Goal: Task Accomplishment & Management: Manage account settings

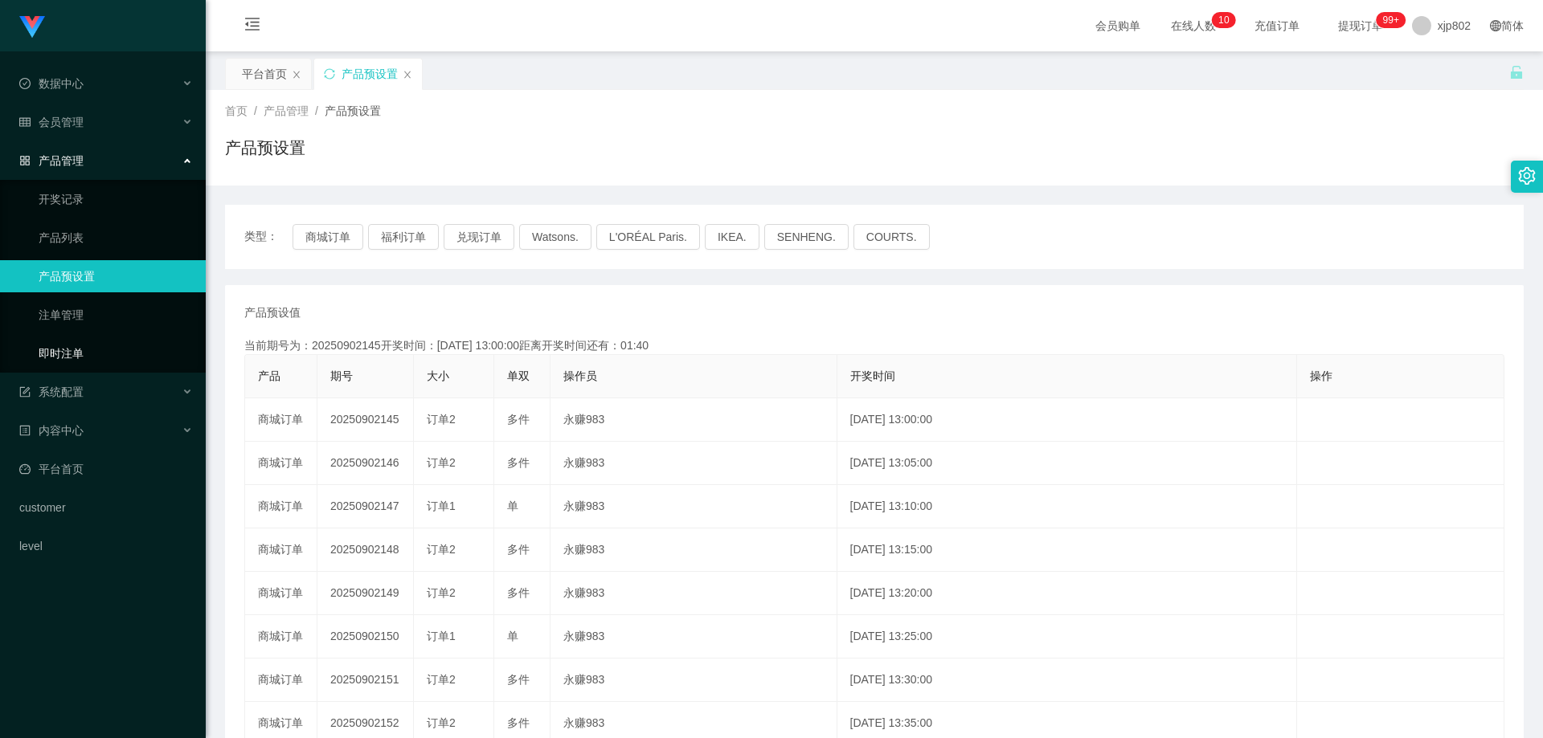
click at [84, 352] on link "即时注单" at bounding box center [116, 353] width 154 height 32
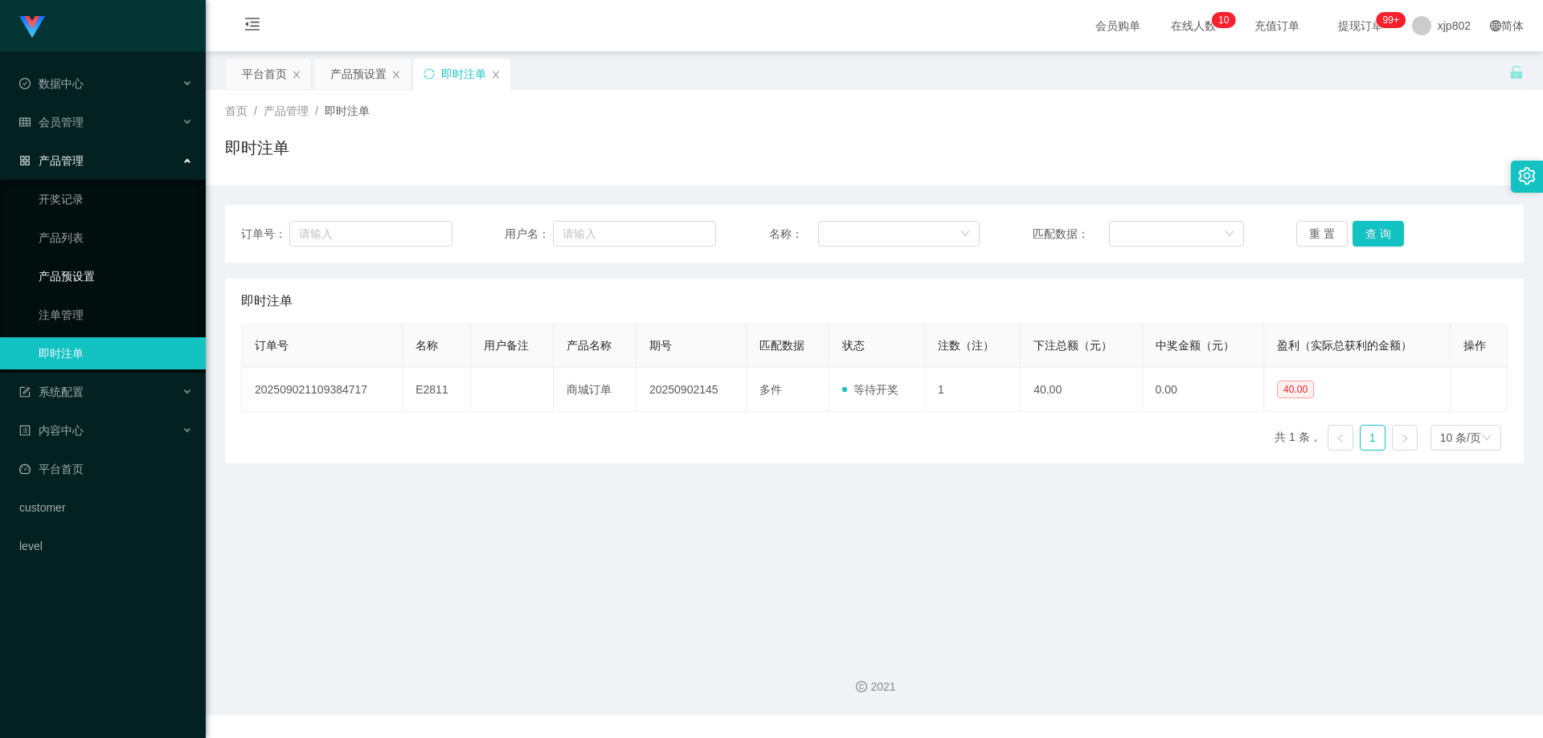
drag, startPoint x: 108, startPoint y: 274, endPoint x: 137, endPoint y: 268, distance: 29.5
click at [108, 273] on link "产品预设置" at bounding box center [116, 276] width 154 height 32
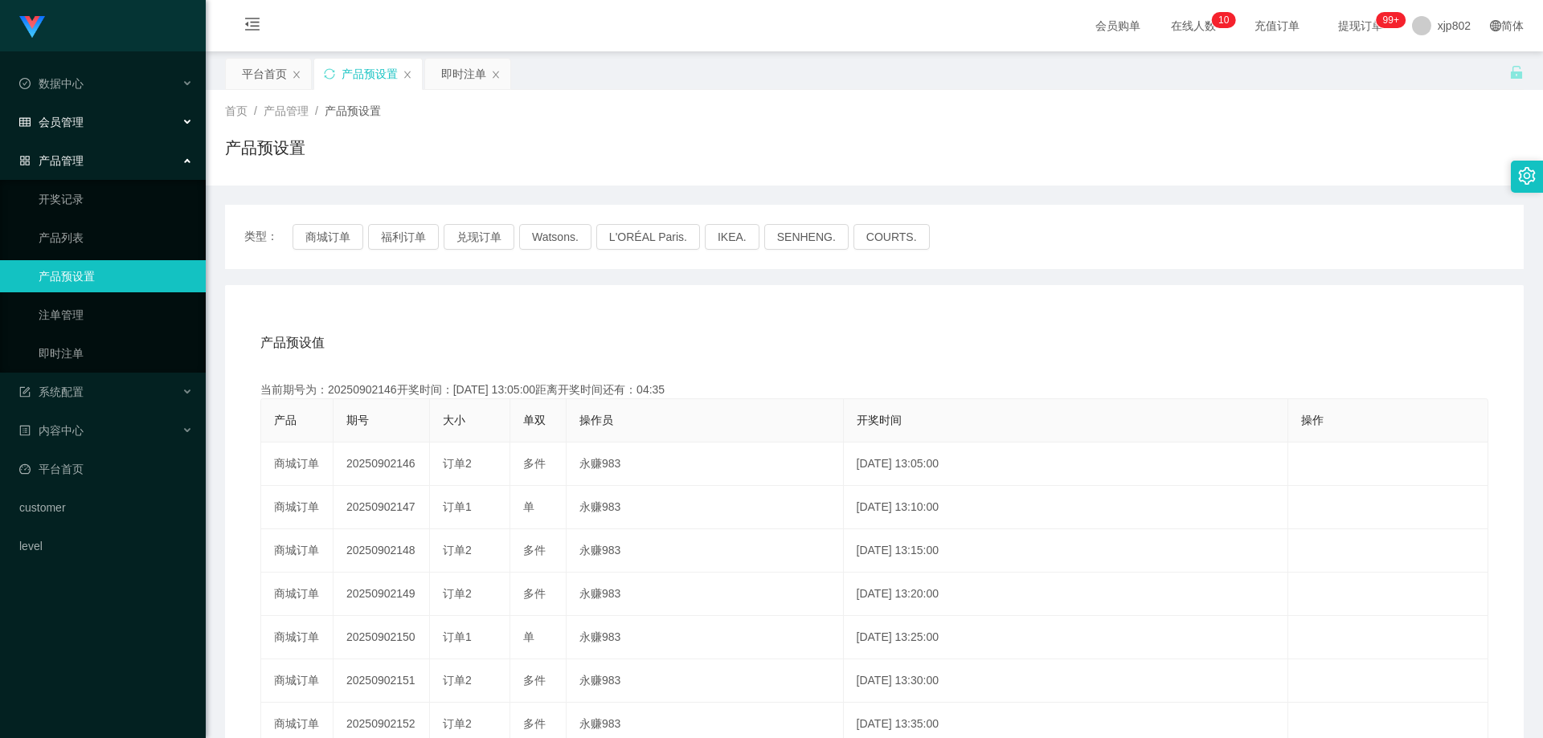
click at [92, 120] on div "会员管理" at bounding box center [103, 122] width 206 height 32
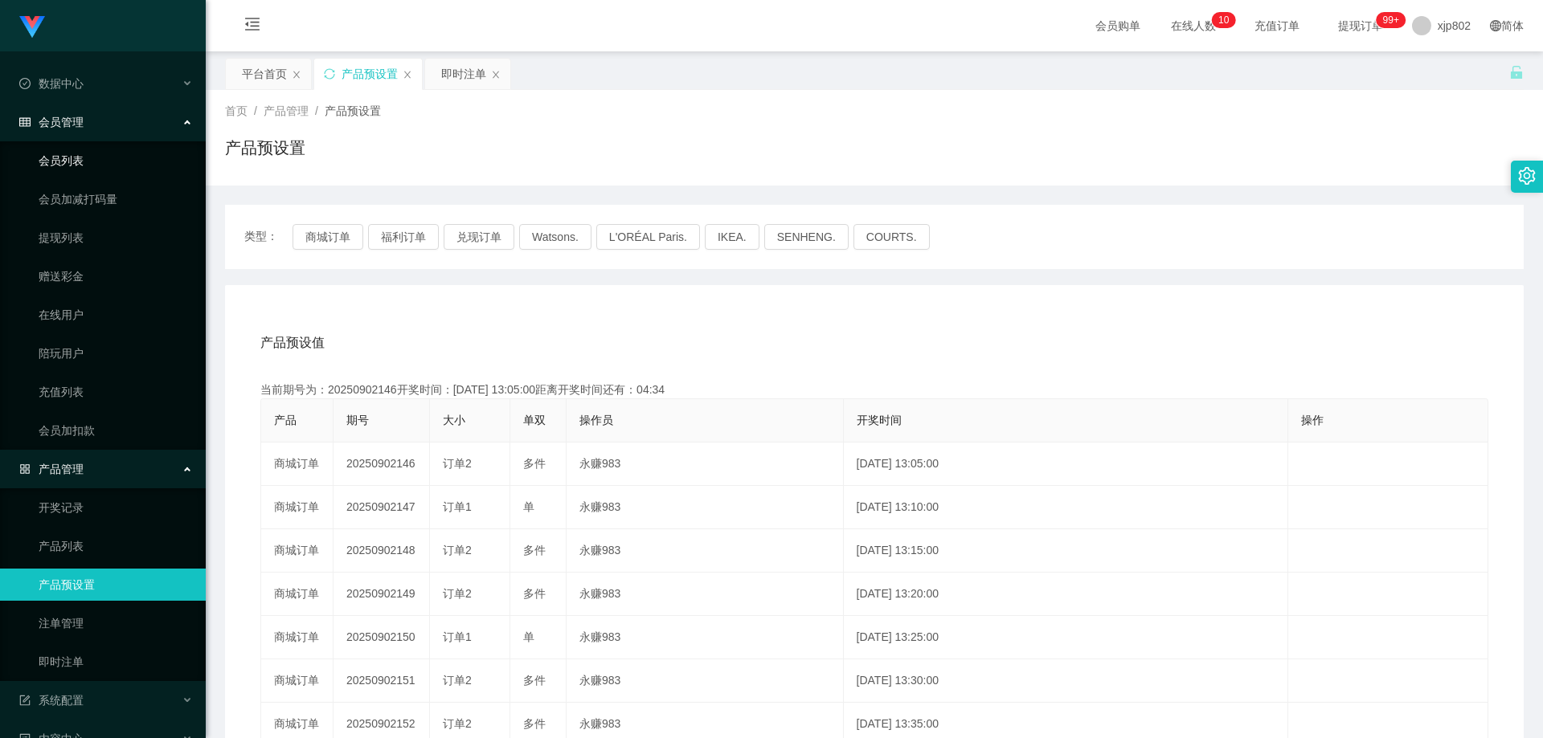
click at [84, 146] on link "会员列表" at bounding box center [116, 161] width 154 height 32
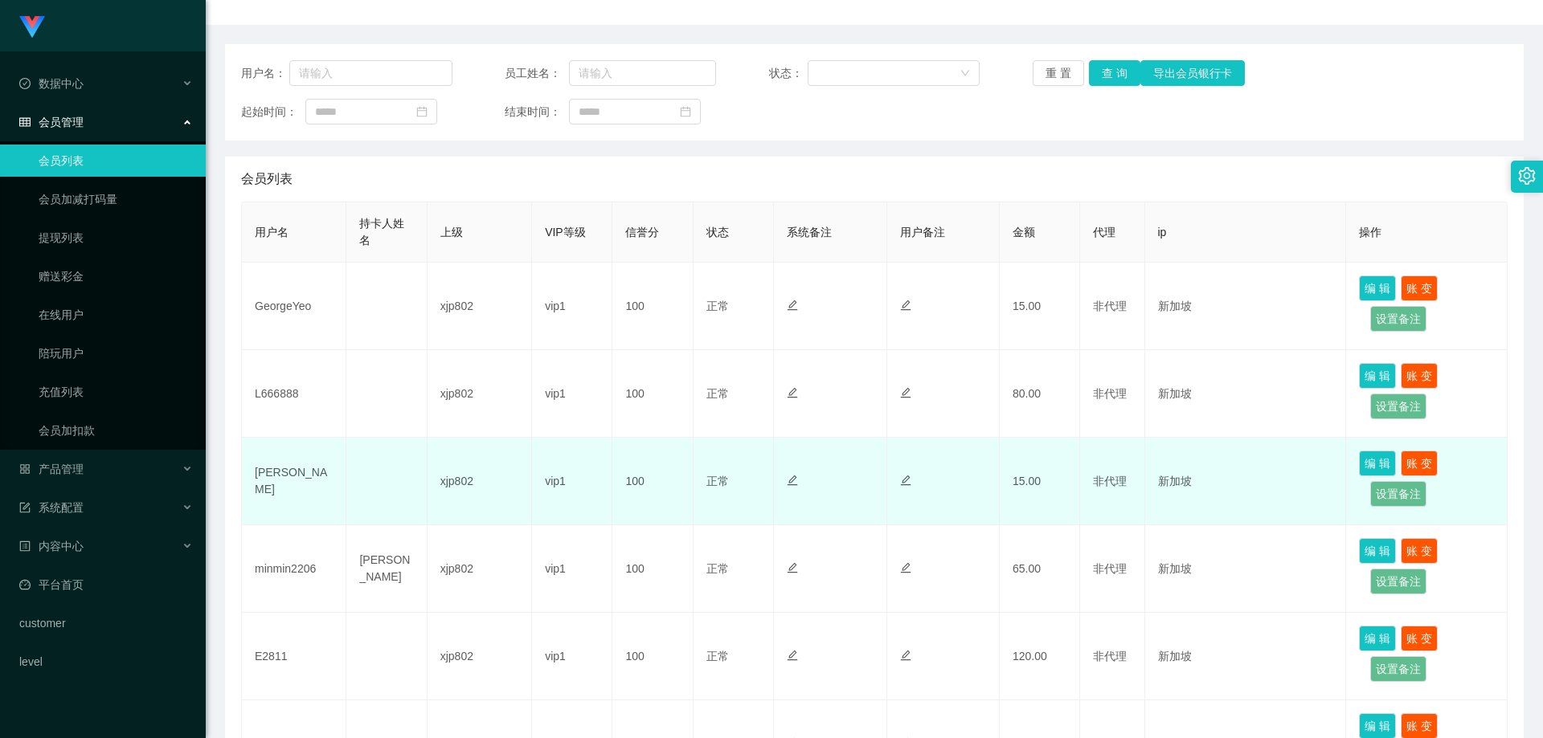
scroll to position [241, 0]
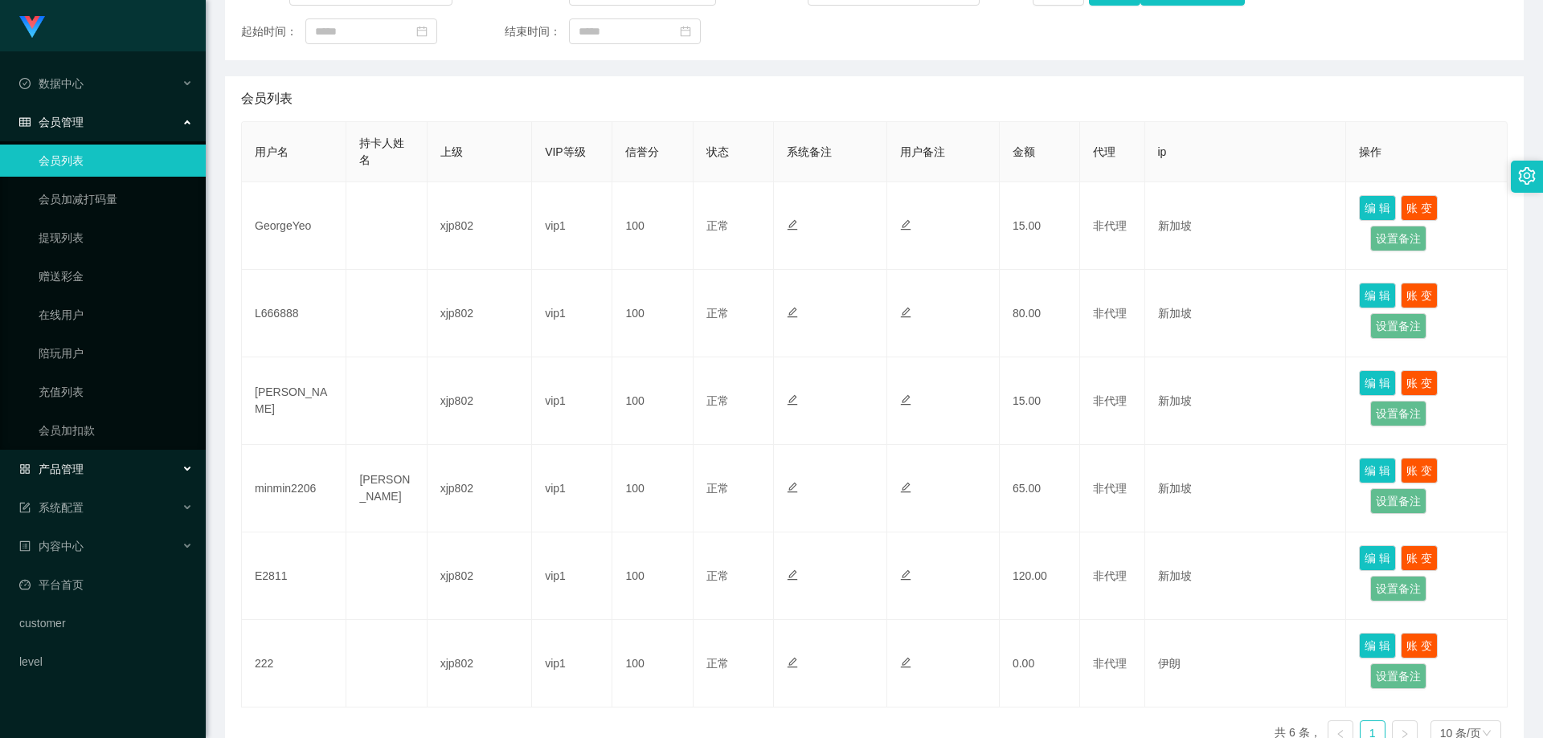
click at [84, 471] on div "产品管理" at bounding box center [103, 469] width 206 height 32
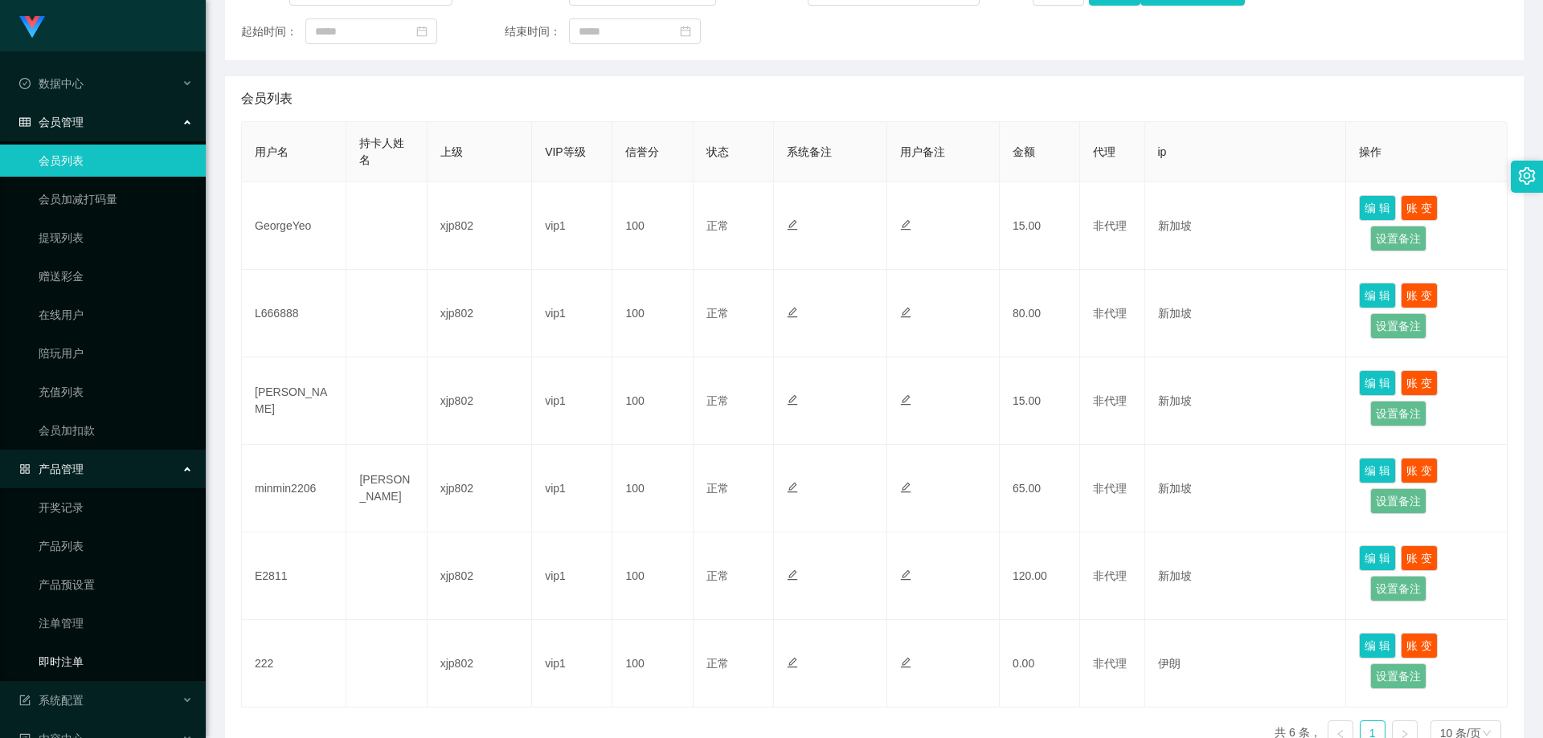
click at [97, 665] on link "即时注单" at bounding box center [116, 662] width 154 height 32
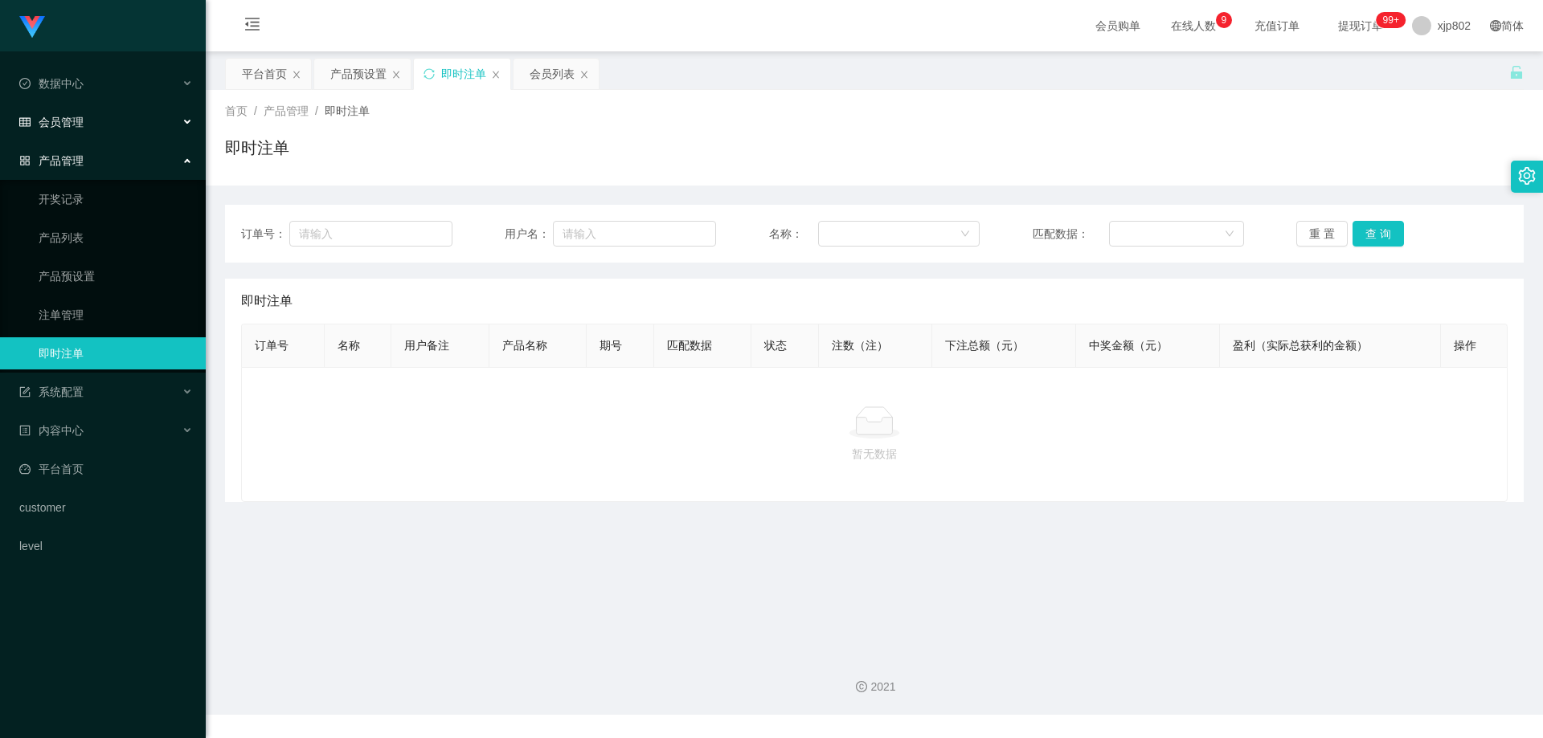
drag, startPoint x: 82, startPoint y: 127, endPoint x: 88, endPoint y: 145, distance: 19.3
click at [81, 127] on span "会员管理" at bounding box center [51, 122] width 64 height 13
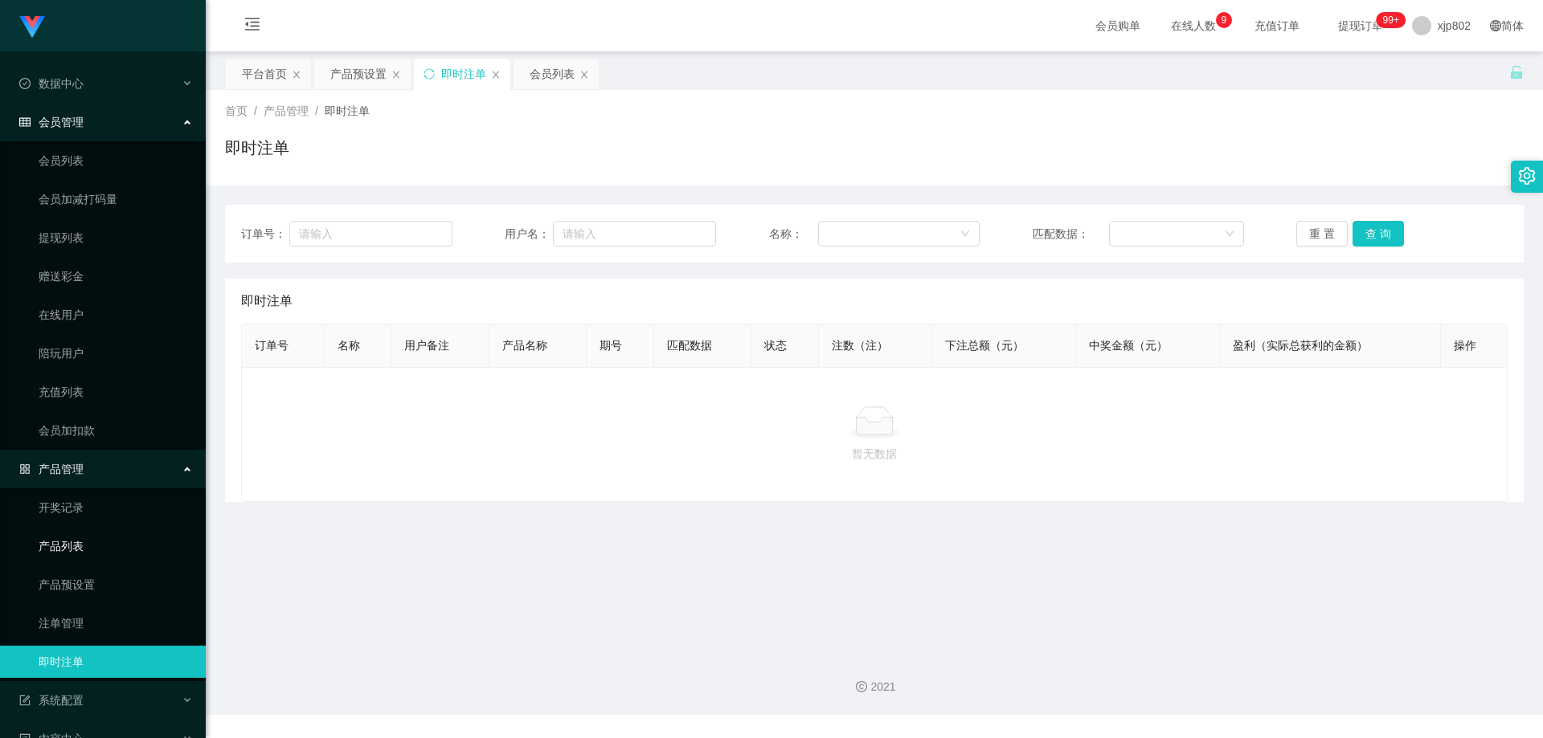
scroll to position [149, 0]
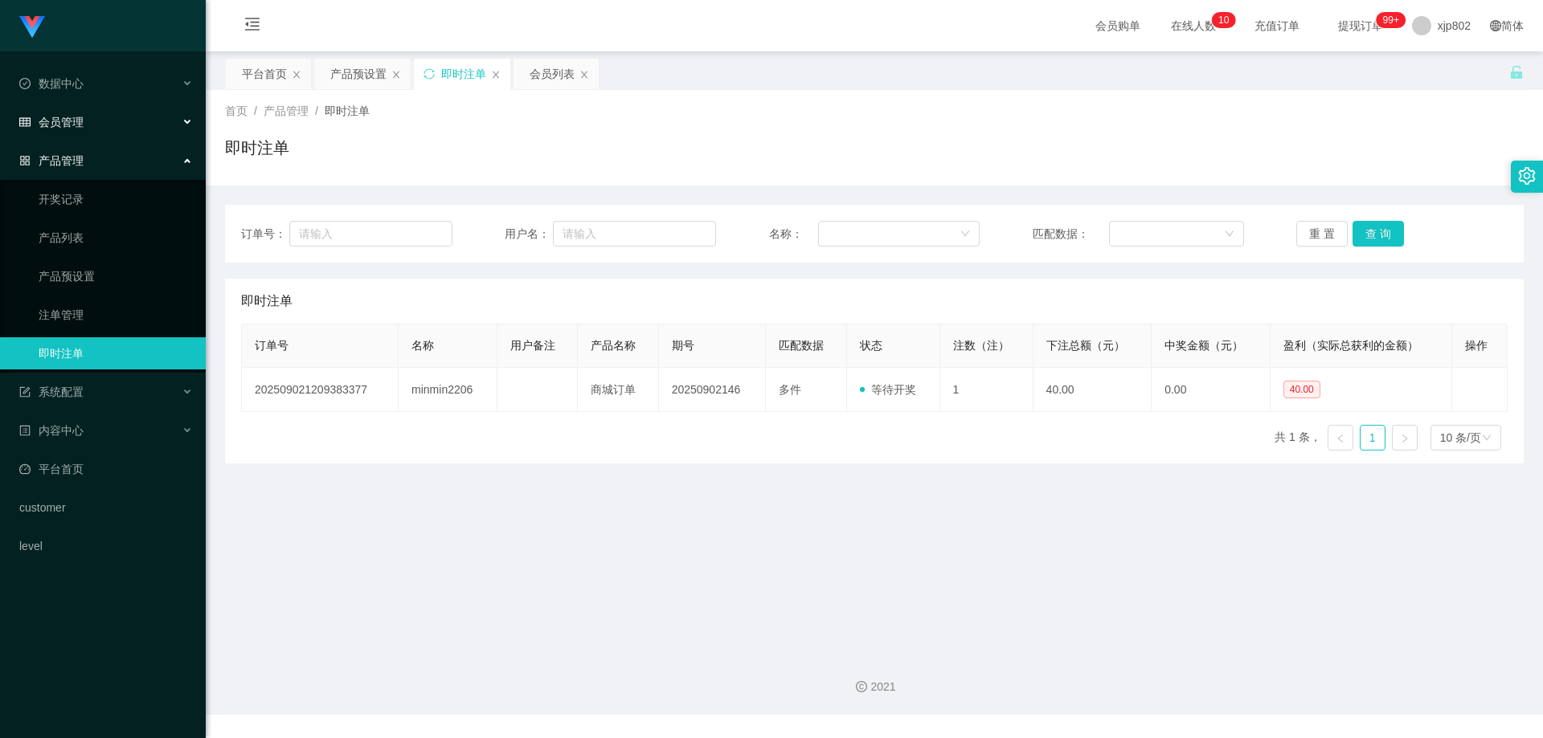
click at [82, 124] on span "会员管理" at bounding box center [51, 122] width 64 height 13
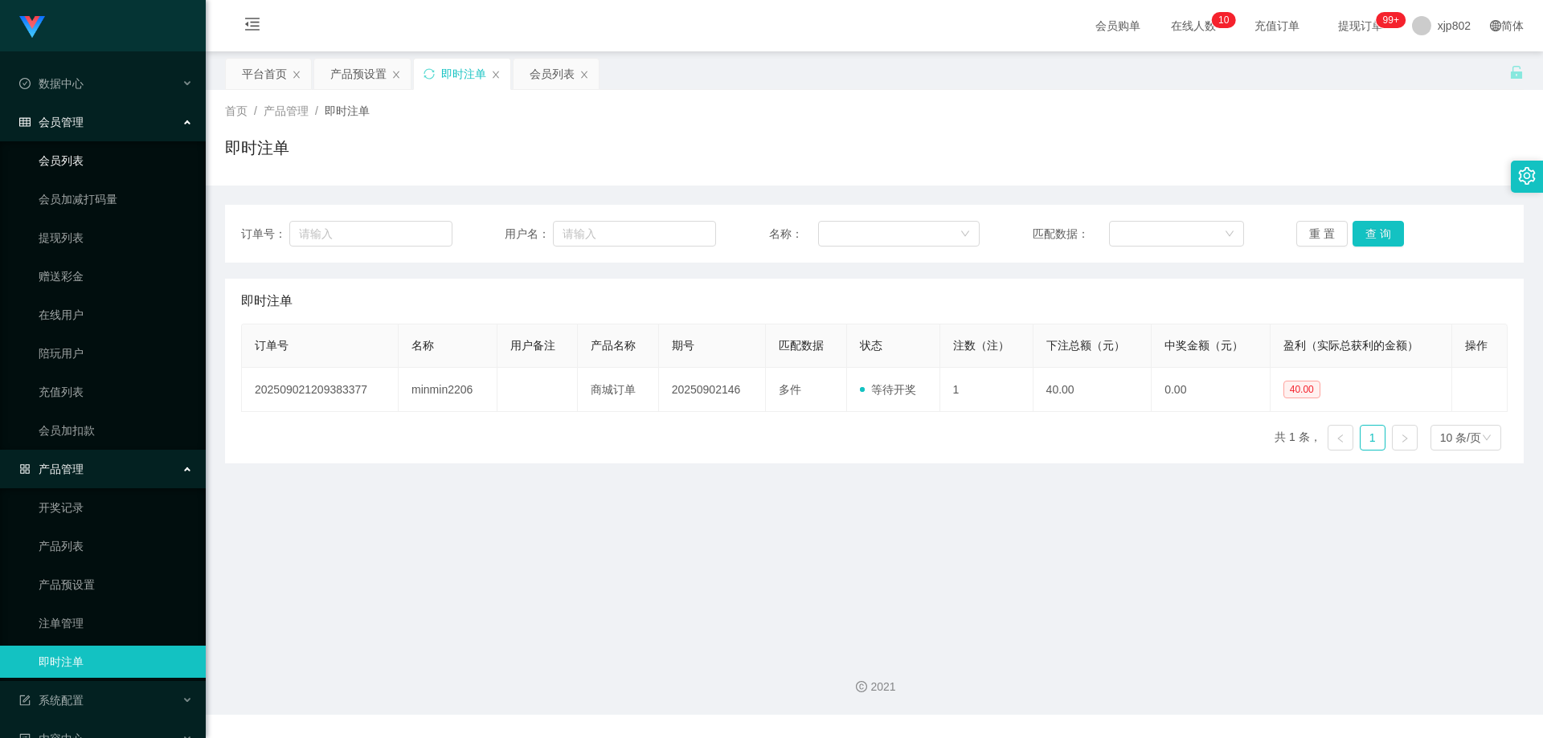
click at [79, 163] on link "会员列表" at bounding box center [116, 161] width 154 height 32
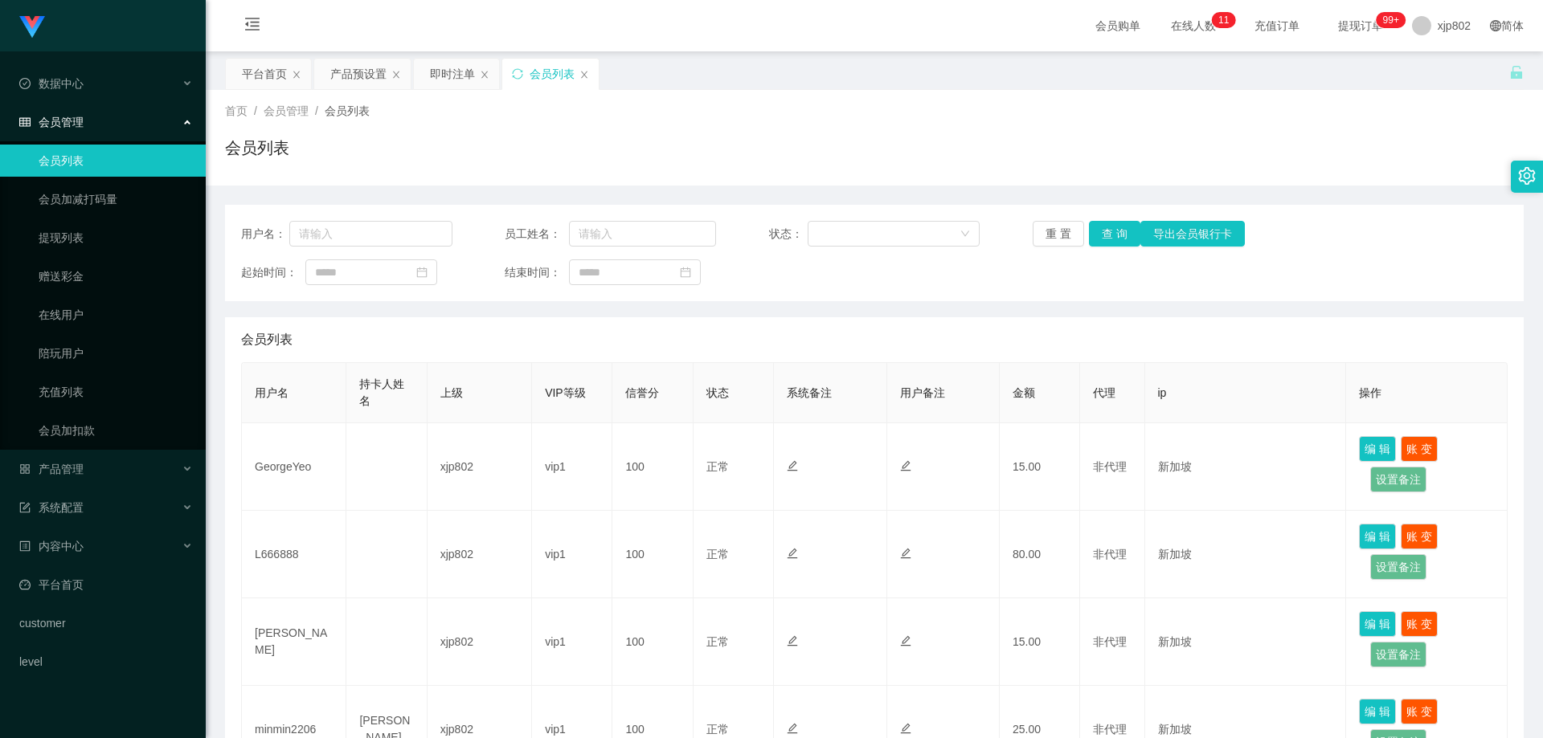
scroll to position [337, 0]
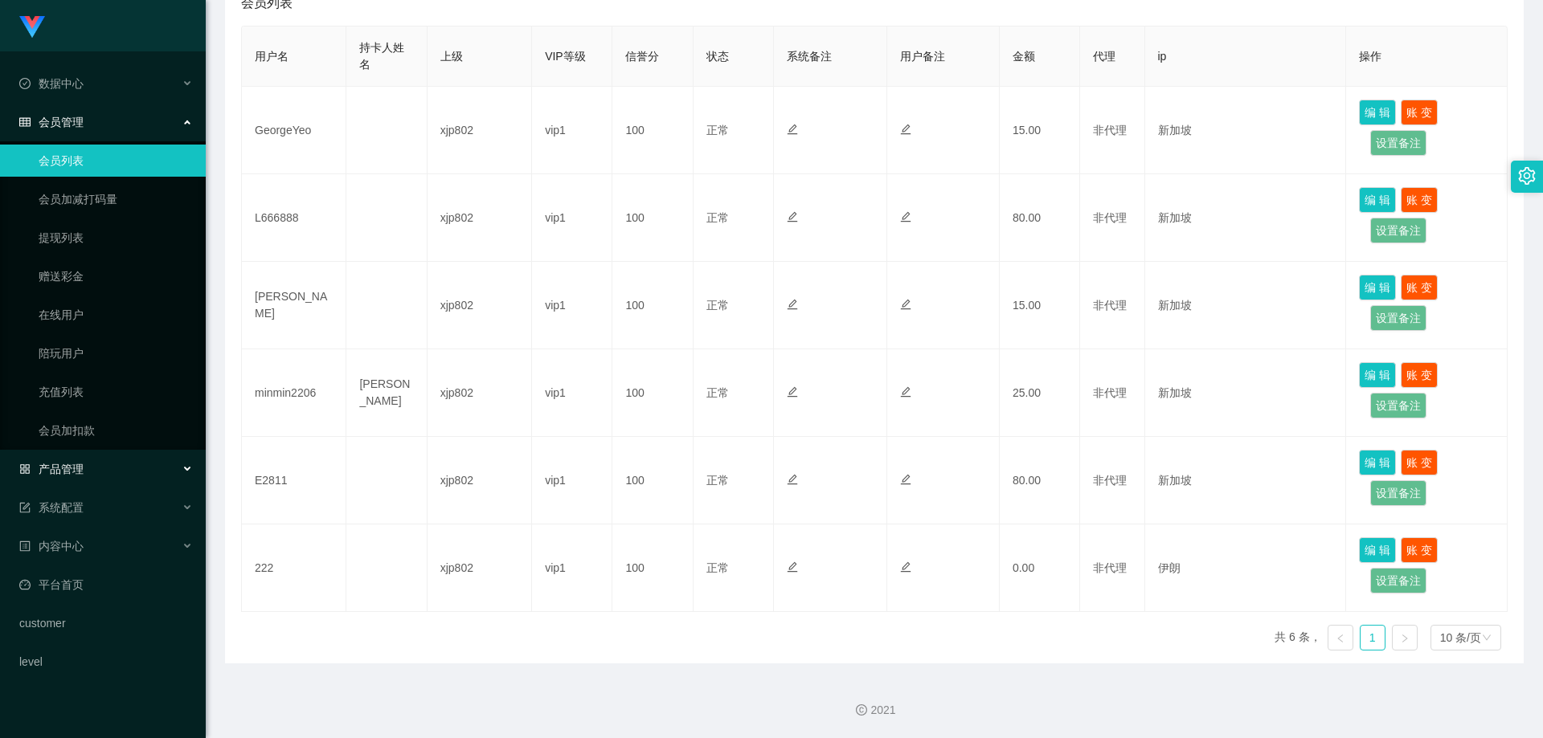
click at [96, 468] on div "产品管理" at bounding box center [103, 469] width 206 height 32
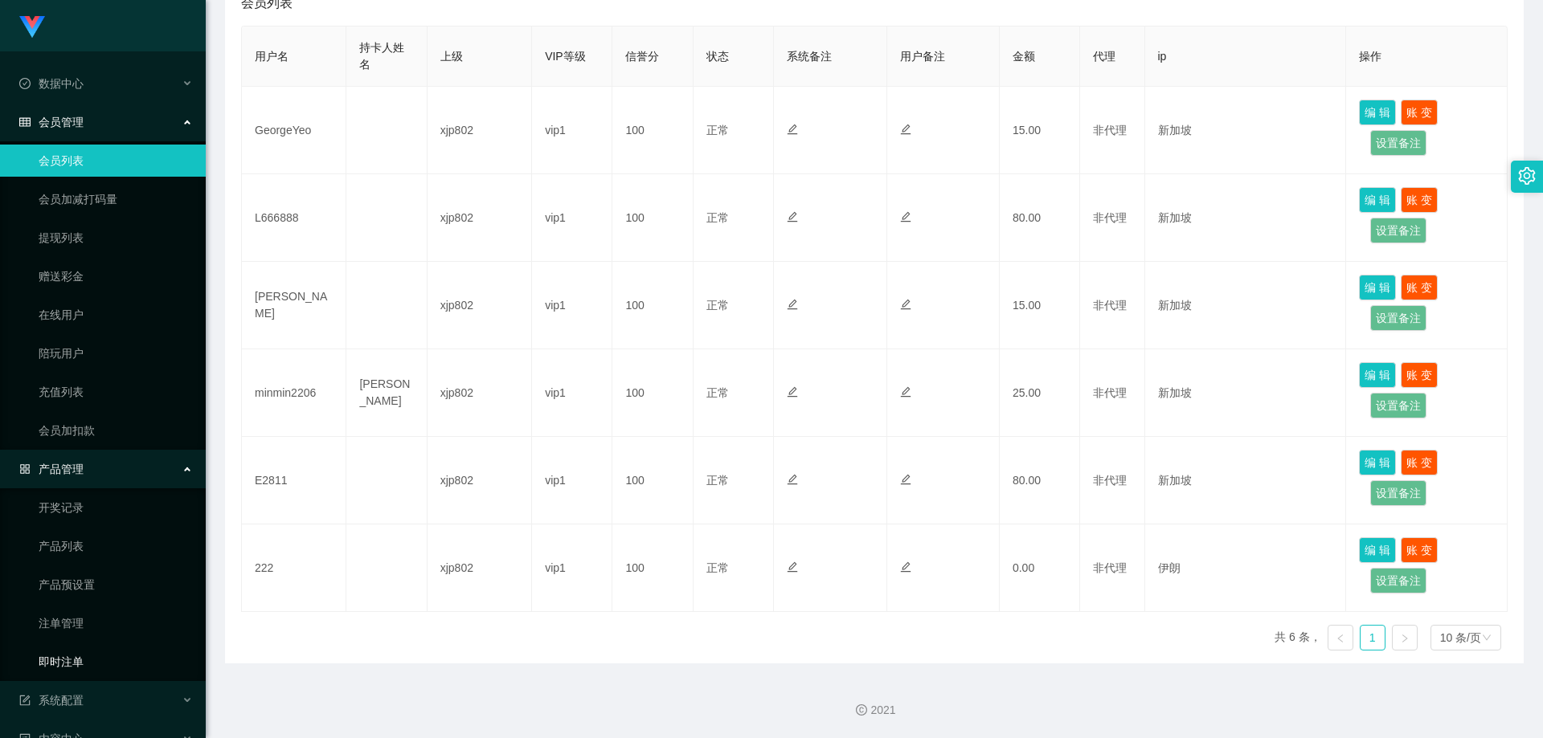
click at [95, 660] on link "即时注单" at bounding box center [116, 662] width 154 height 32
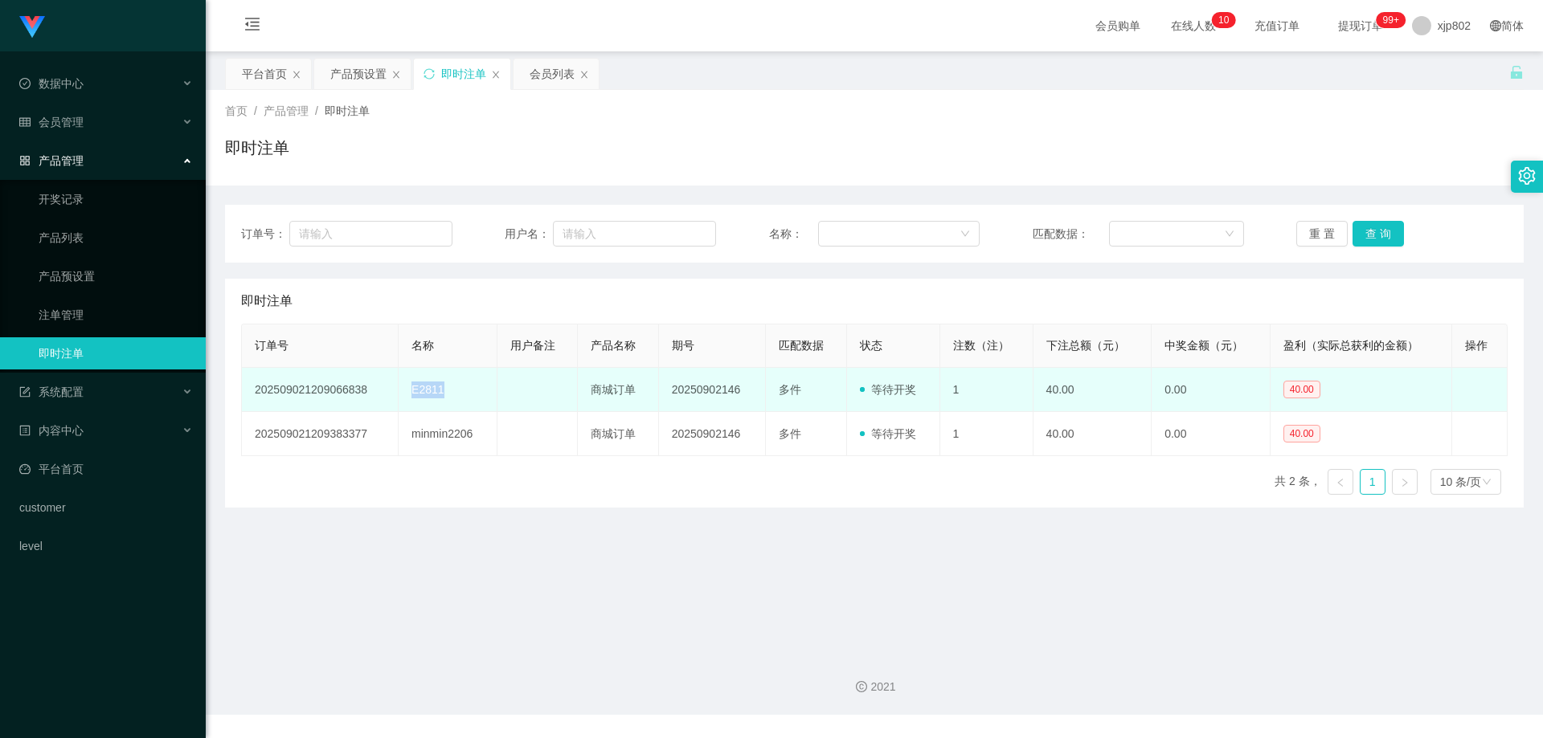
drag, startPoint x: 442, startPoint y: 398, endPoint x: 407, endPoint y: 392, distance: 35.8
click at [407, 392] on td "E2811" at bounding box center [448, 390] width 99 height 44
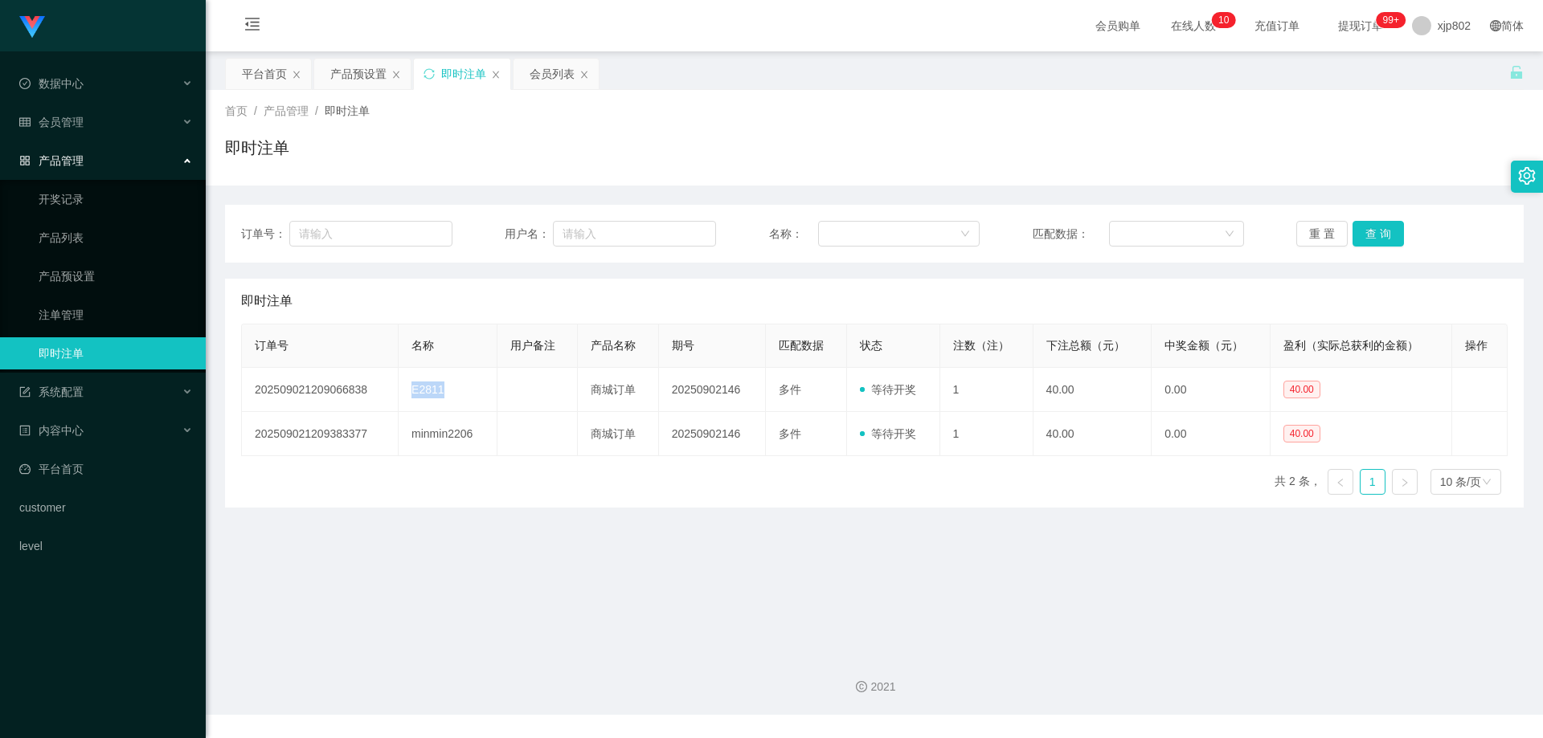
copy td "E2811"
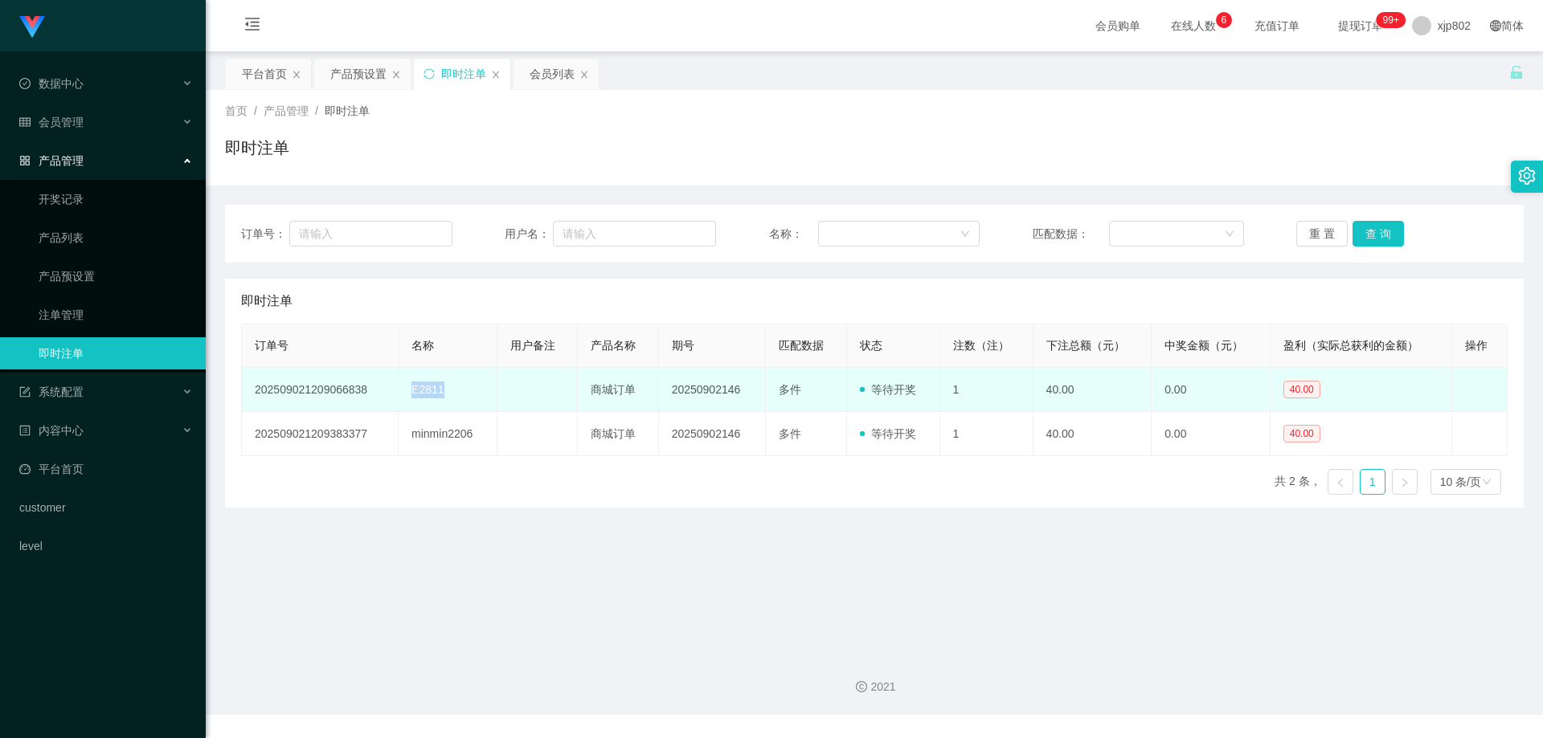
drag, startPoint x: 459, startPoint y: 395, endPoint x: 396, endPoint y: 392, distance: 62.7
click at [399, 392] on td "E2811" at bounding box center [448, 390] width 99 height 44
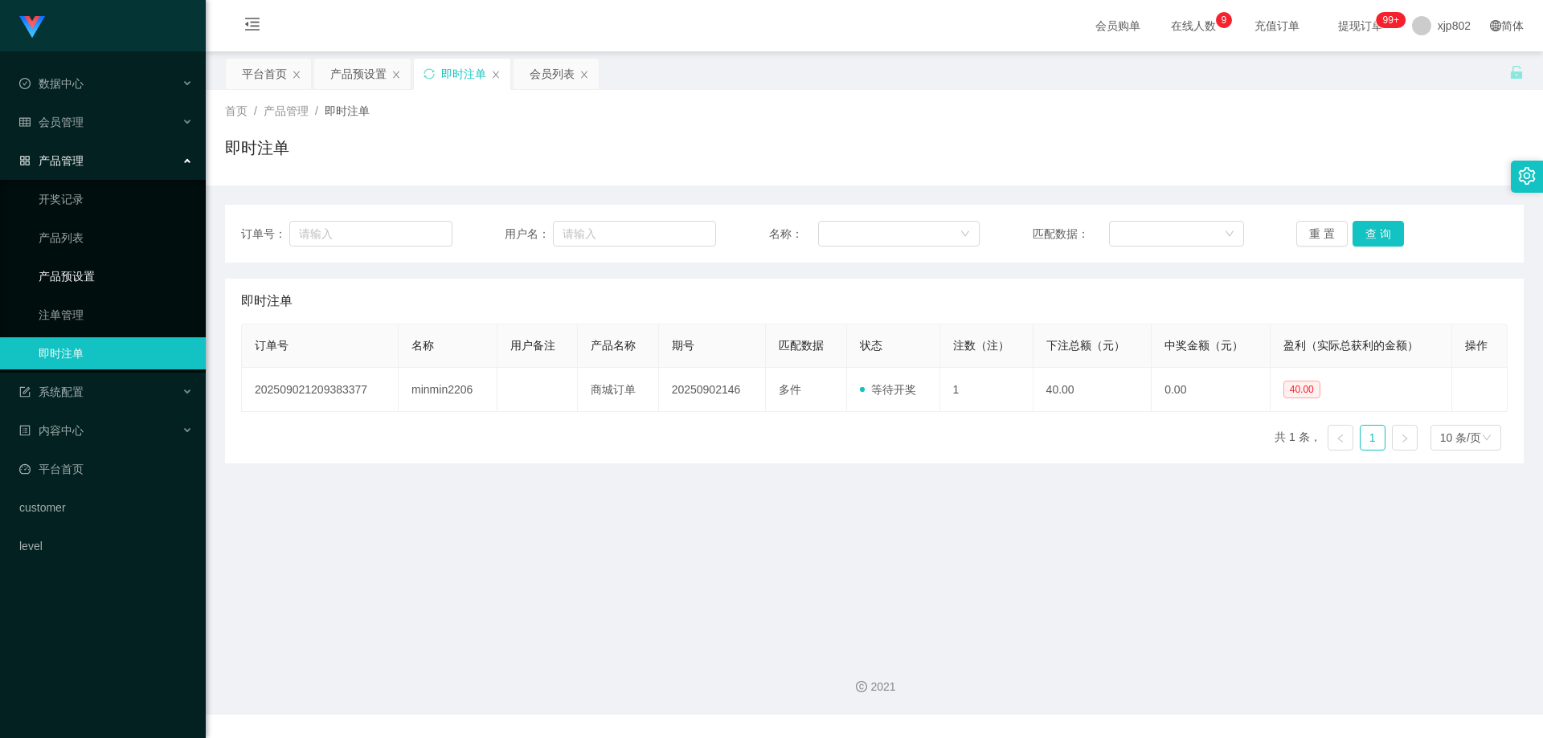
click at [97, 264] on link "产品预设置" at bounding box center [116, 276] width 154 height 32
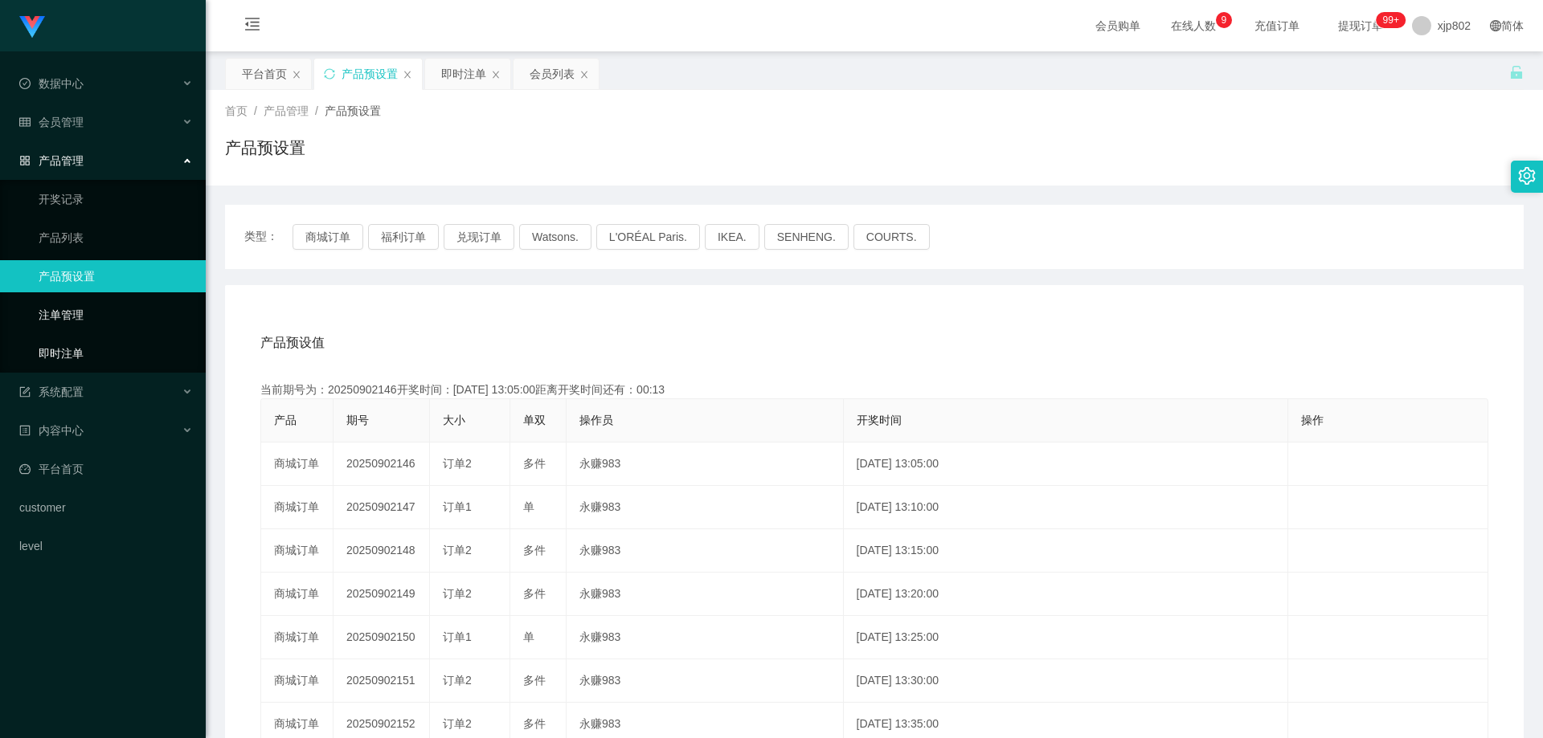
click at [84, 347] on link "即时注单" at bounding box center [116, 353] width 154 height 32
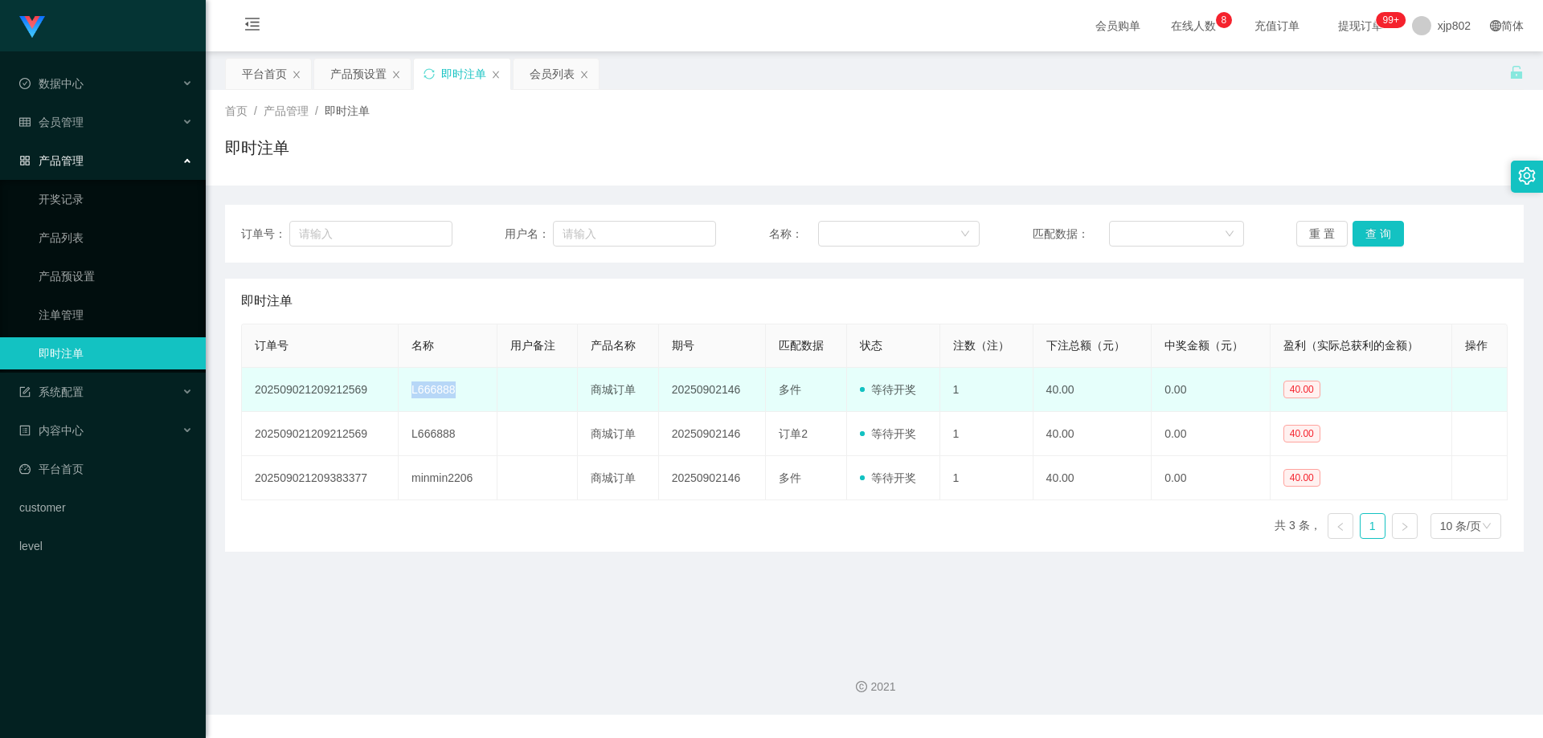
click at [399, 391] on td "L666888" at bounding box center [448, 390] width 99 height 44
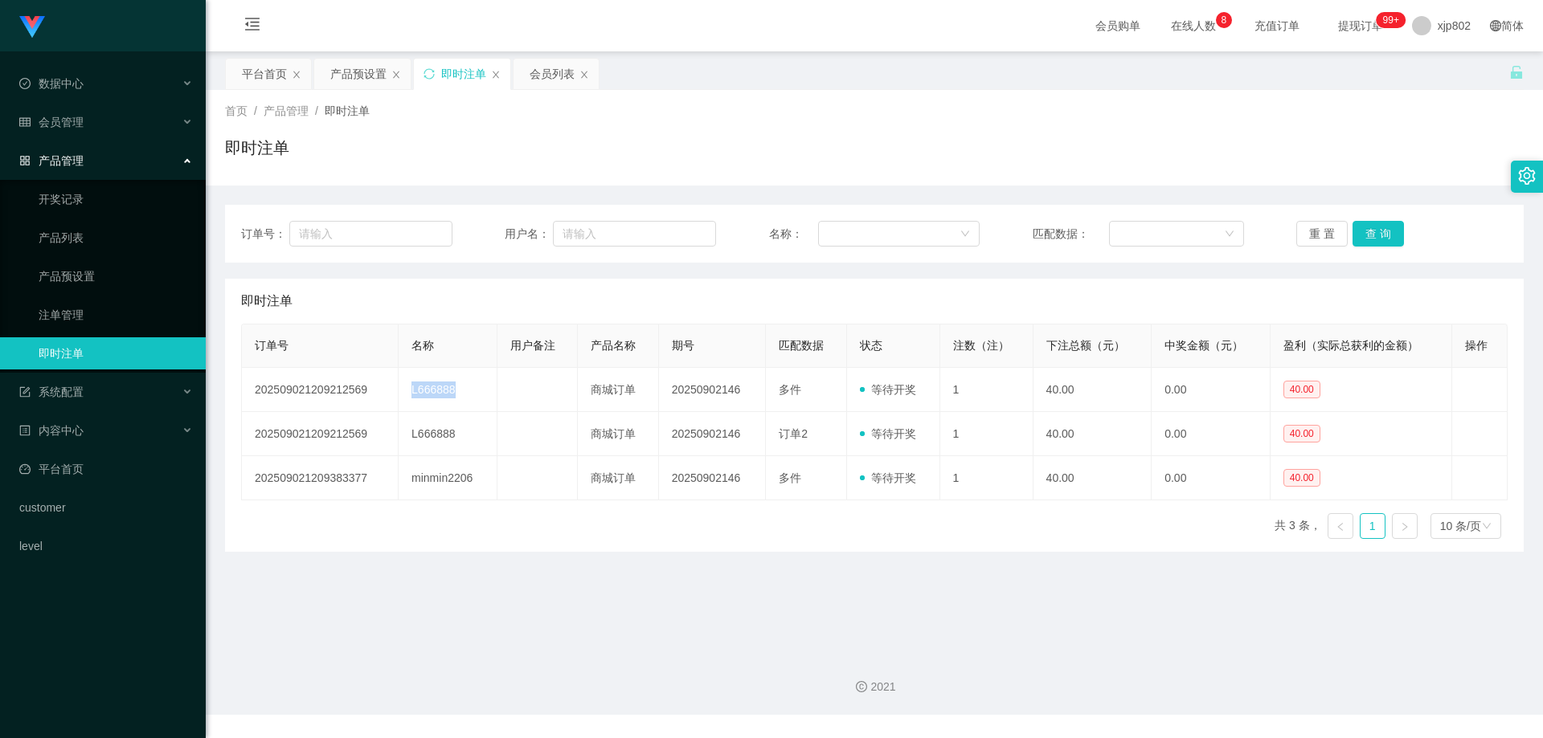
copy td "L666888"
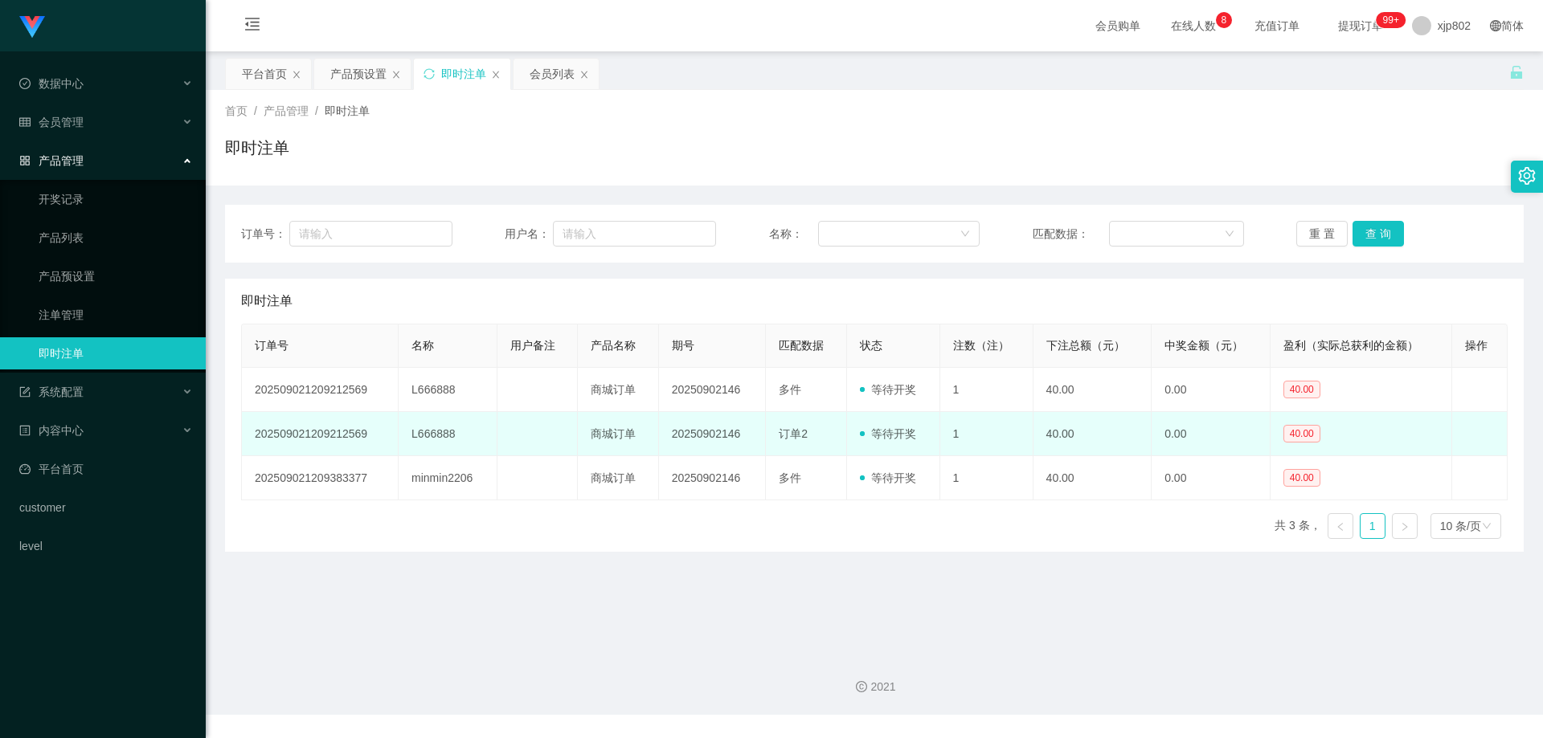
click at [461, 442] on td "L666888" at bounding box center [448, 434] width 99 height 44
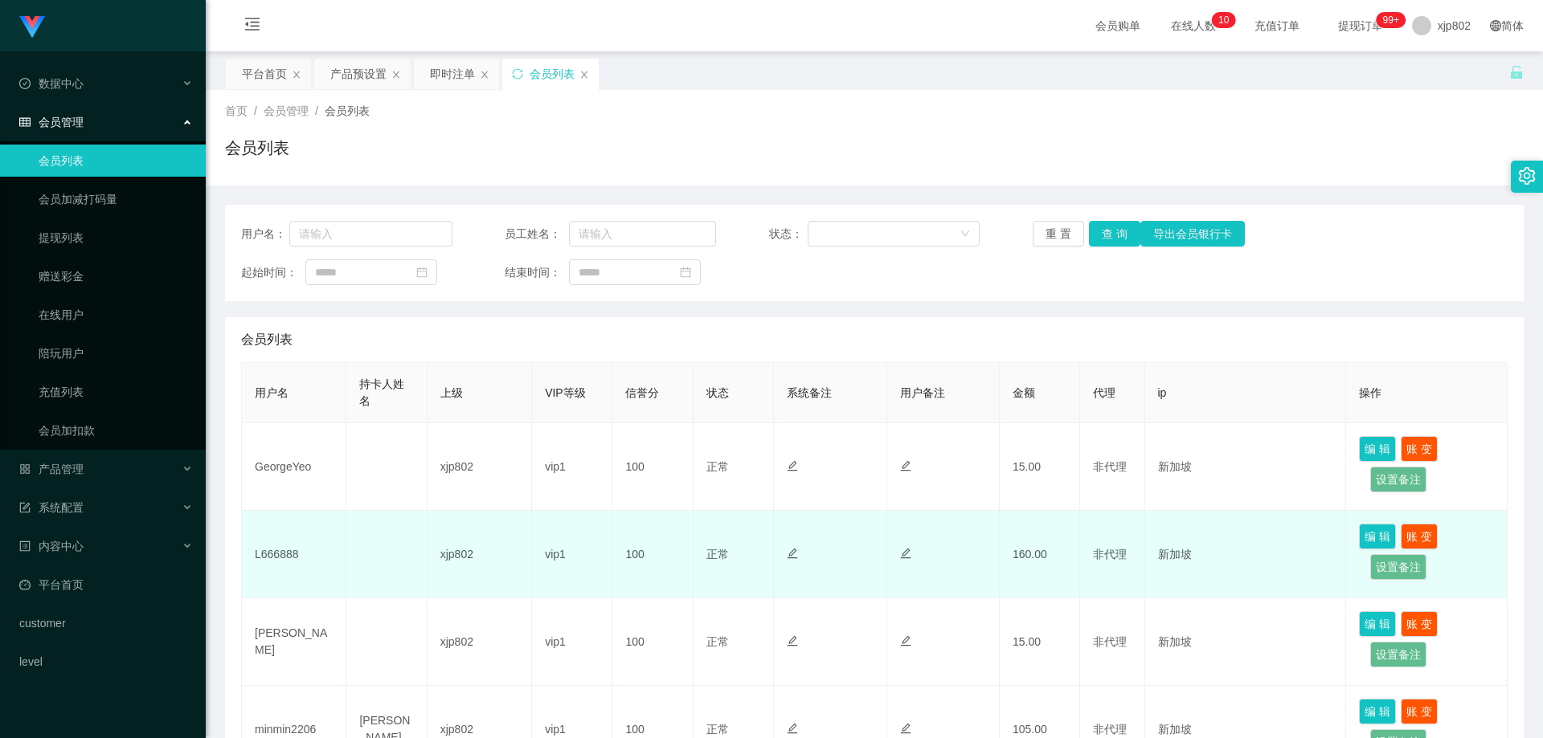
scroll to position [161, 0]
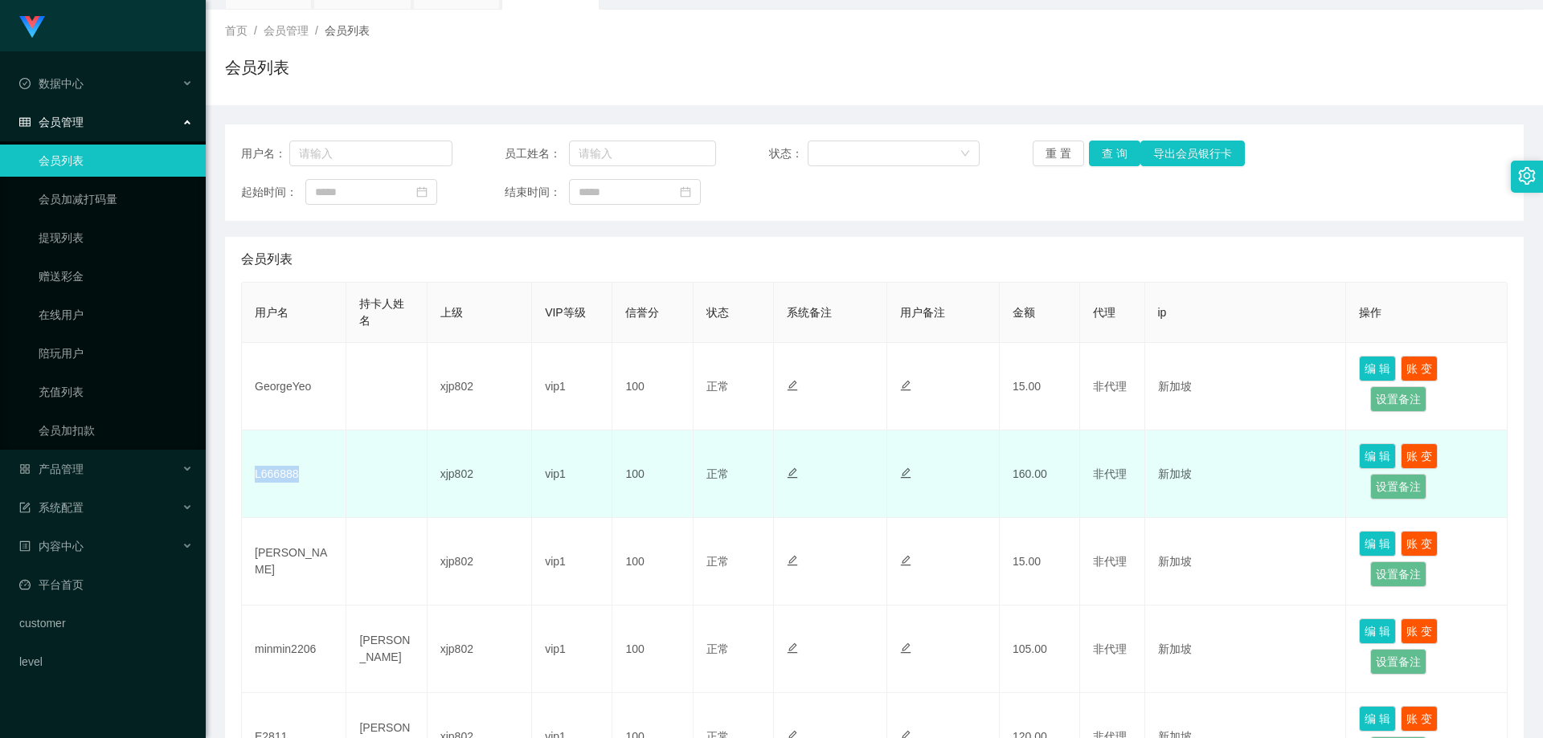
click at [246, 476] on td "L666888" at bounding box center [294, 475] width 104 height 88
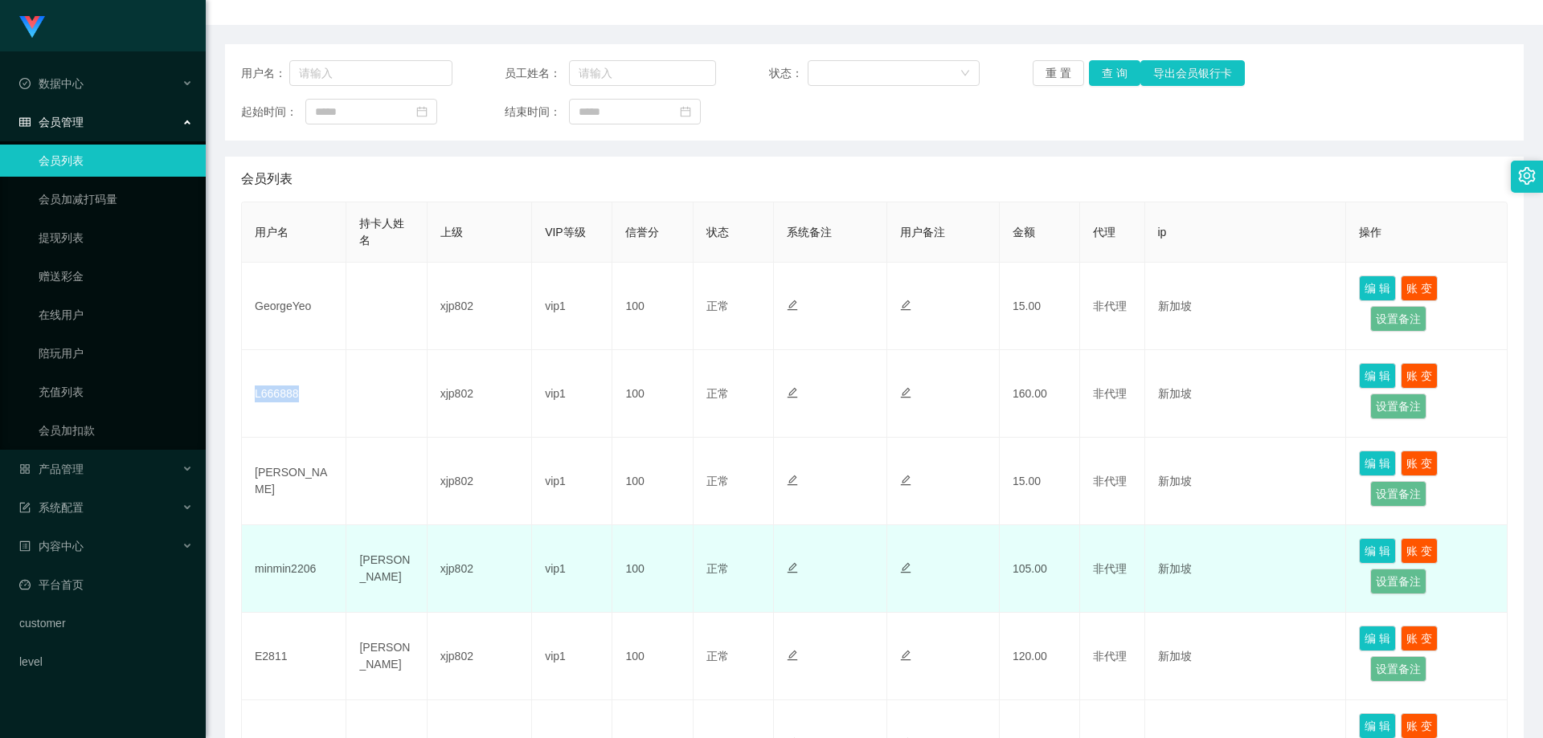
scroll to position [241, 0]
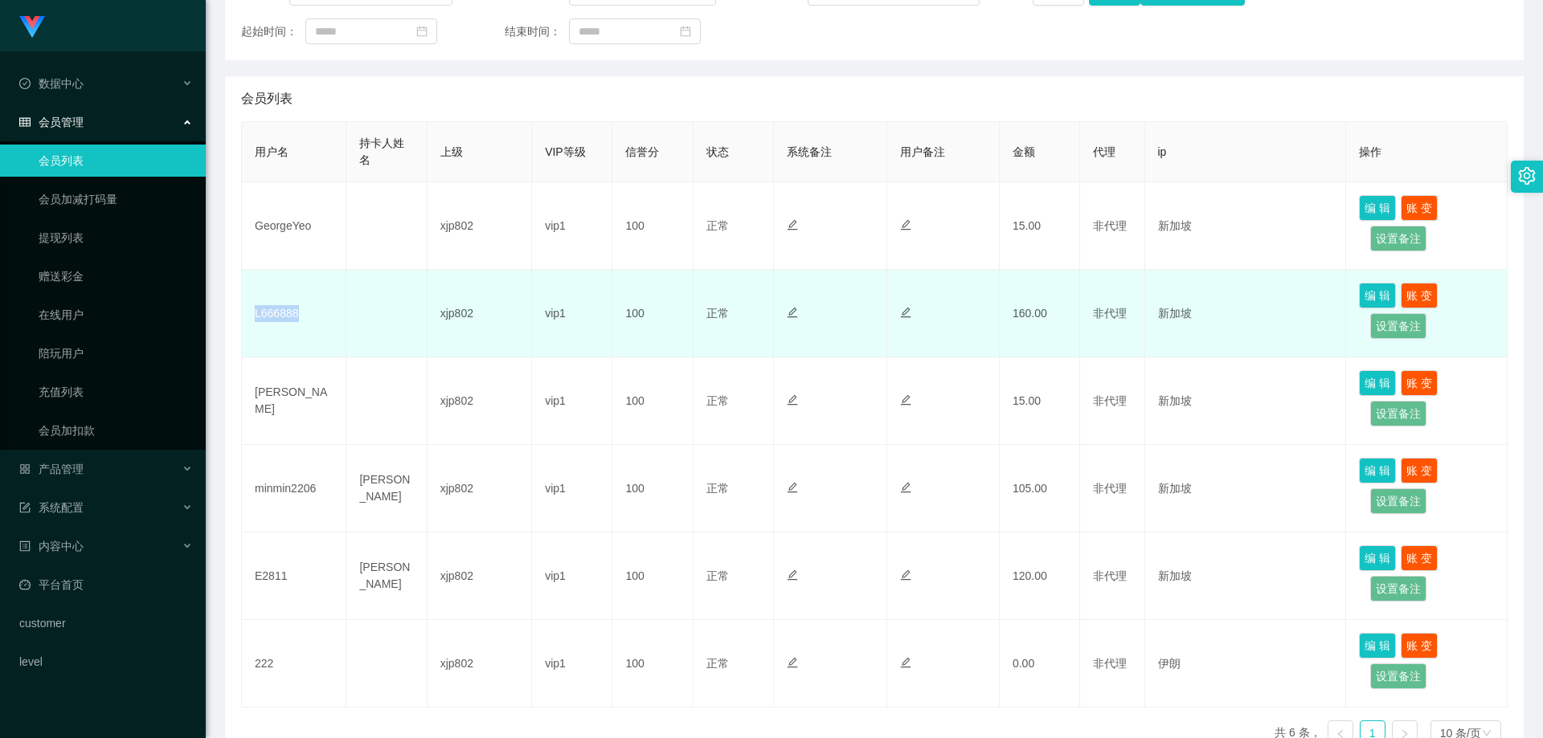
click at [330, 328] on td "L666888" at bounding box center [294, 314] width 104 height 88
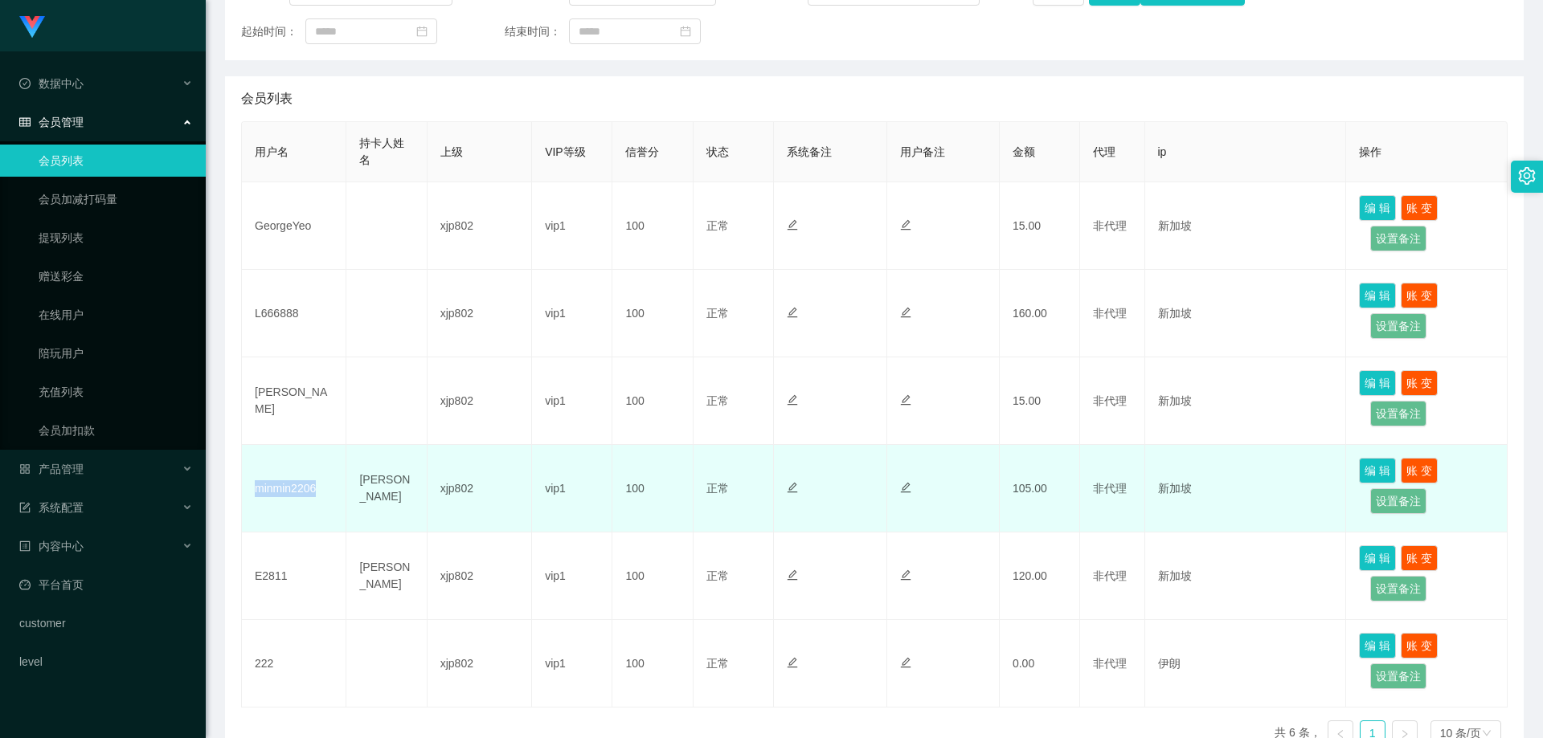
drag, startPoint x: 325, startPoint y: 496, endPoint x: 250, endPoint y: 495, distance: 75.5
click at [250, 495] on td "minmin2206" at bounding box center [294, 489] width 104 height 88
copy td "minmin2206"
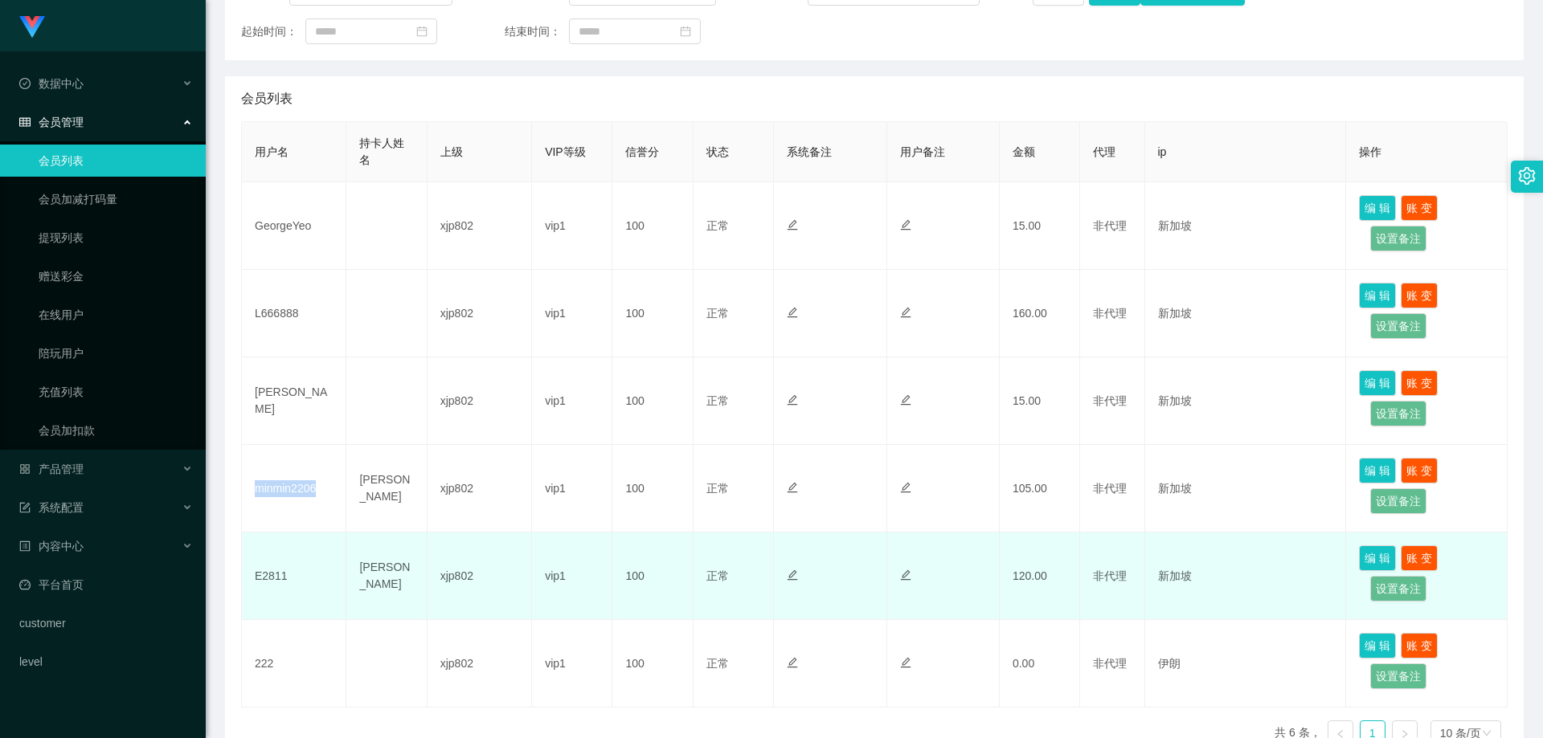
scroll to position [337, 0]
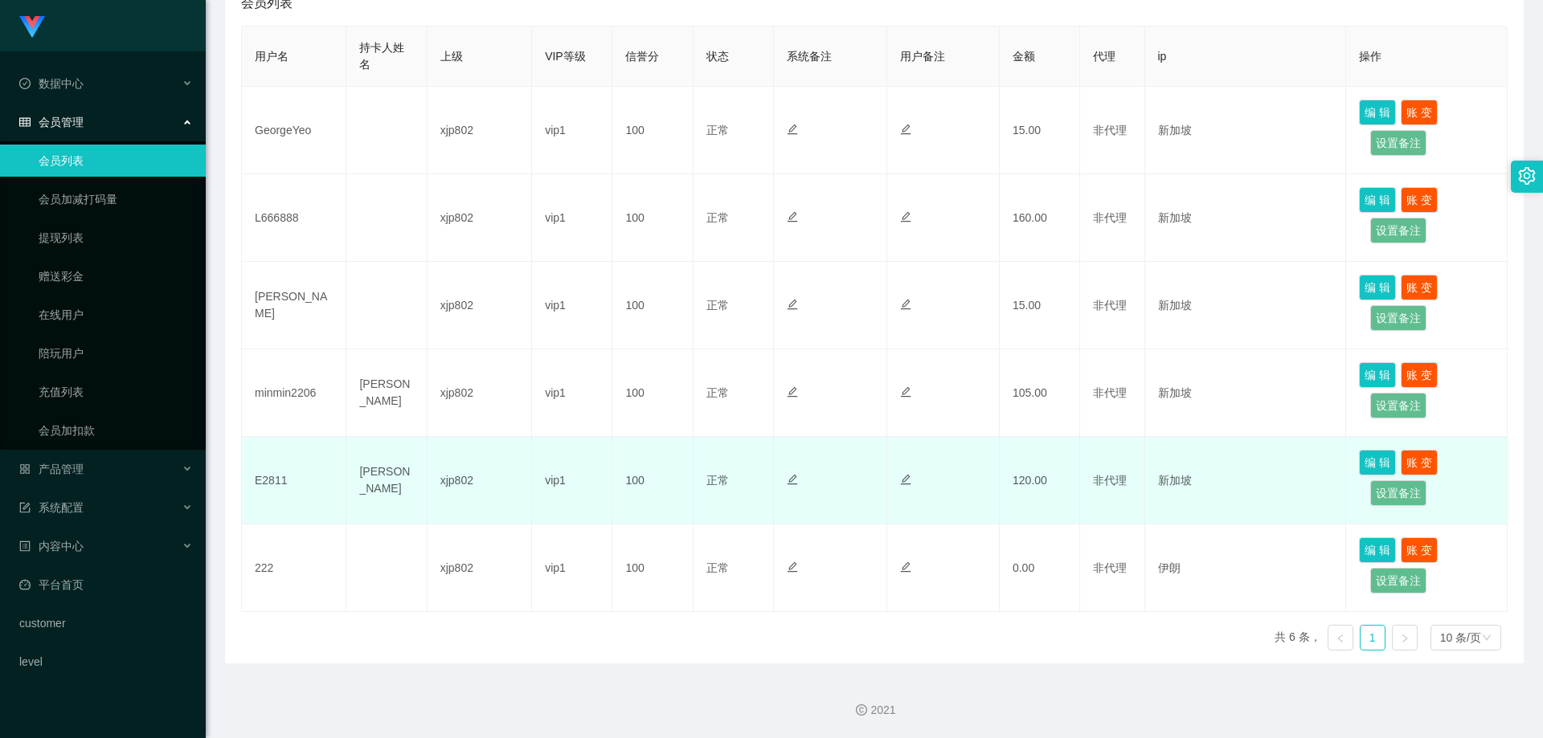
click at [312, 491] on td "E2811" at bounding box center [294, 481] width 104 height 88
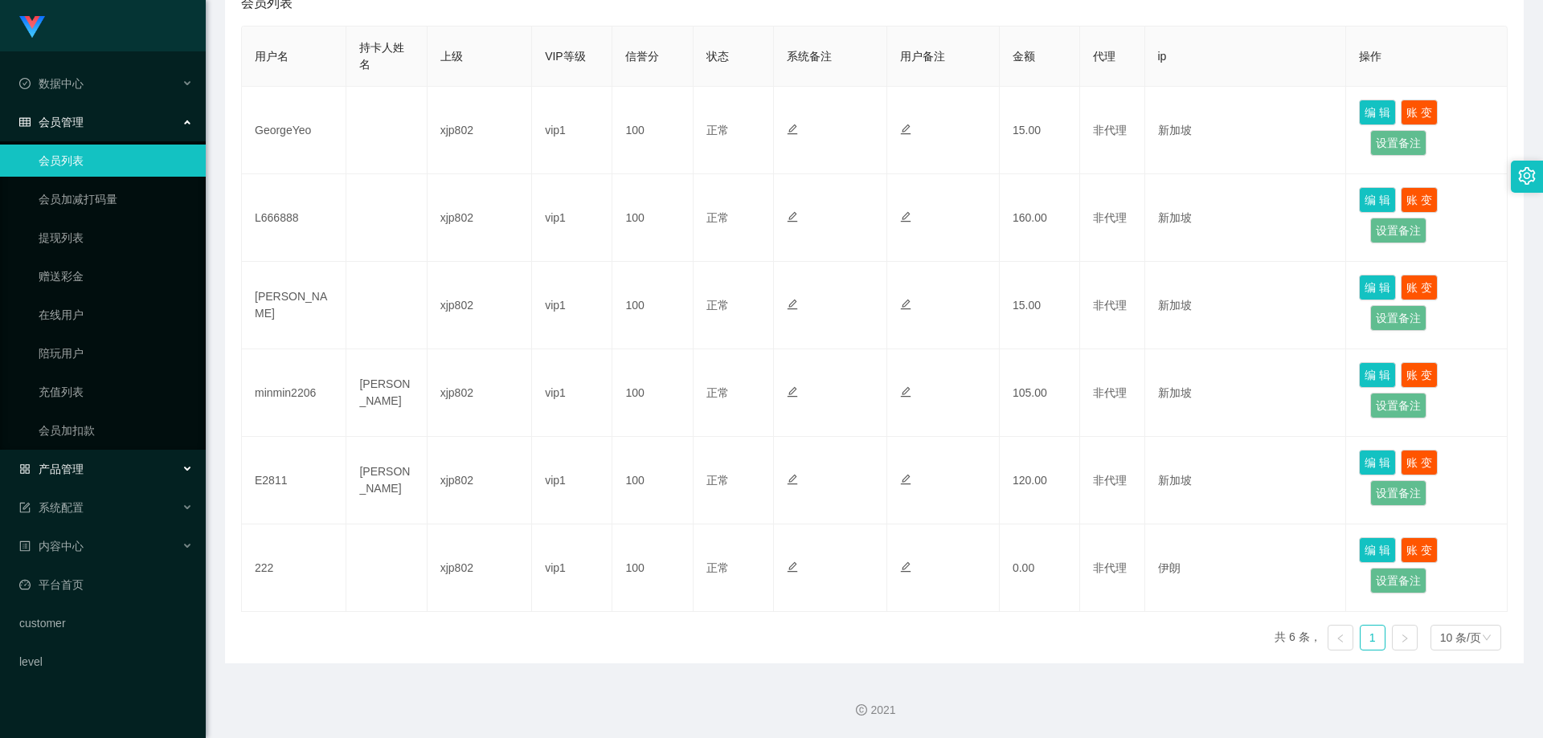
click at [112, 468] on div "产品管理" at bounding box center [103, 469] width 206 height 32
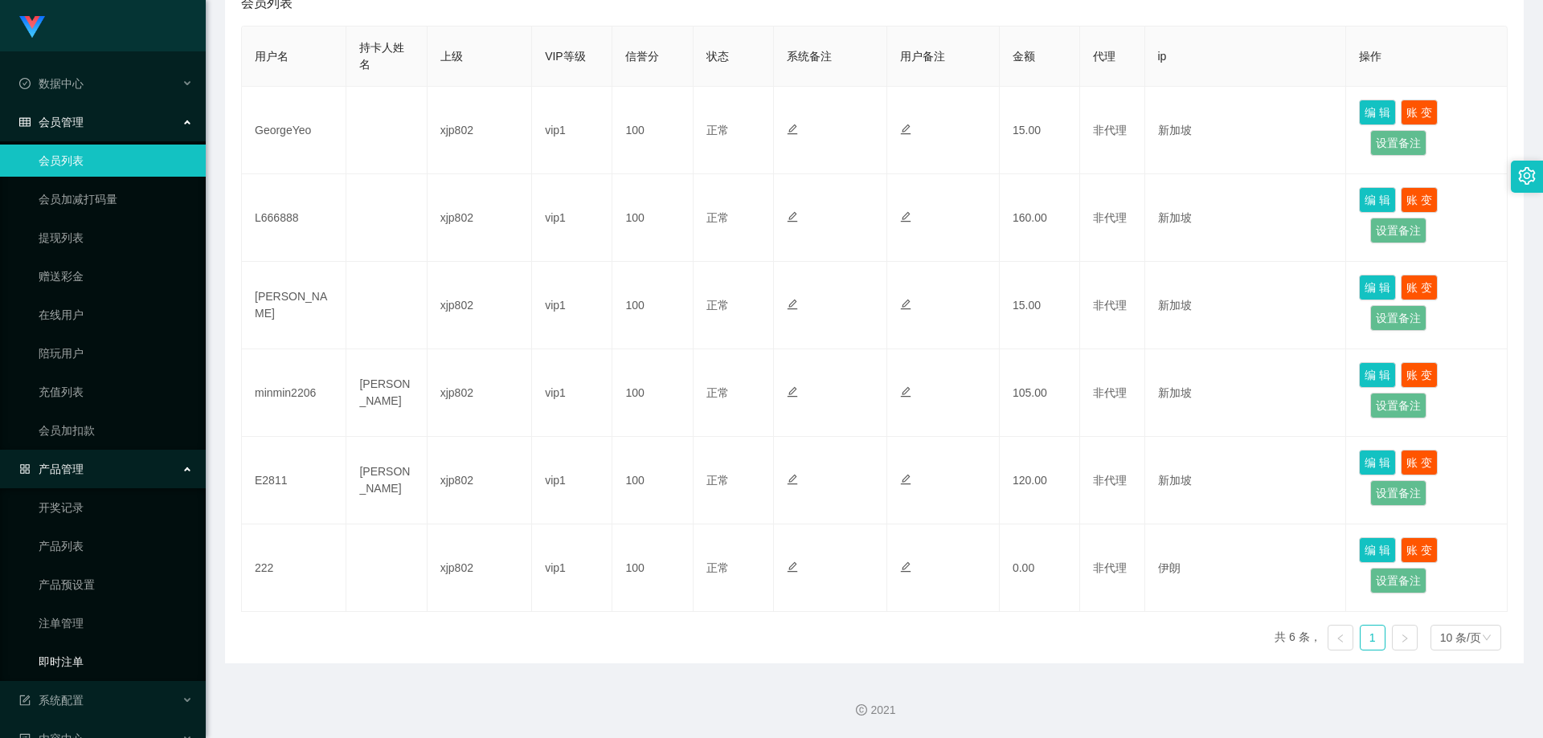
click at [93, 665] on link "即时注单" at bounding box center [116, 662] width 154 height 32
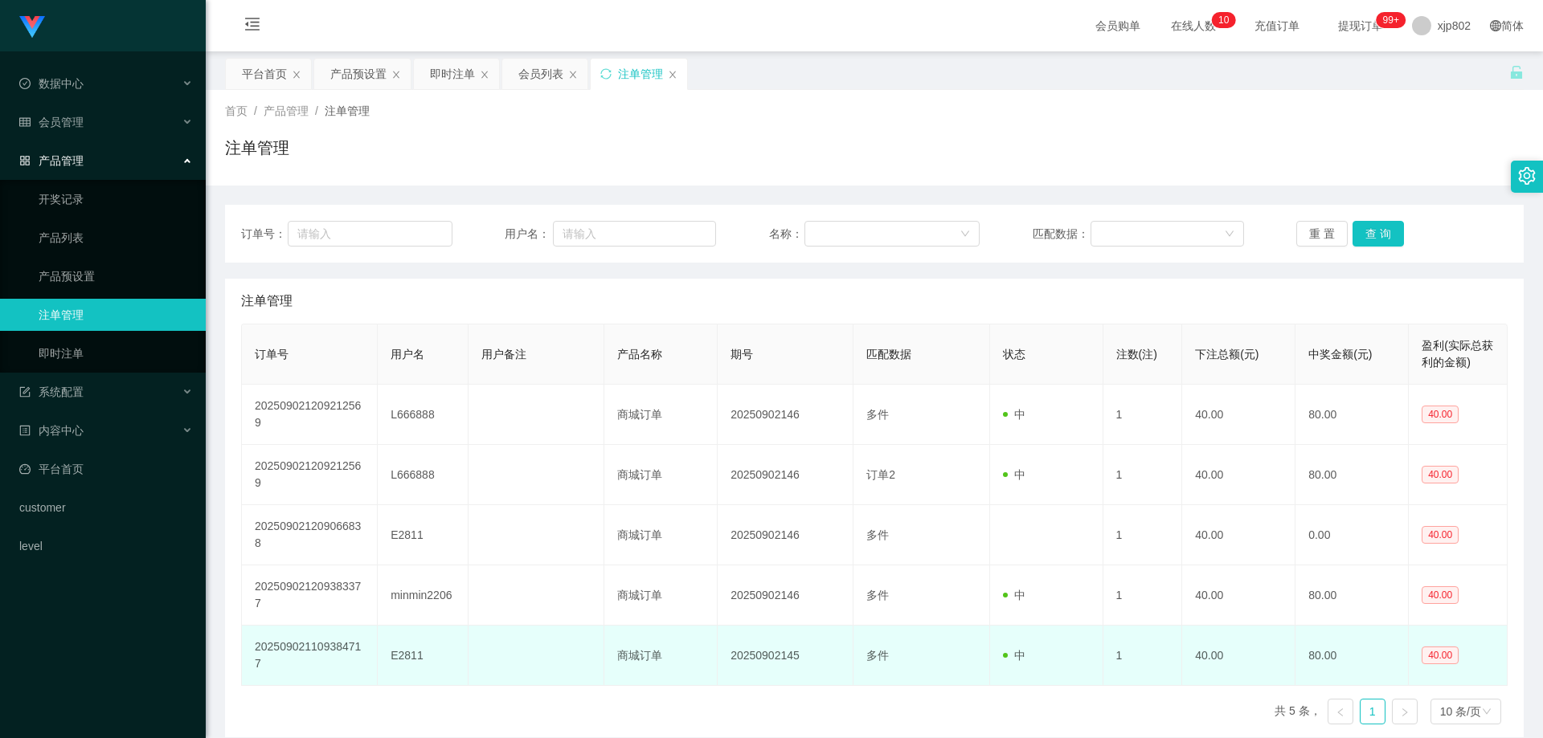
scroll to position [74, 0]
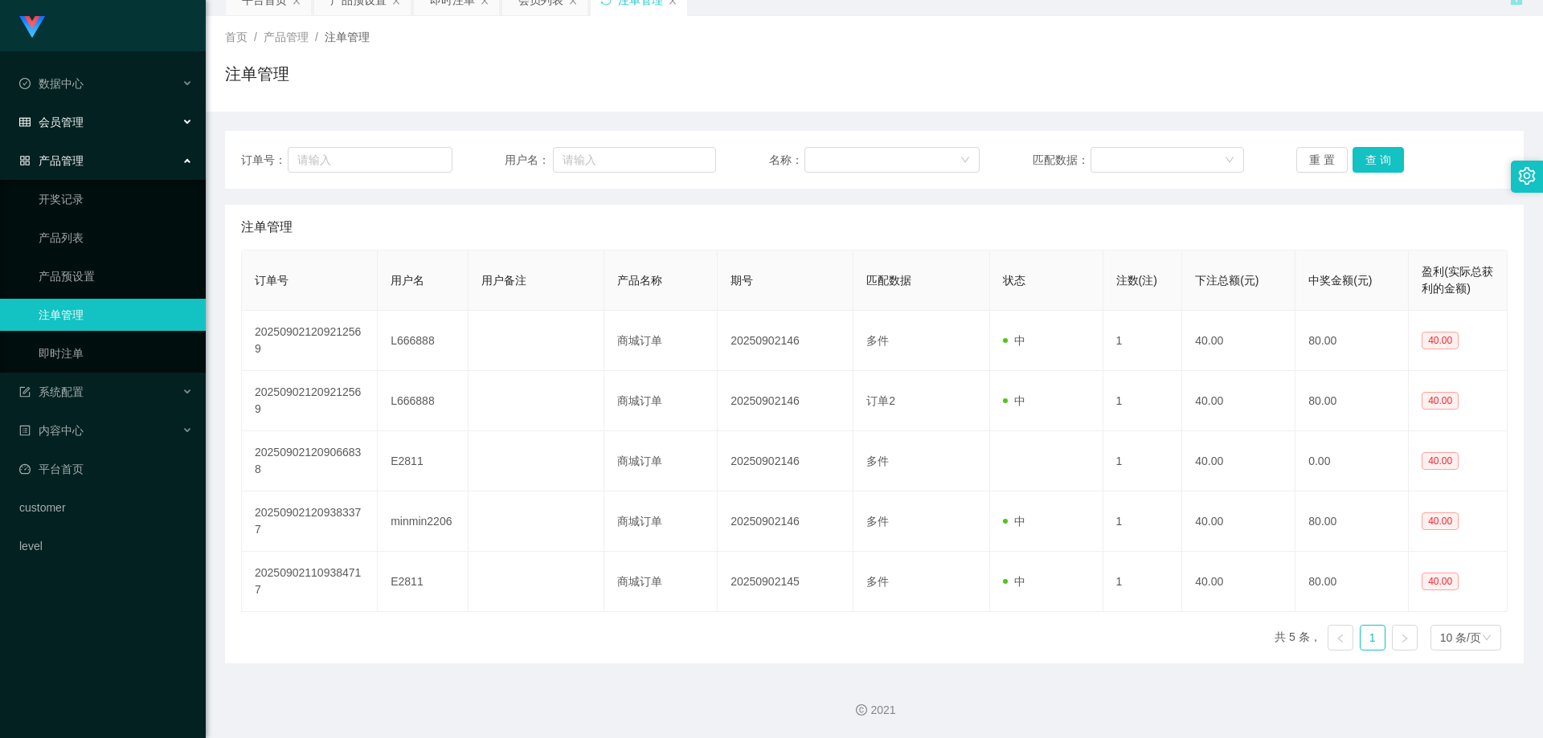
click at [96, 122] on div "会员管理" at bounding box center [103, 122] width 206 height 32
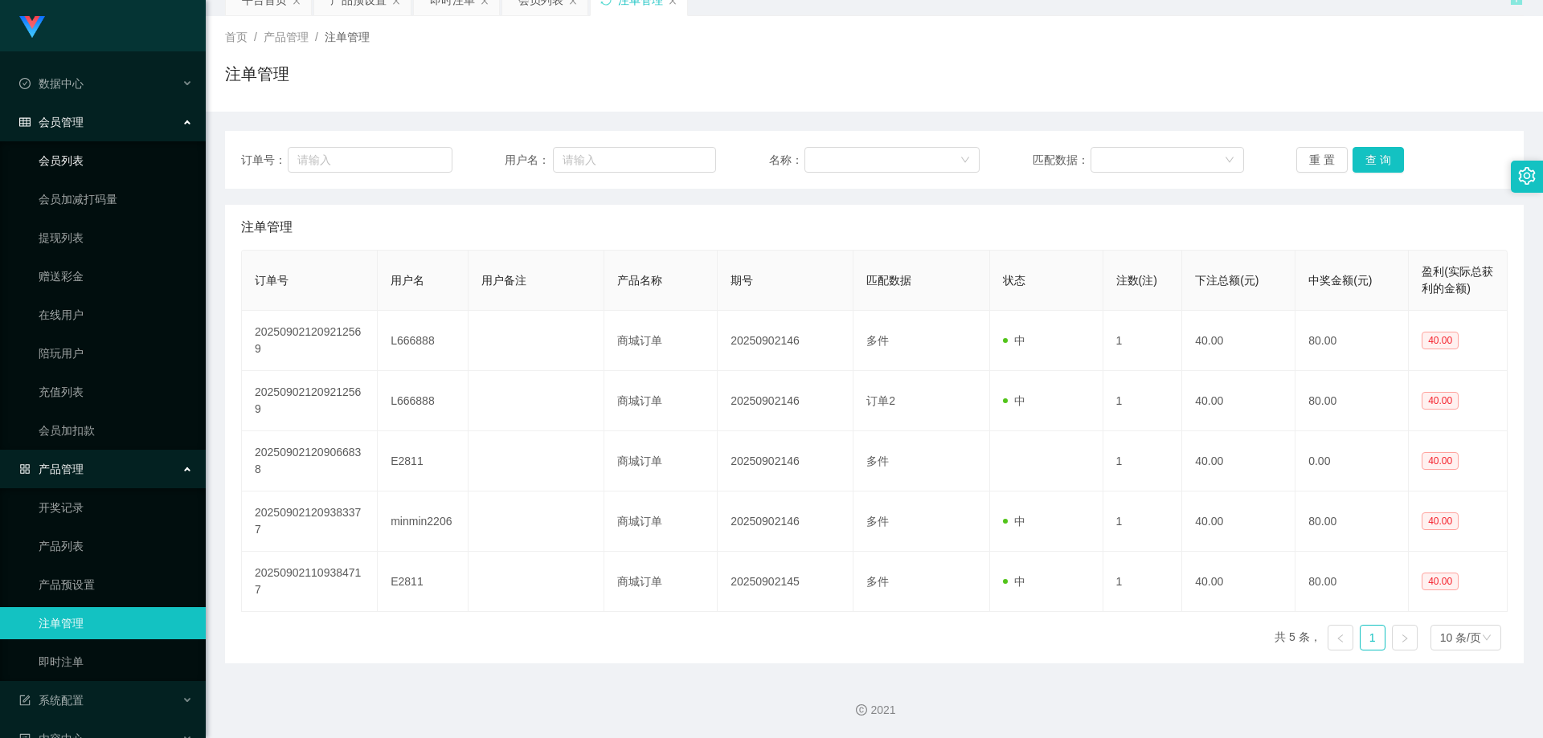
click at [77, 164] on link "会员列表" at bounding box center [116, 161] width 154 height 32
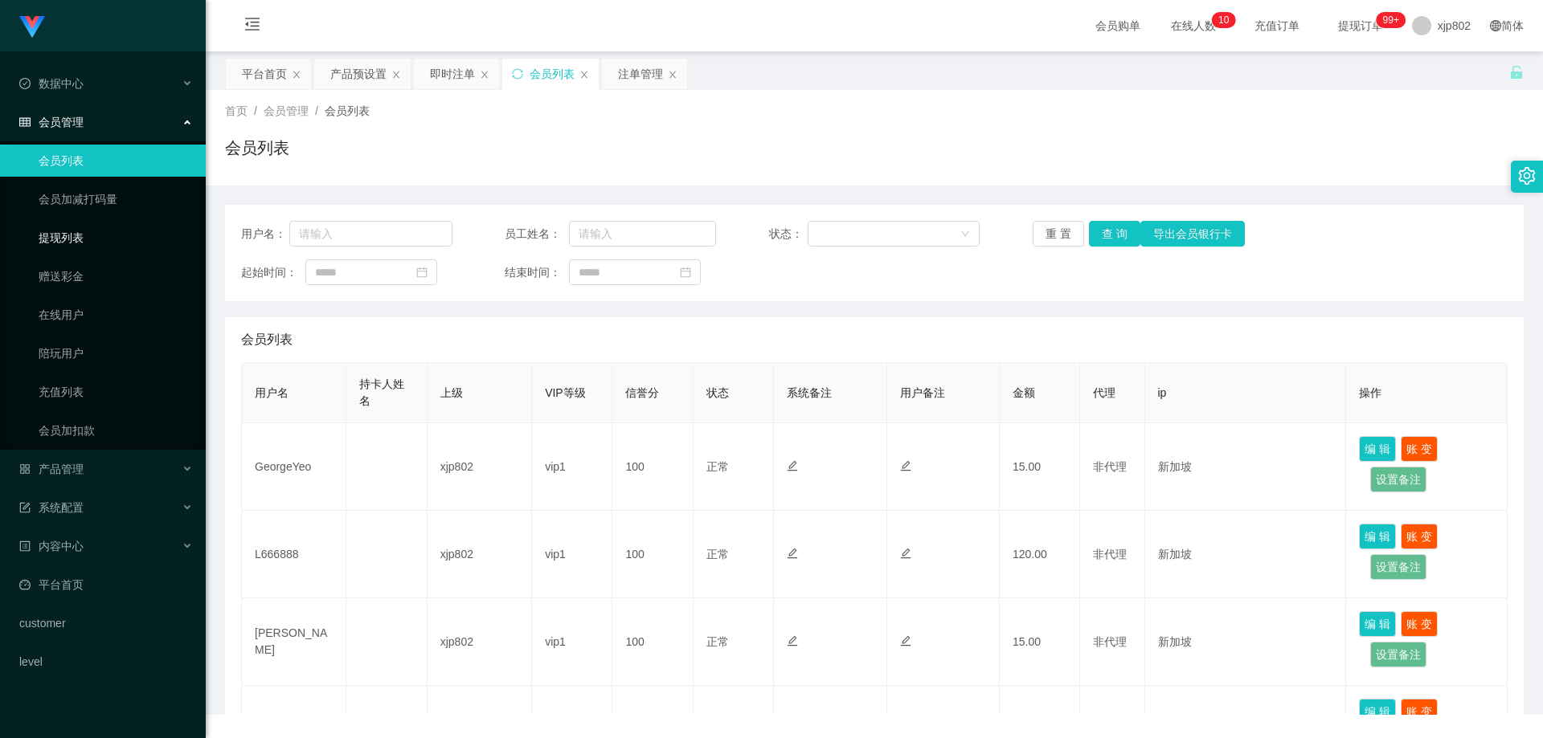
click at [92, 237] on link "提现列表" at bounding box center [116, 238] width 154 height 32
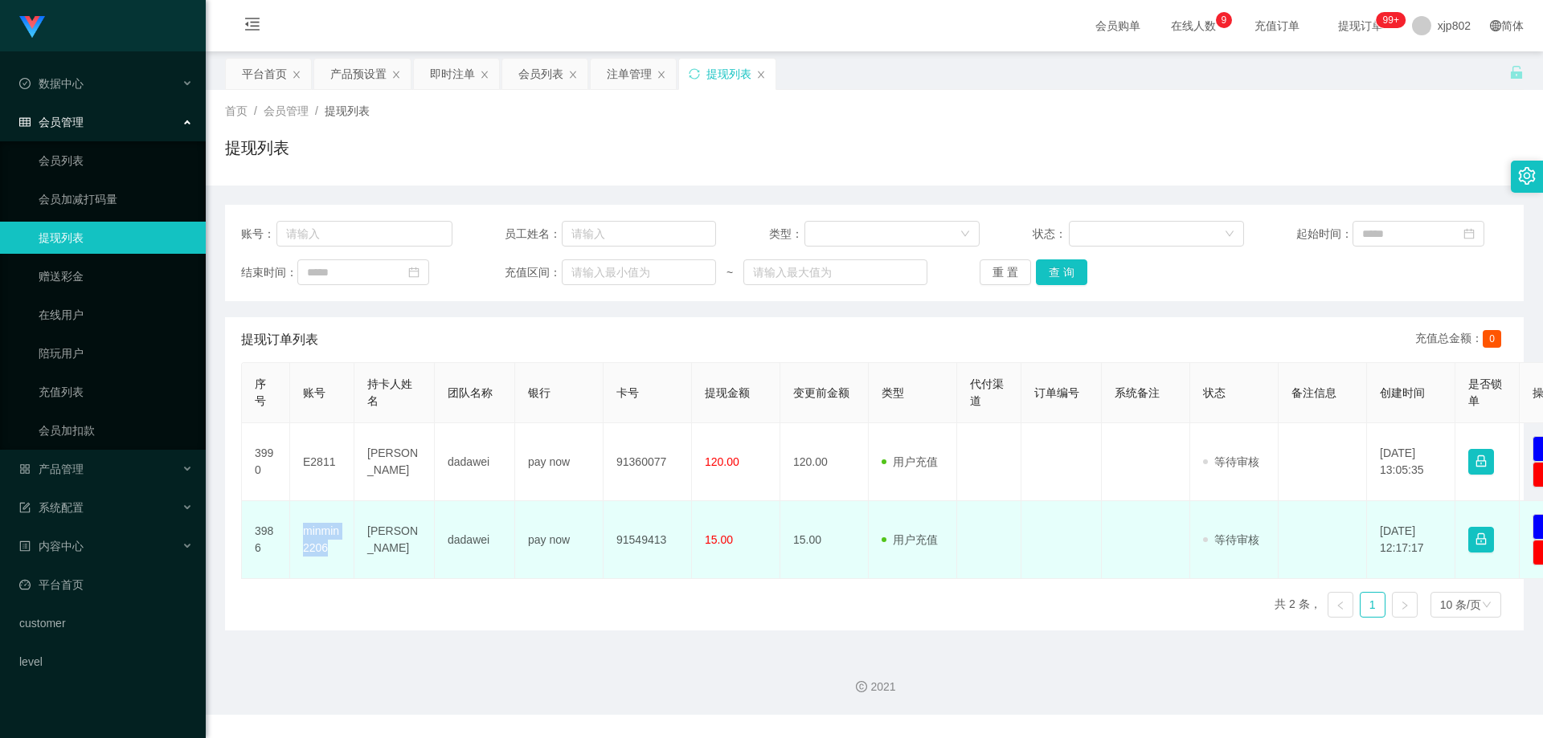
drag, startPoint x: 333, startPoint y: 550, endPoint x: 296, endPoint y: 534, distance: 41.0
click at [296, 534] on td "minmin2206" at bounding box center [322, 540] width 64 height 78
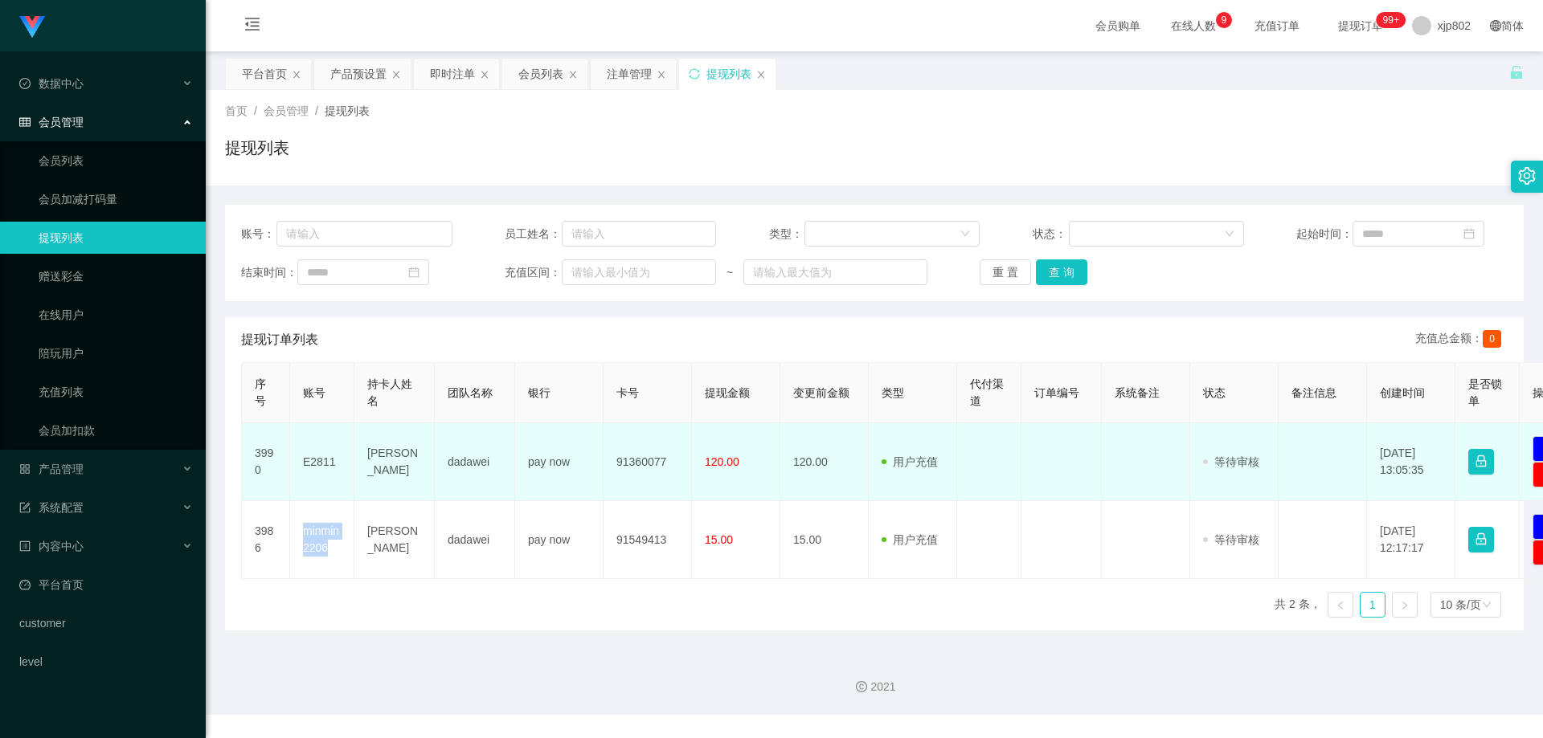
copy td "minmin2206"
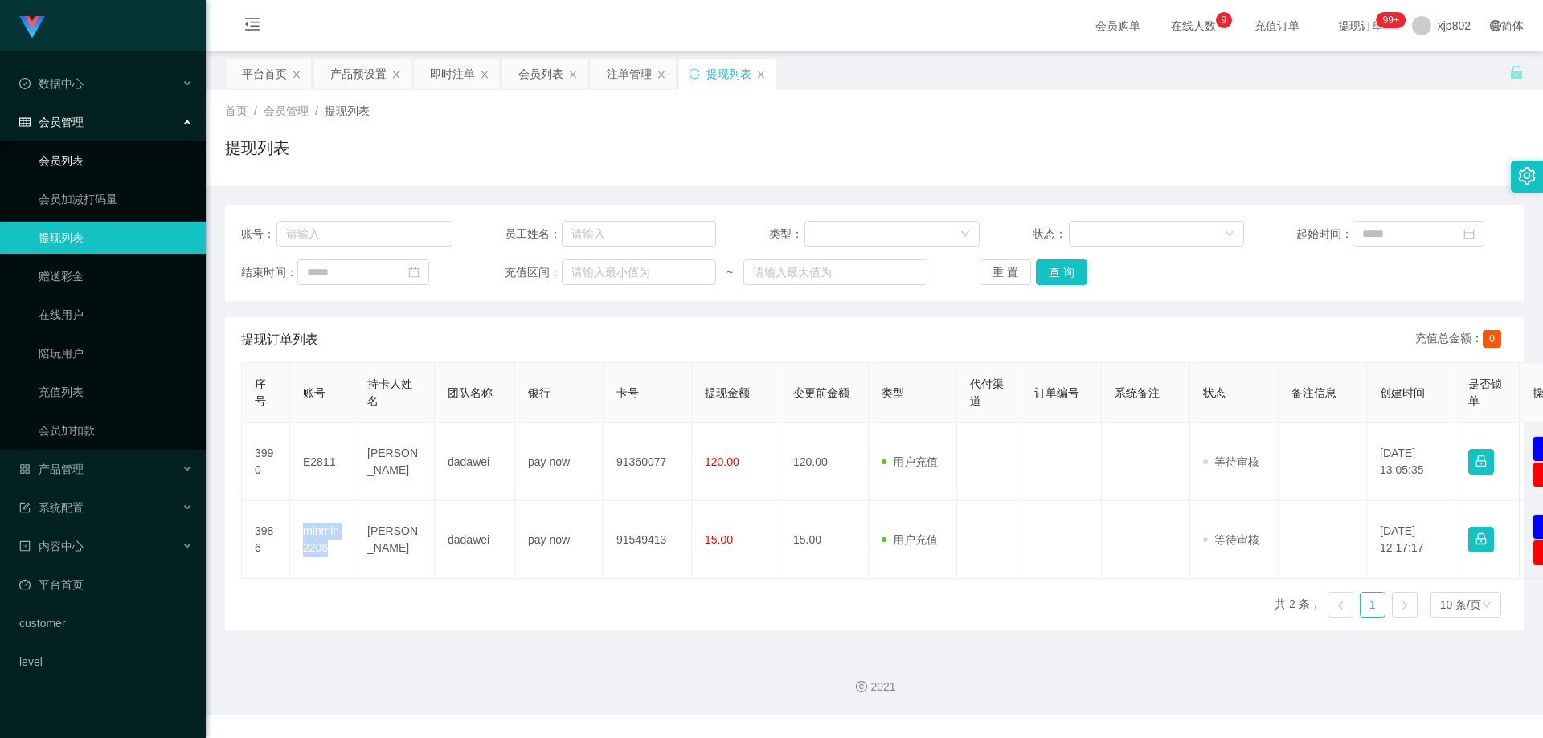
click at [79, 166] on link "会员列表" at bounding box center [116, 161] width 154 height 32
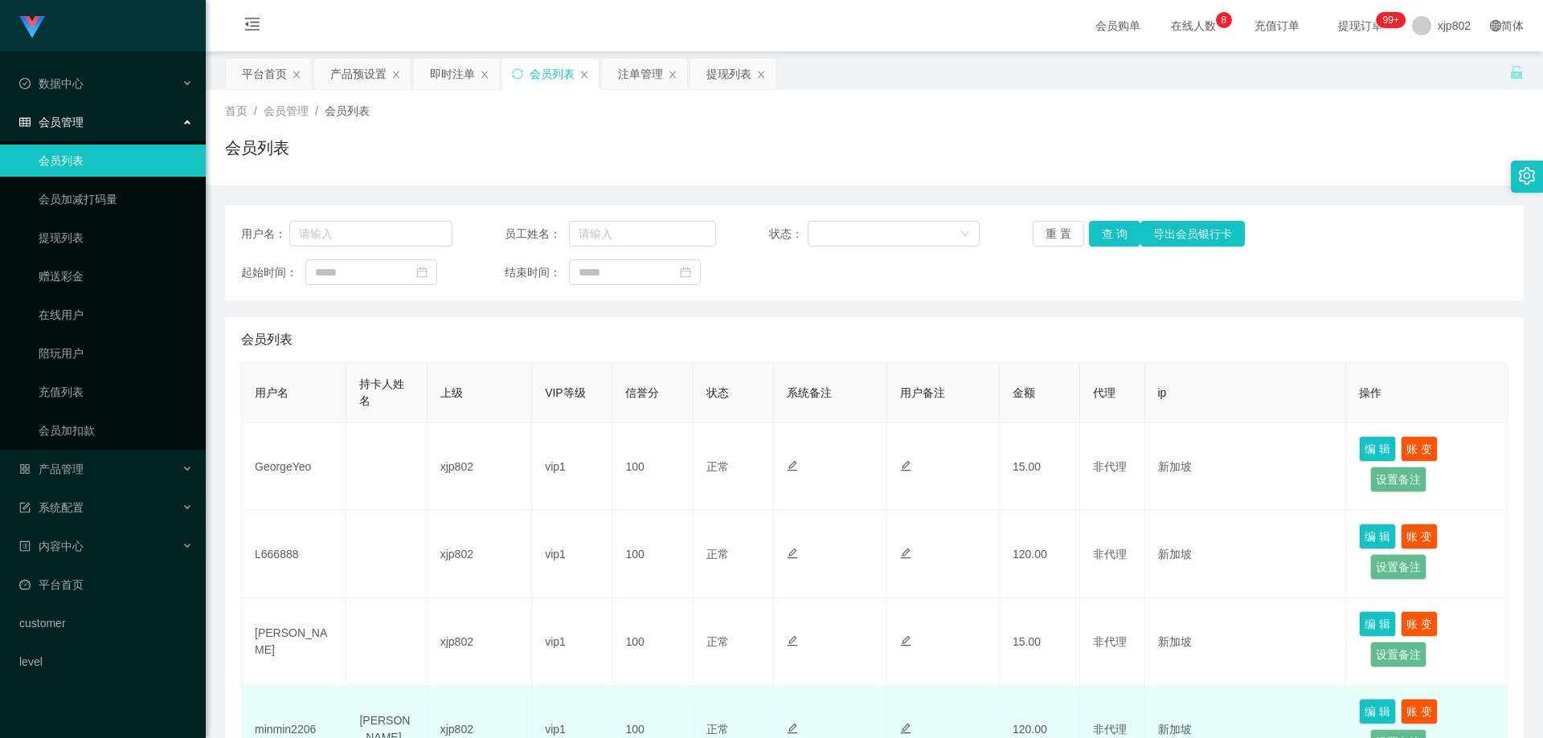
scroll to position [241, 0]
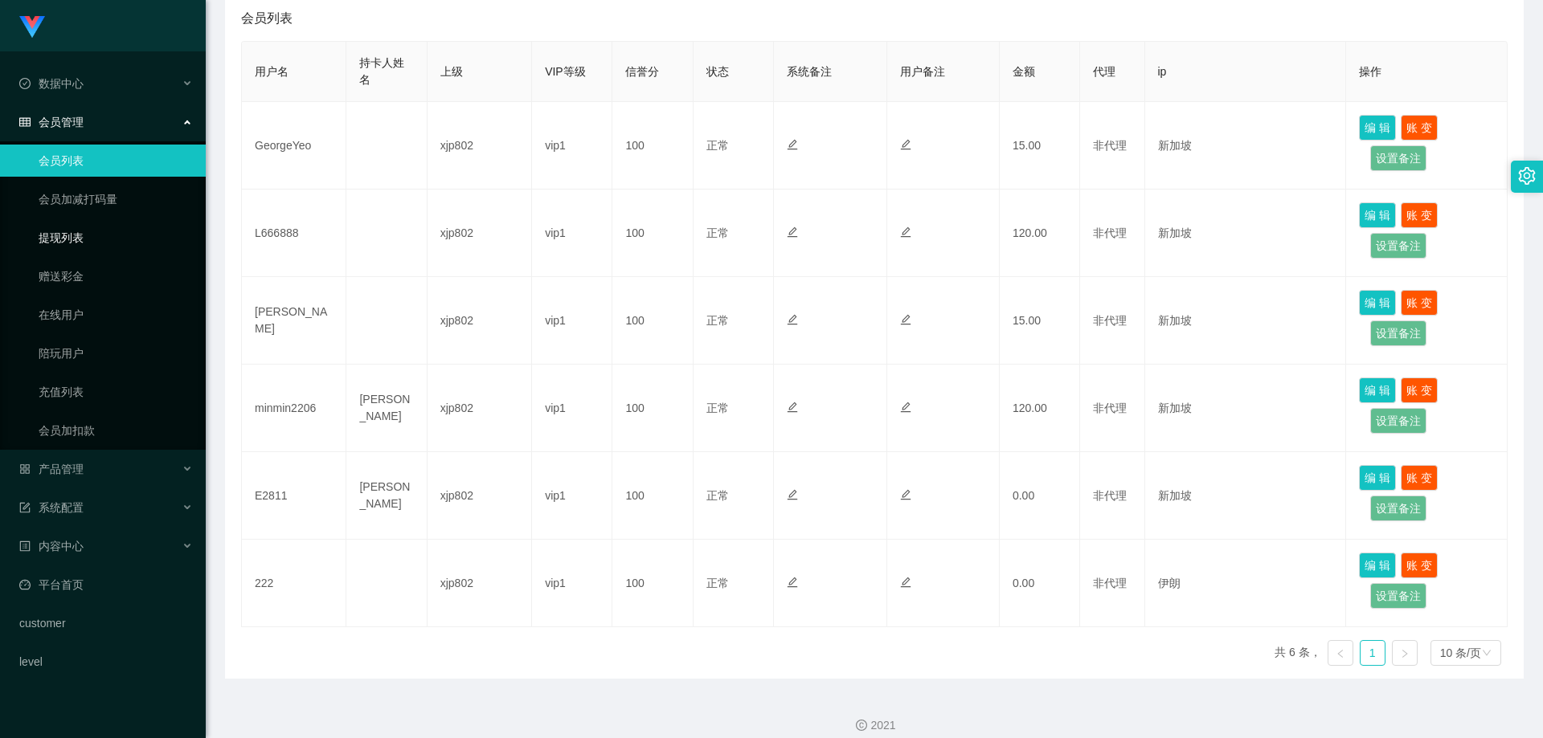
drag, startPoint x: 71, startPoint y: 231, endPoint x: 133, endPoint y: 143, distance: 107.9
click at [71, 231] on link "提现列表" at bounding box center [116, 238] width 154 height 32
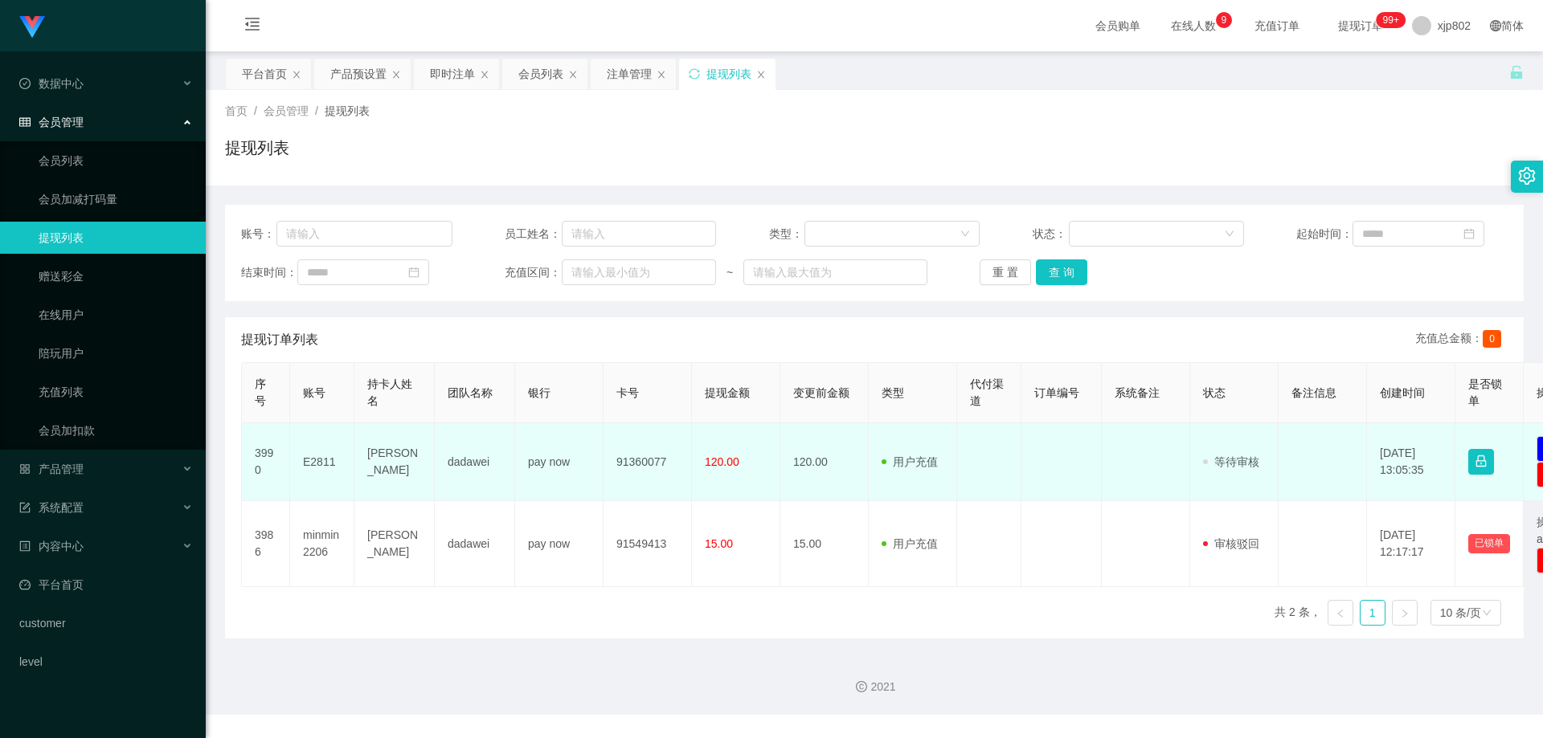
click at [334, 464] on td "E2811" at bounding box center [322, 462] width 64 height 78
drag, startPoint x: 337, startPoint y: 464, endPoint x: 304, endPoint y: 461, distance: 33.9
click at [304, 461] on td "E2811" at bounding box center [322, 462] width 64 height 78
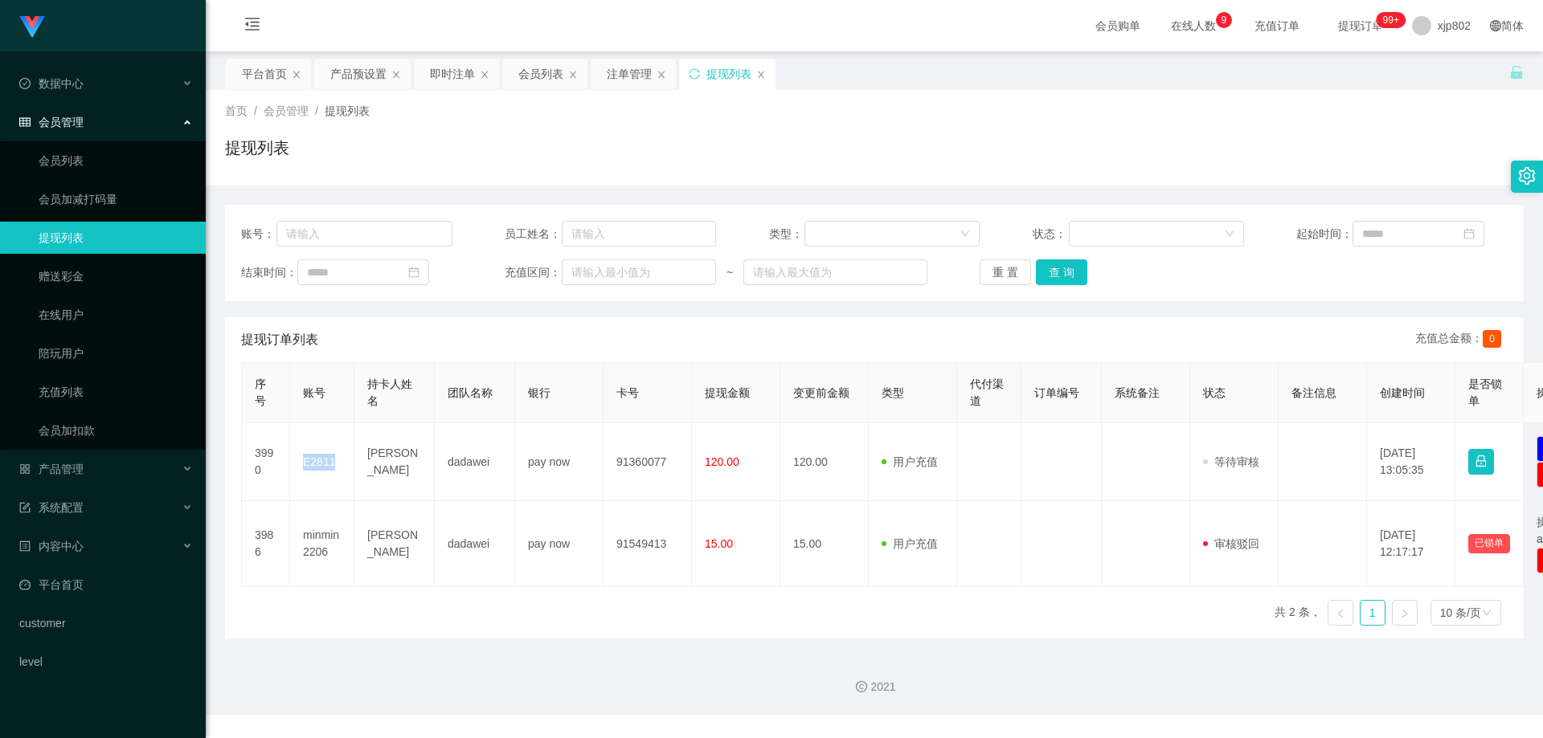
copy td "E2811"
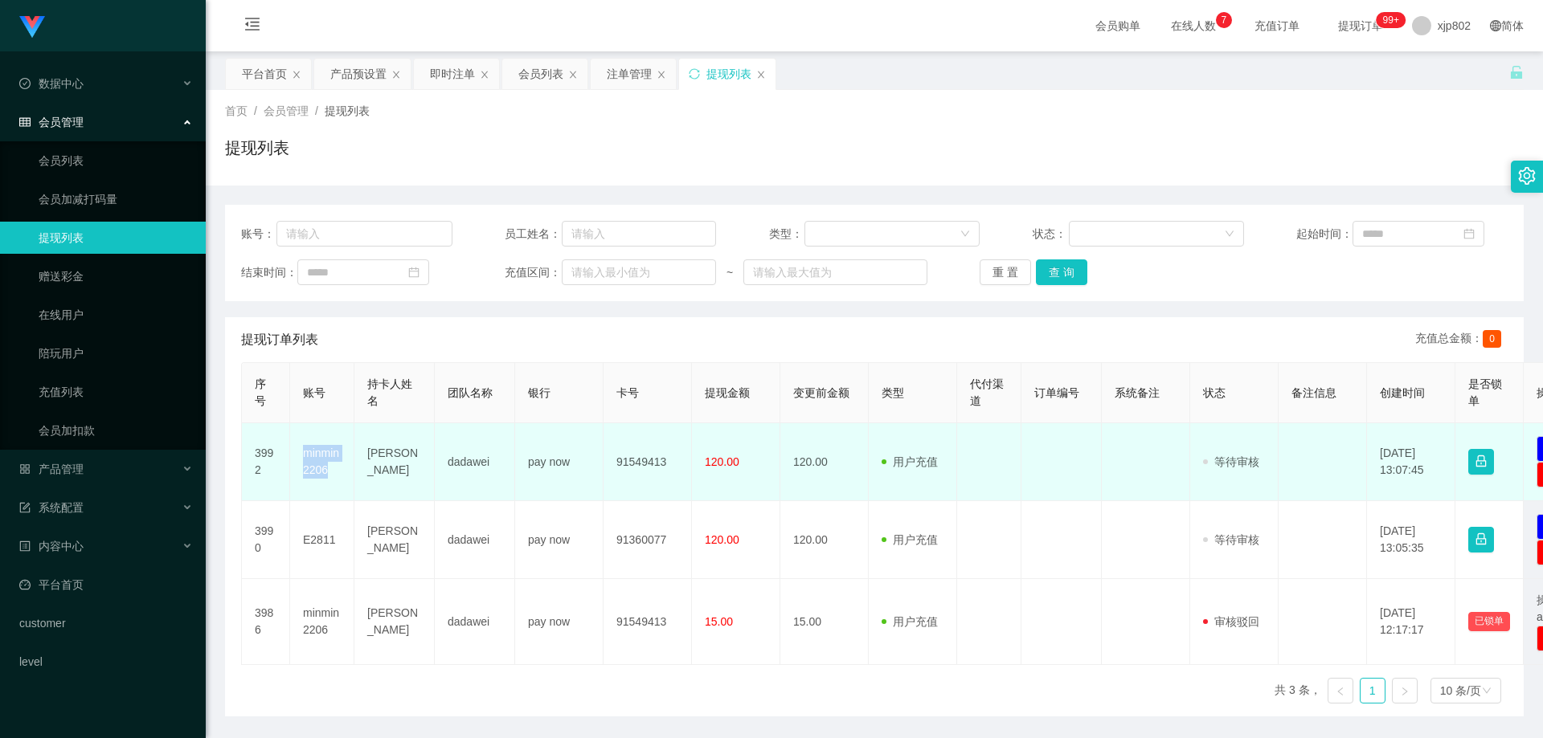
click at [301, 457] on td "minmin2206" at bounding box center [322, 462] width 64 height 78
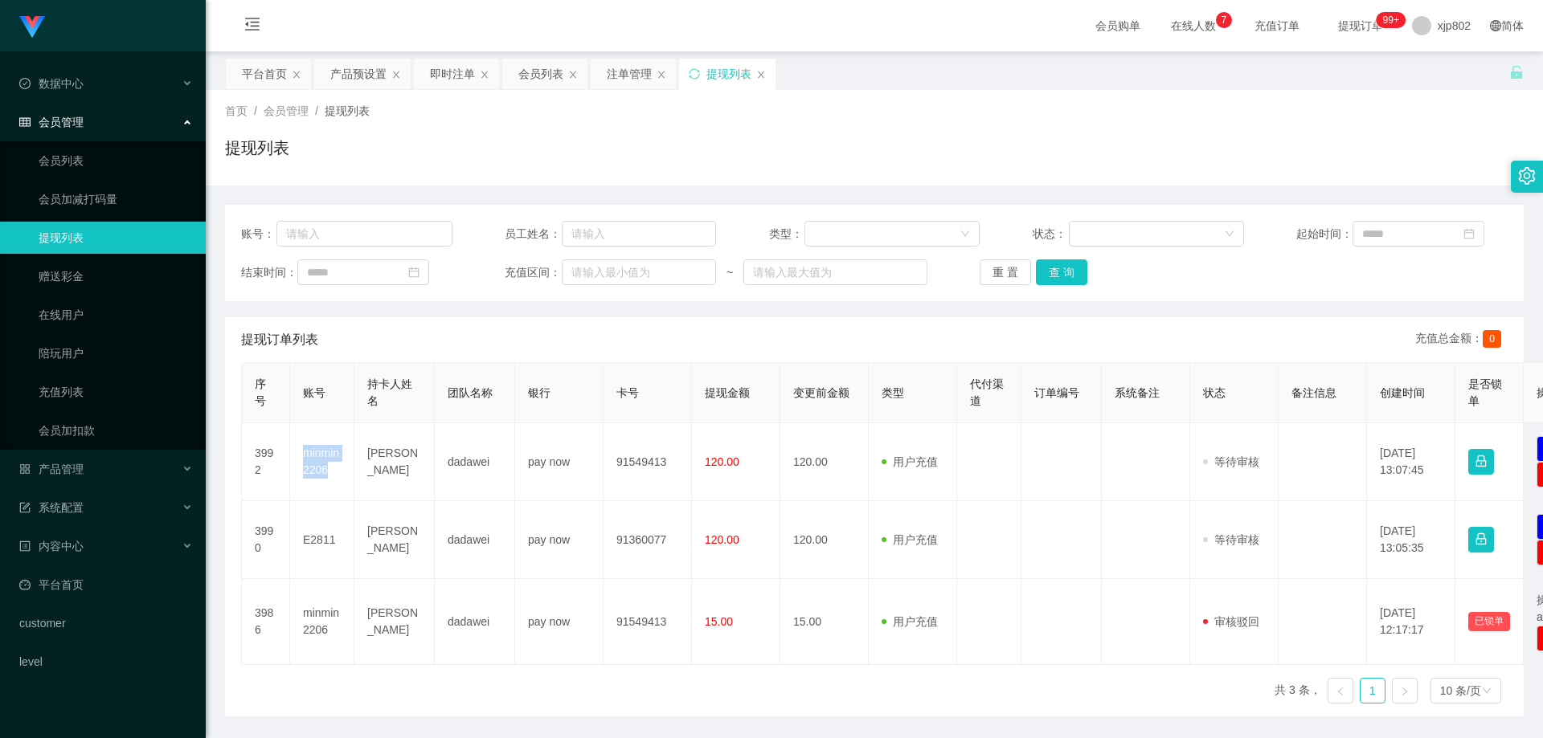
copy td "minmin2206"
drag, startPoint x: 112, startPoint y: 166, endPoint x: 109, endPoint y: 116, distance: 50.7
click at [112, 166] on link "会员列表" at bounding box center [116, 161] width 154 height 32
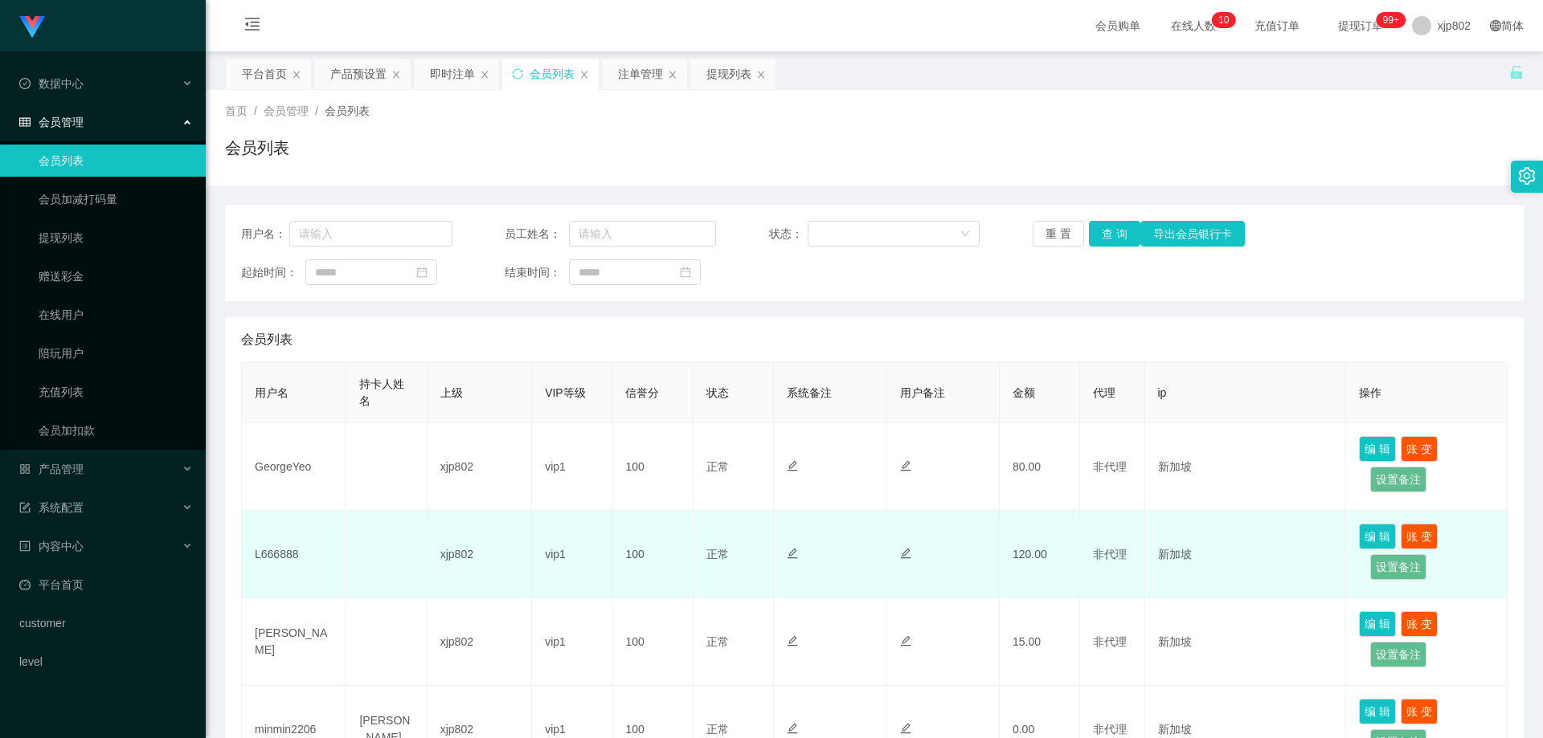
scroll to position [161, 0]
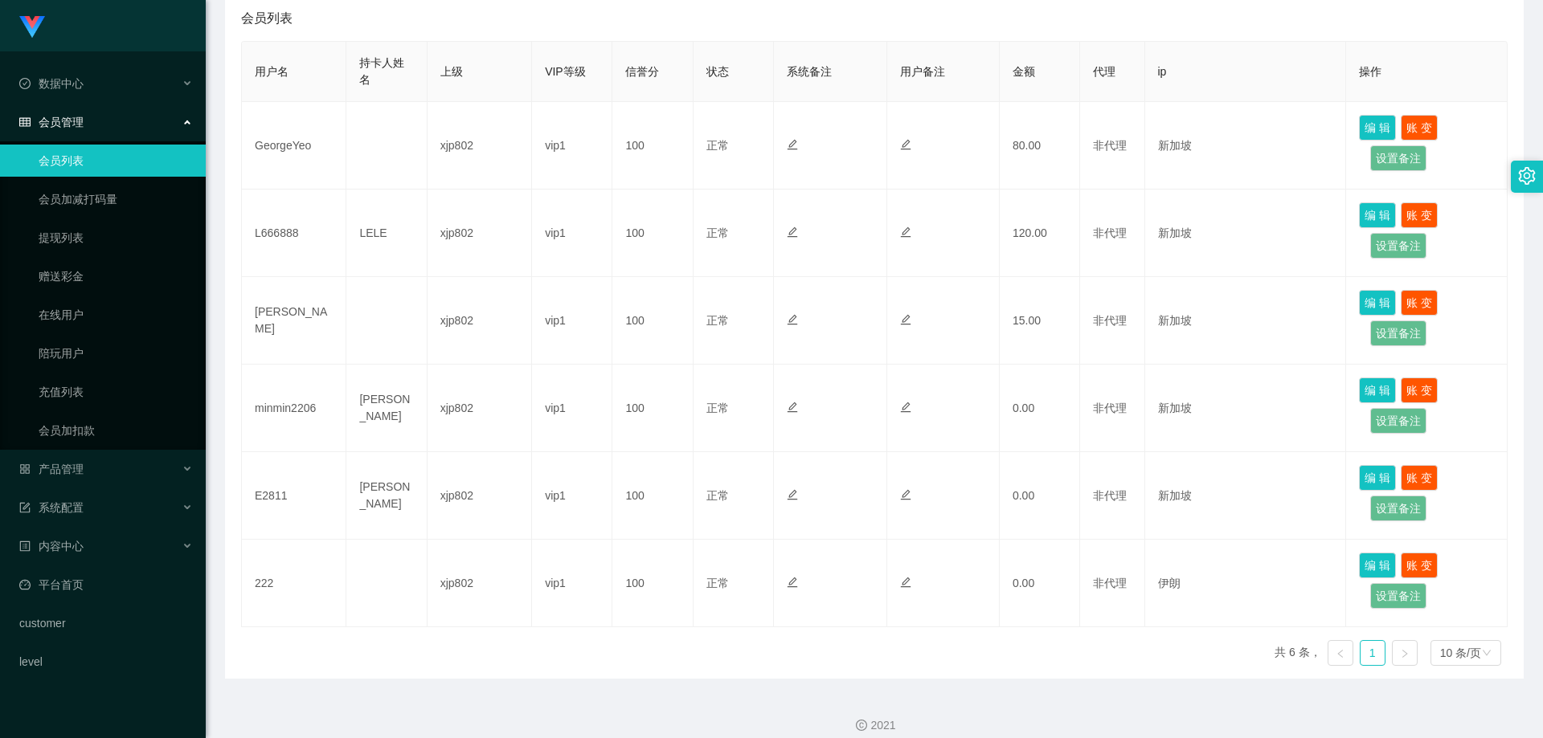
scroll to position [161, 0]
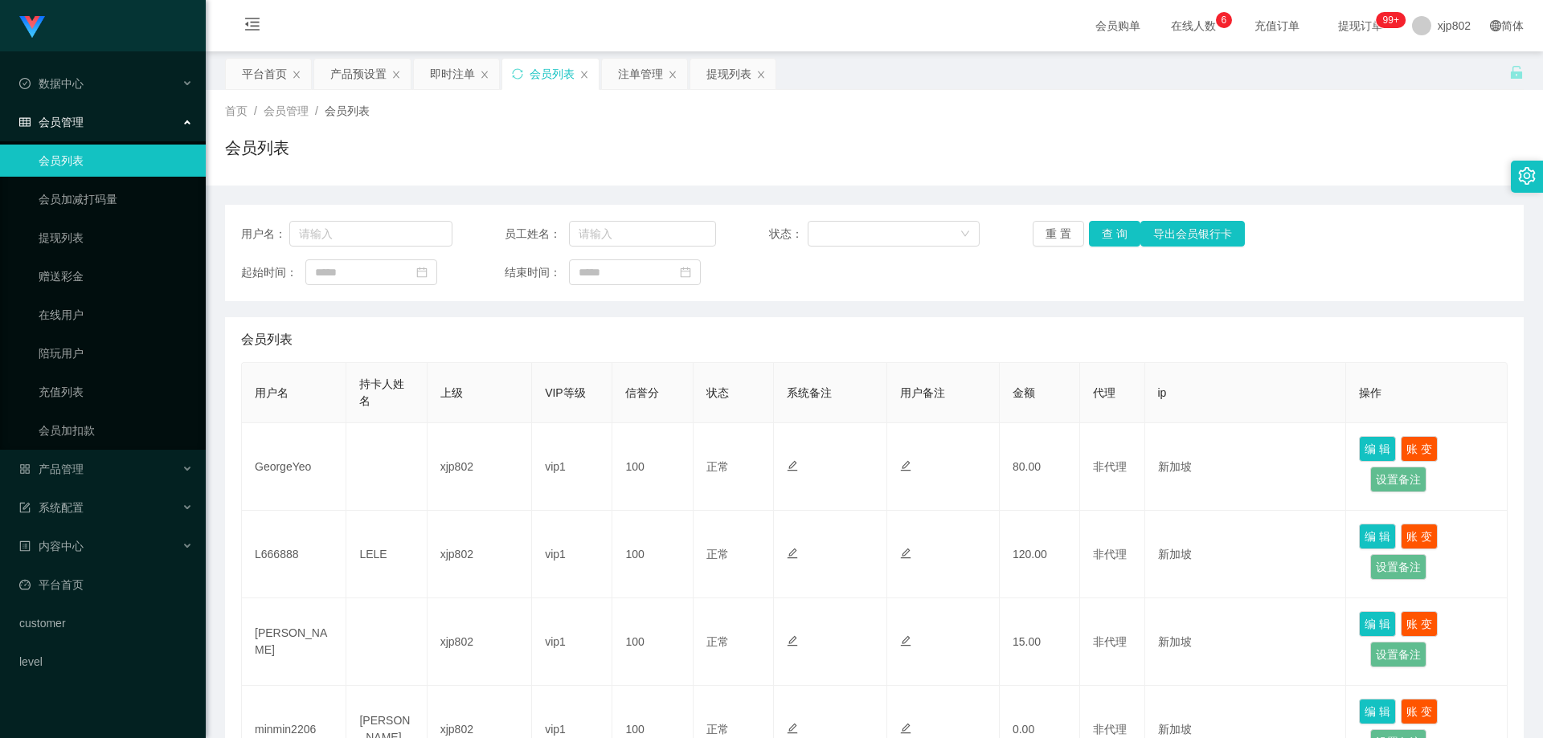
scroll to position [80, 0]
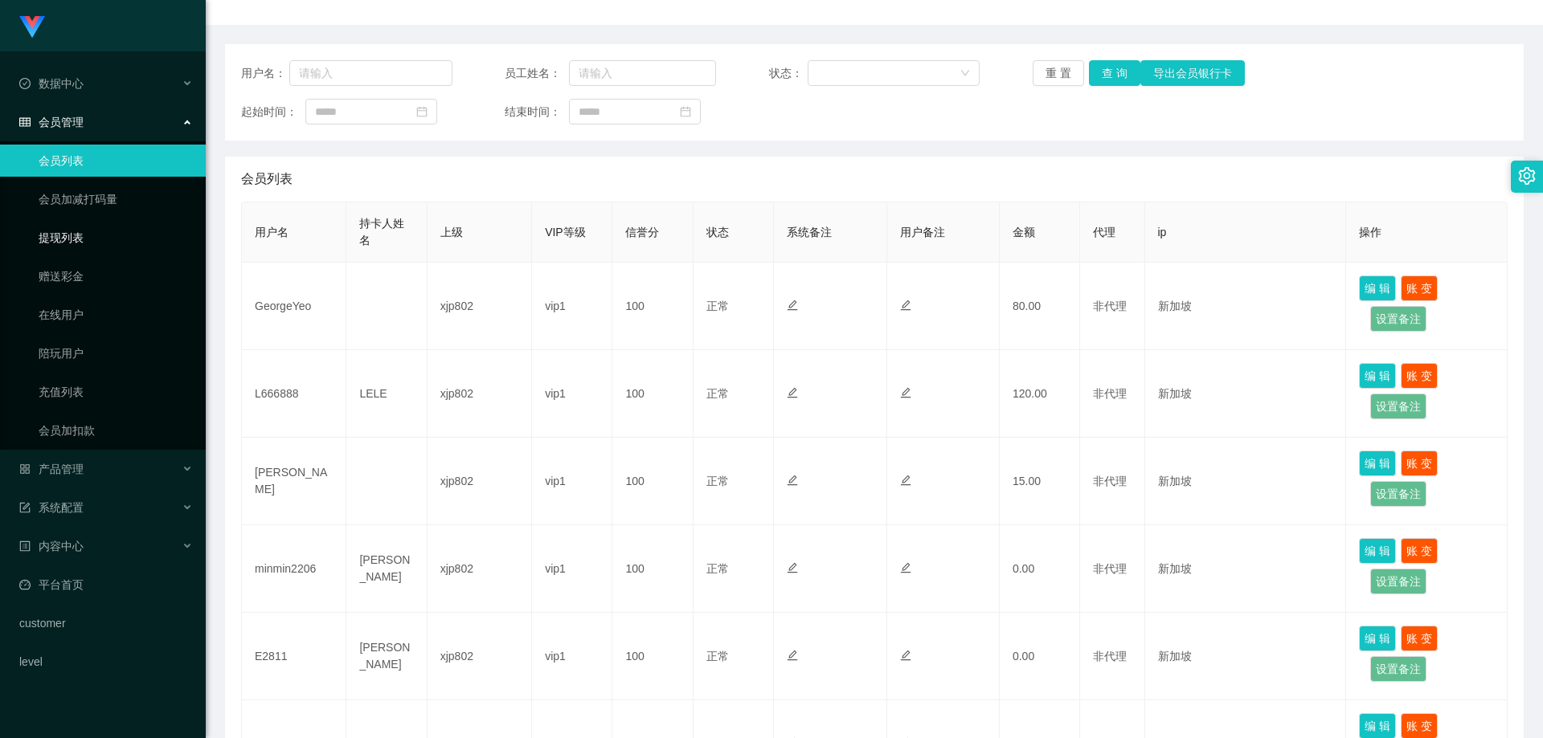
click at [84, 247] on link "提现列表" at bounding box center [116, 238] width 154 height 32
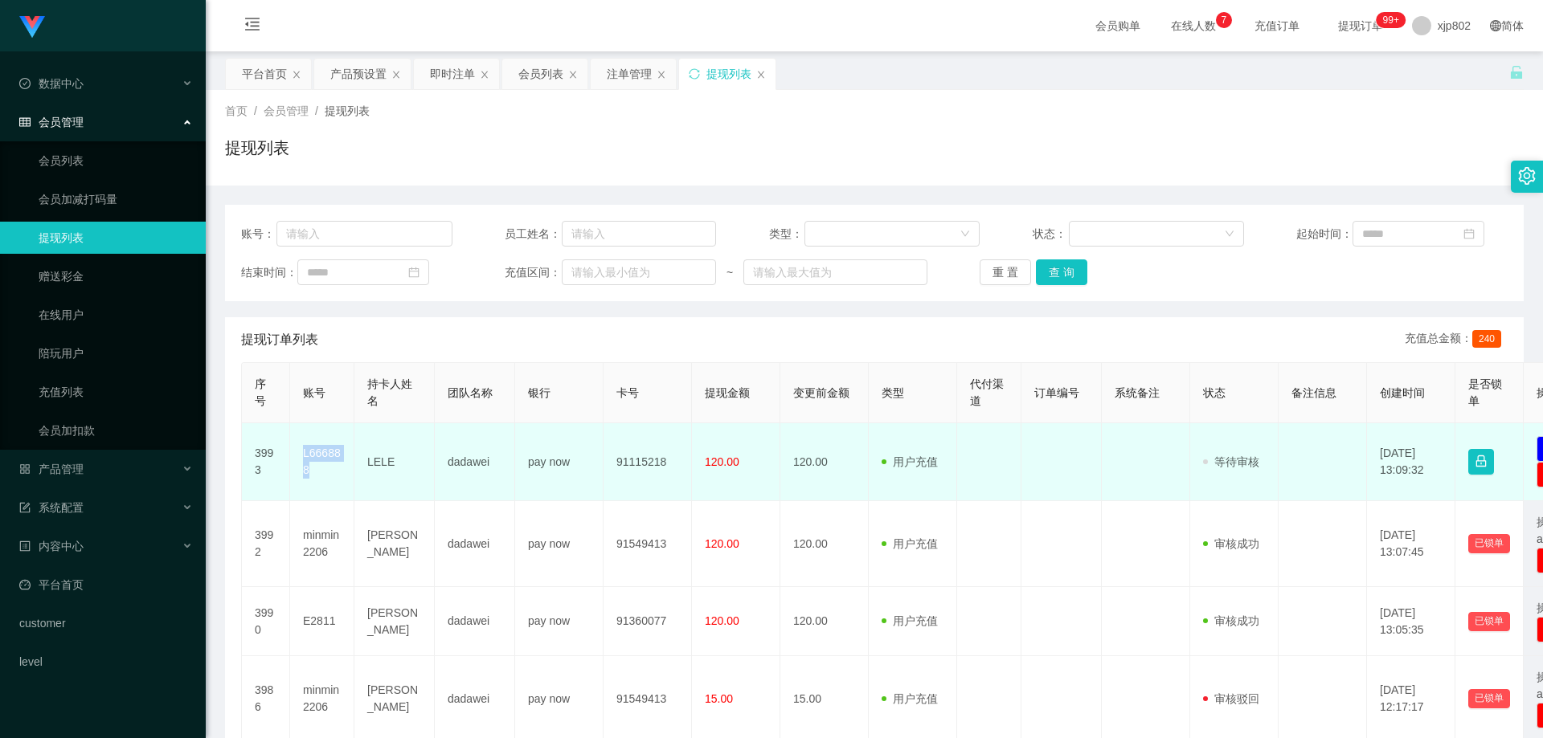
click at [302, 465] on td "L666888" at bounding box center [322, 462] width 64 height 78
click at [296, 449] on td "L666888" at bounding box center [322, 462] width 64 height 78
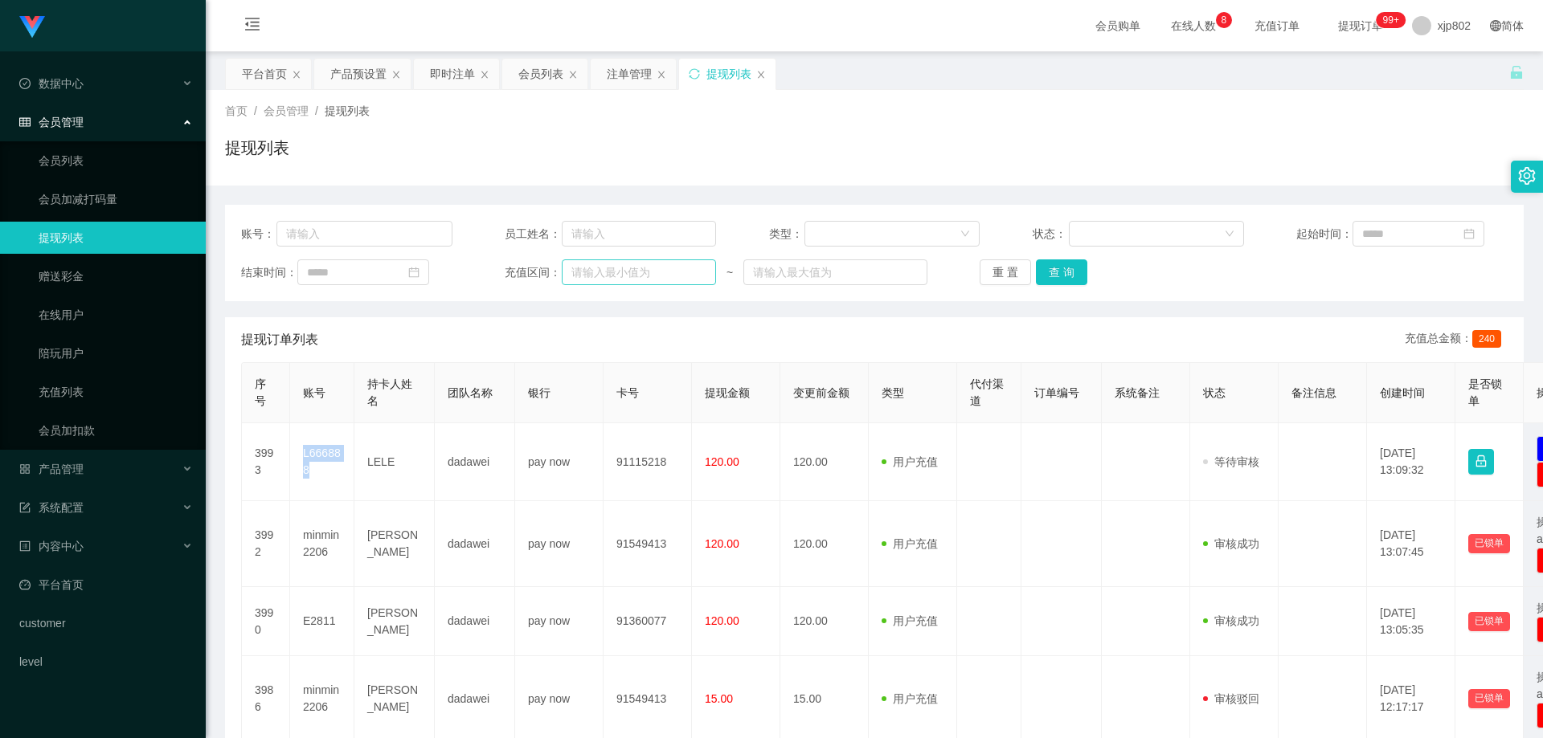
copy td "L666888"
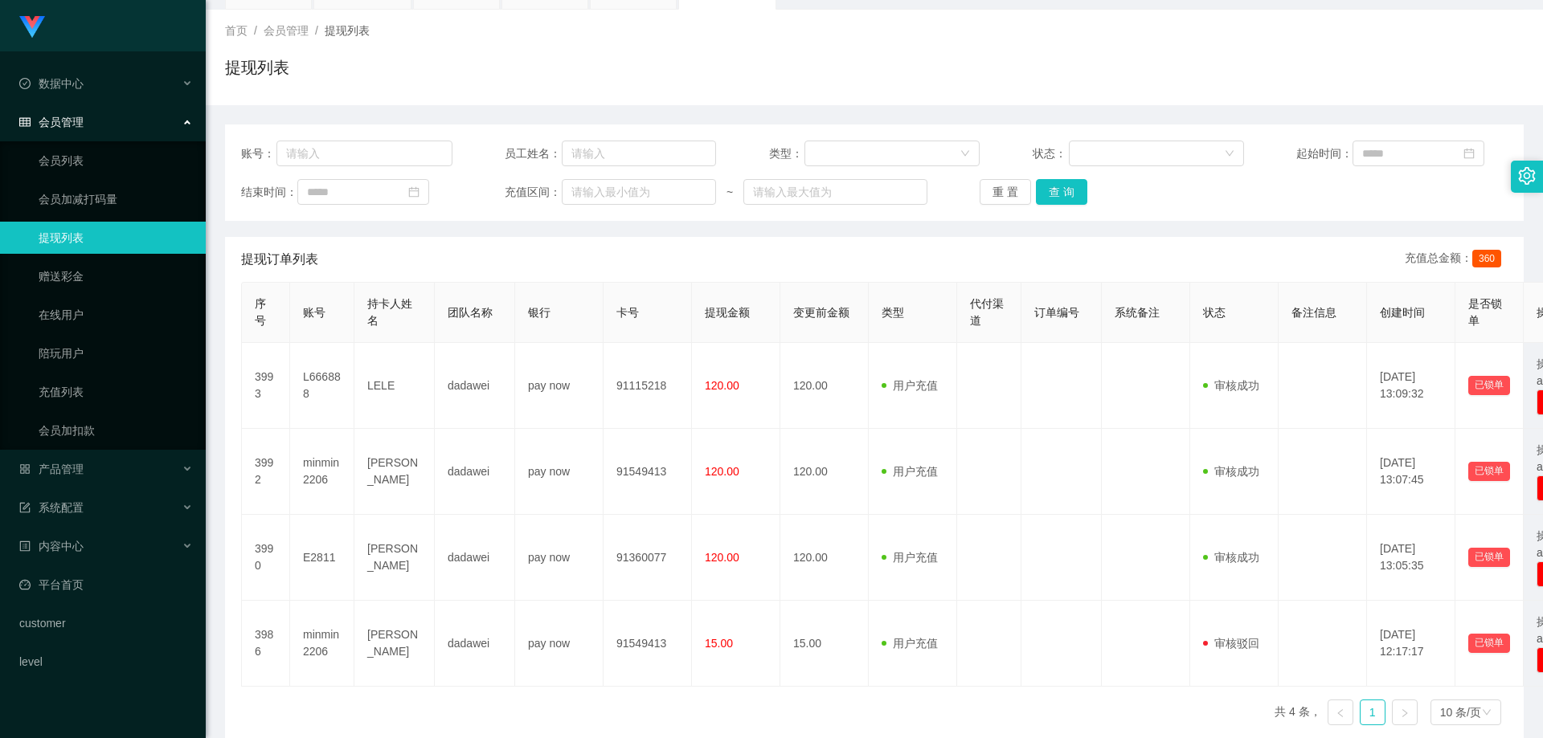
scroll to position [155, 0]
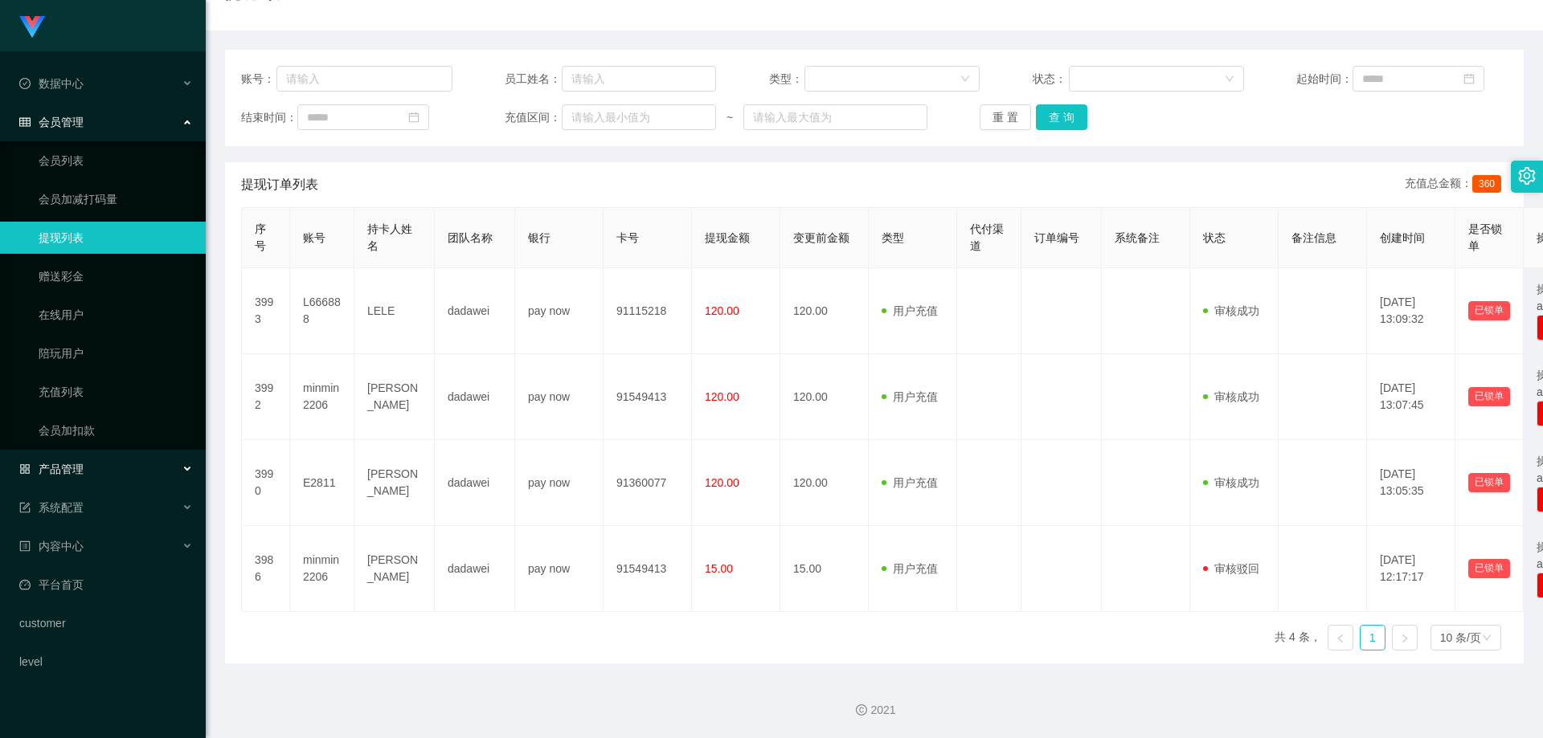
click at [96, 472] on div "产品管理" at bounding box center [103, 469] width 206 height 32
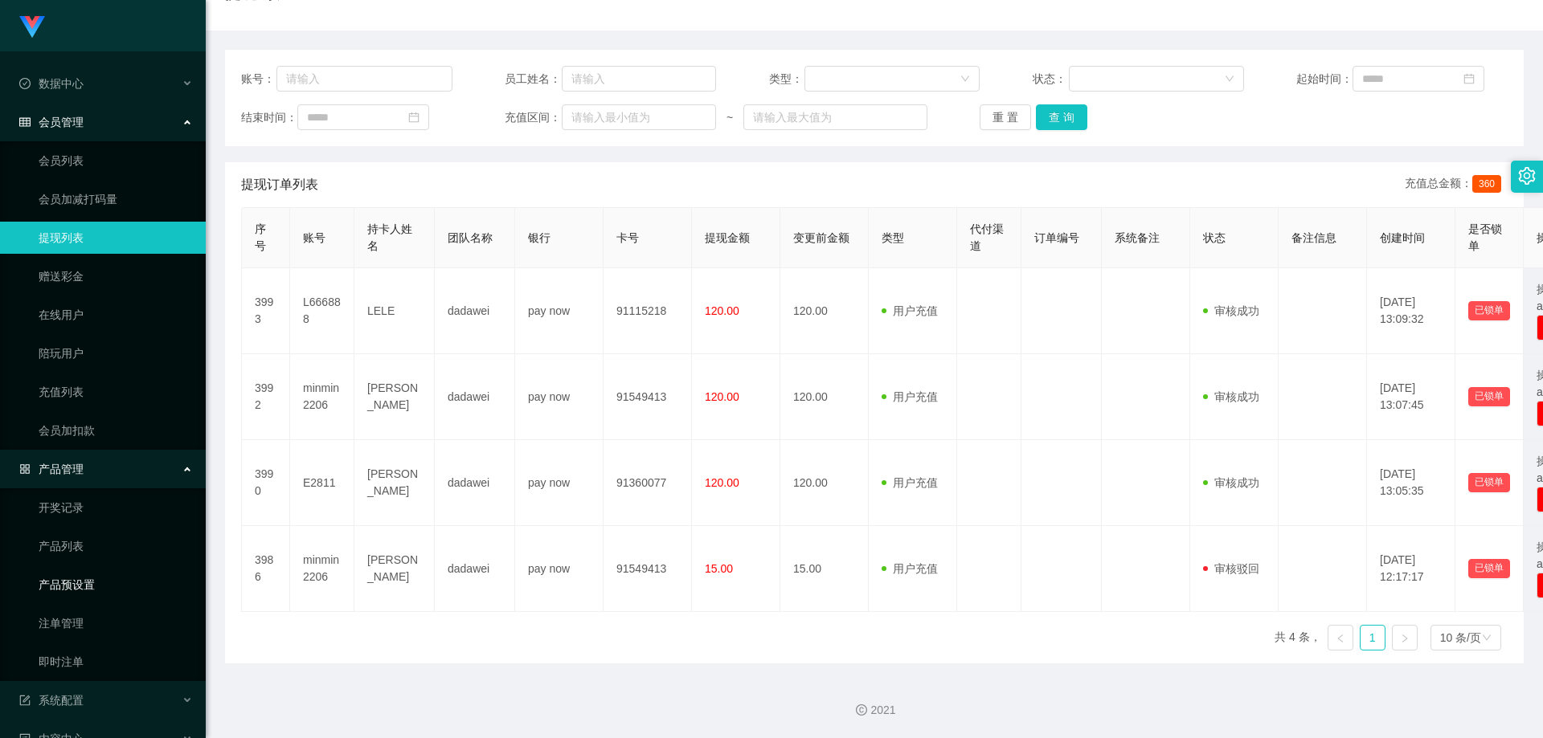
click at [86, 576] on link "产品预设置" at bounding box center [116, 585] width 154 height 32
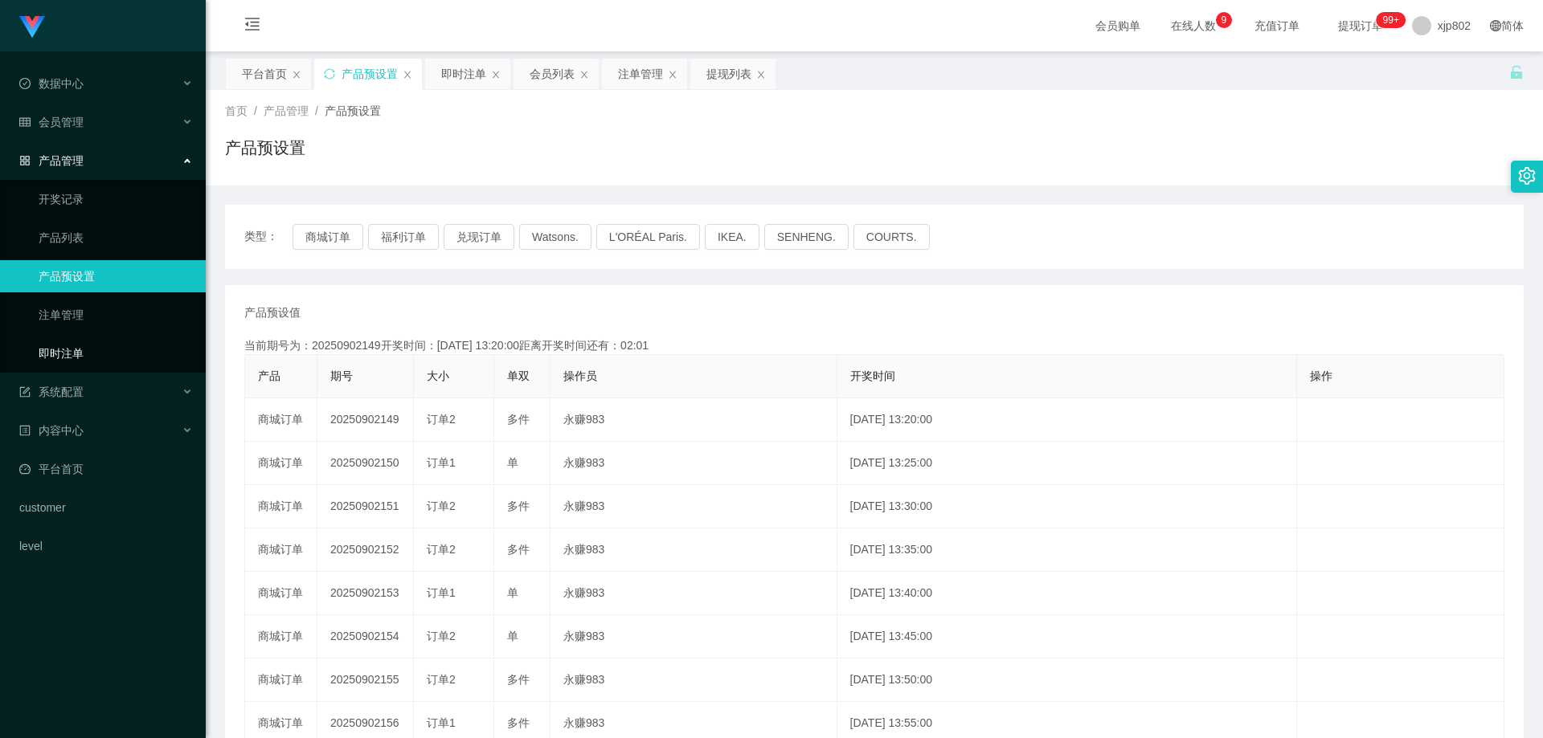
click at [97, 362] on link "即时注单" at bounding box center [116, 353] width 154 height 32
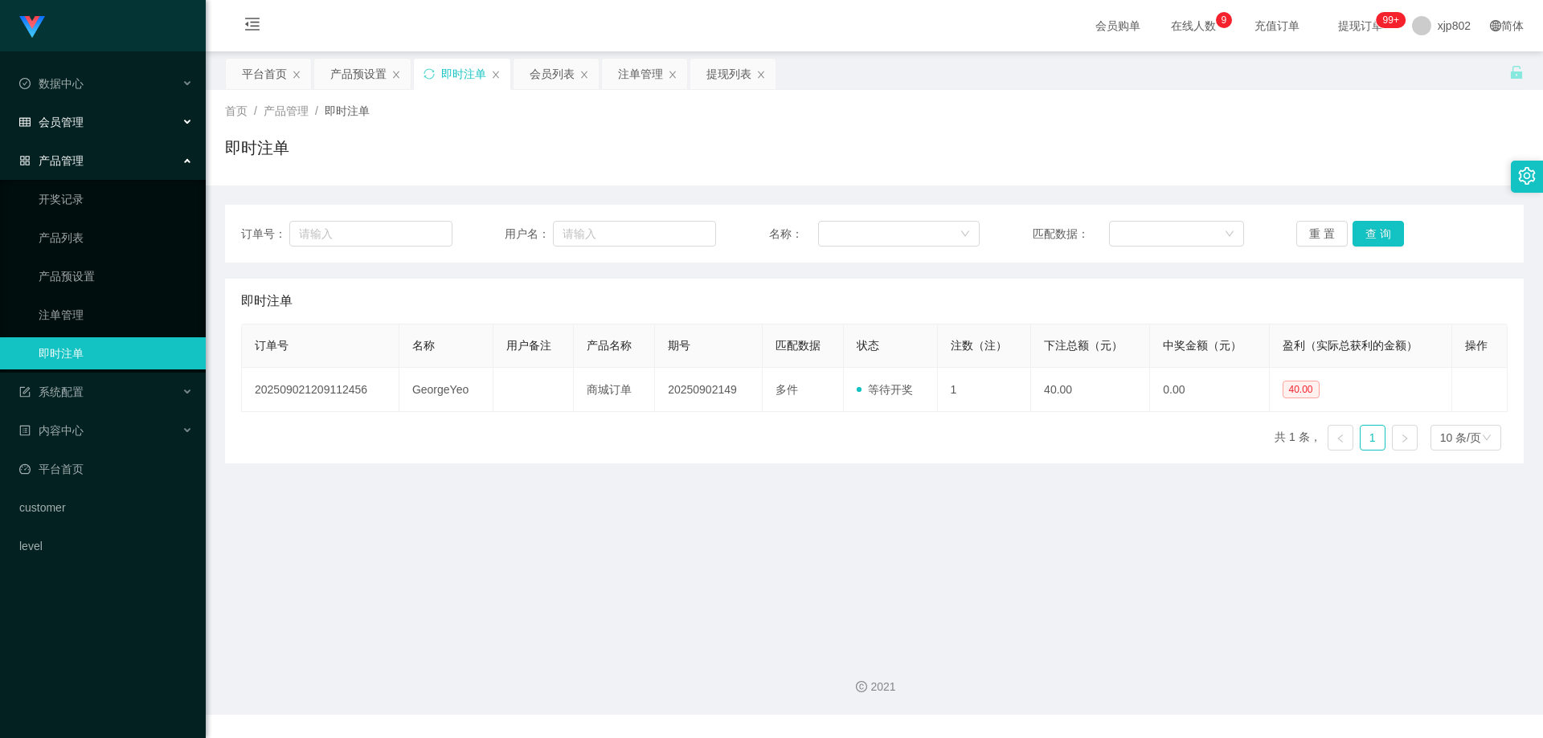
drag, startPoint x: 83, startPoint y: 132, endPoint x: 84, endPoint y: 144, distance: 12.1
click at [83, 131] on div "会员管理" at bounding box center [103, 122] width 206 height 32
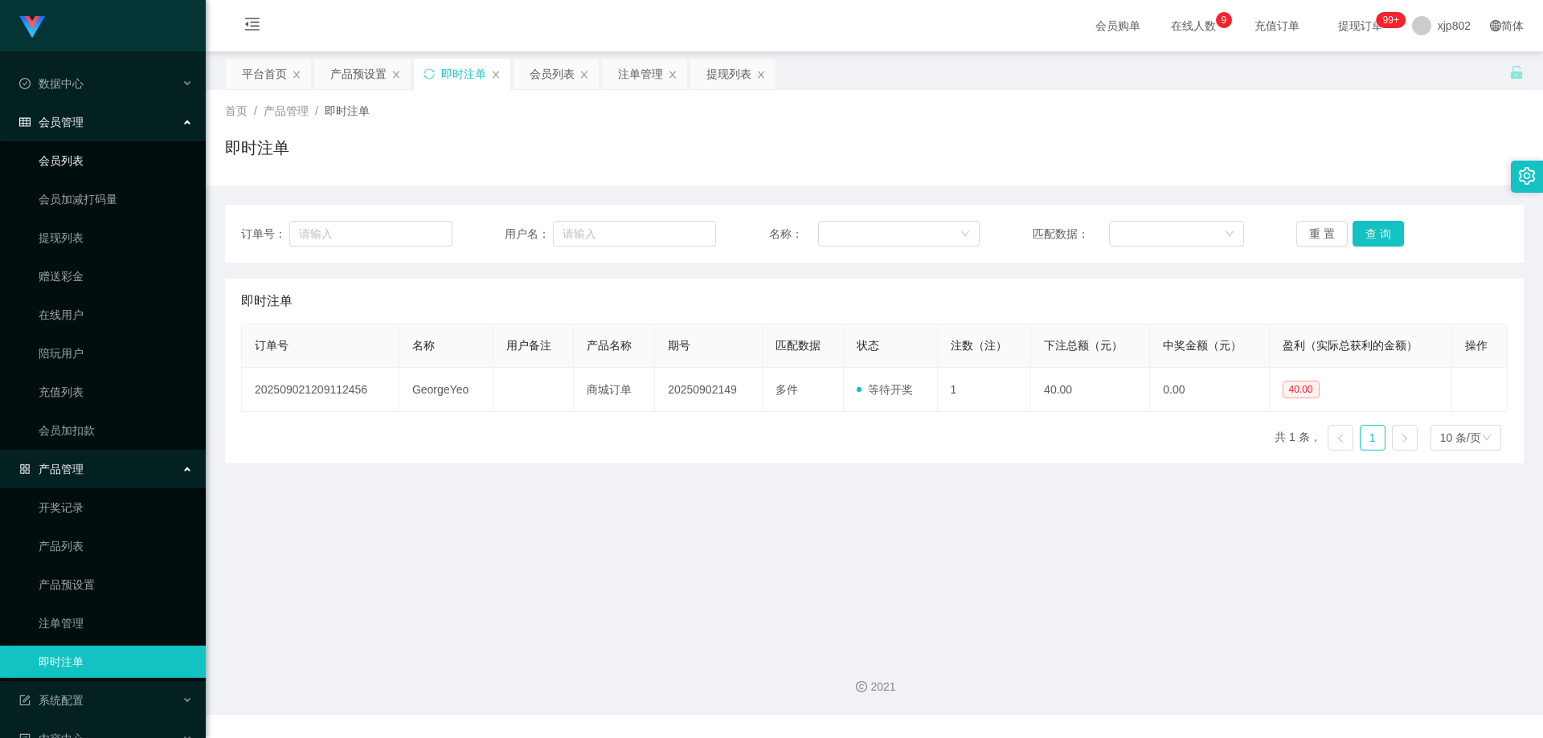
click at [84, 153] on link "会员列表" at bounding box center [116, 161] width 154 height 32
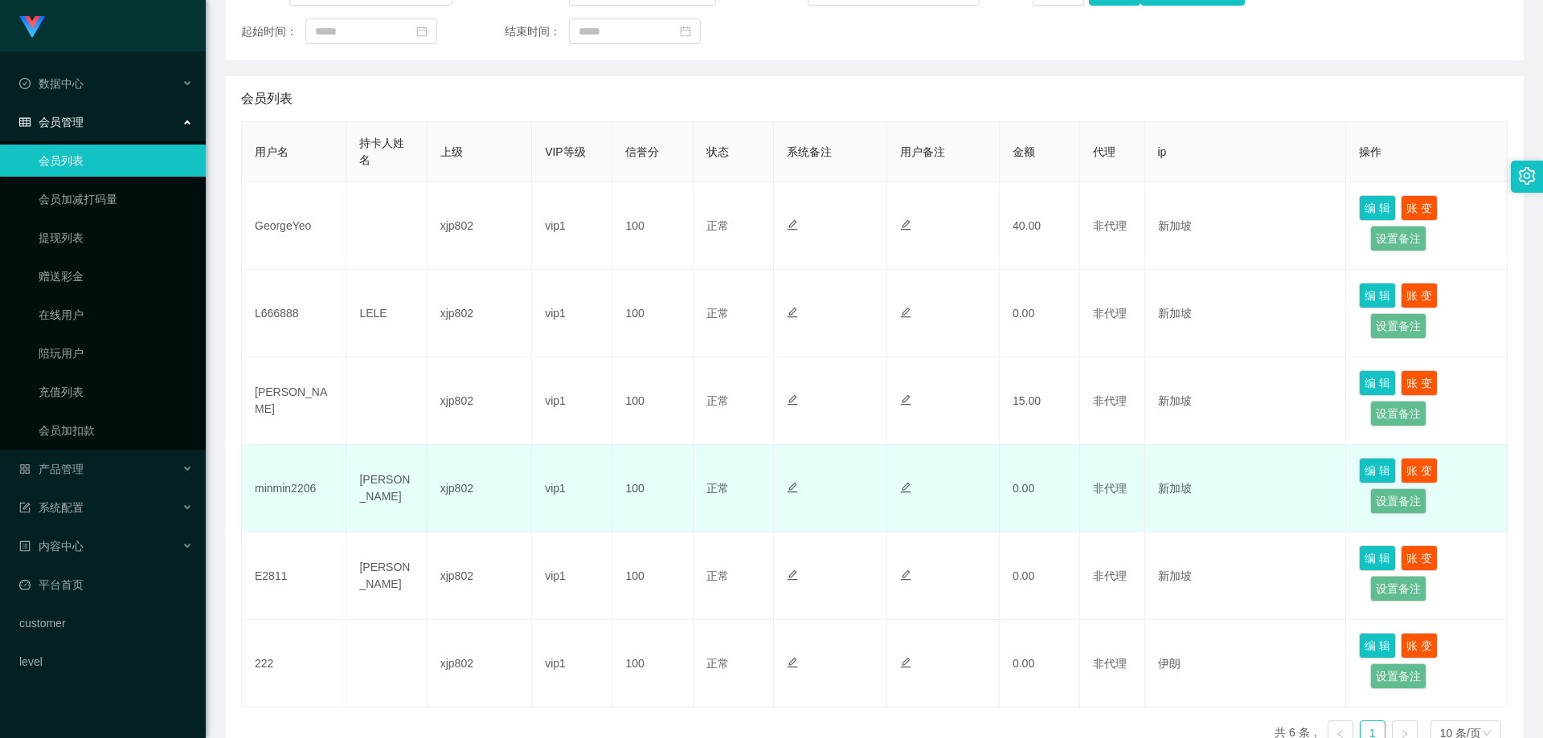
scroll to position [321, 0]
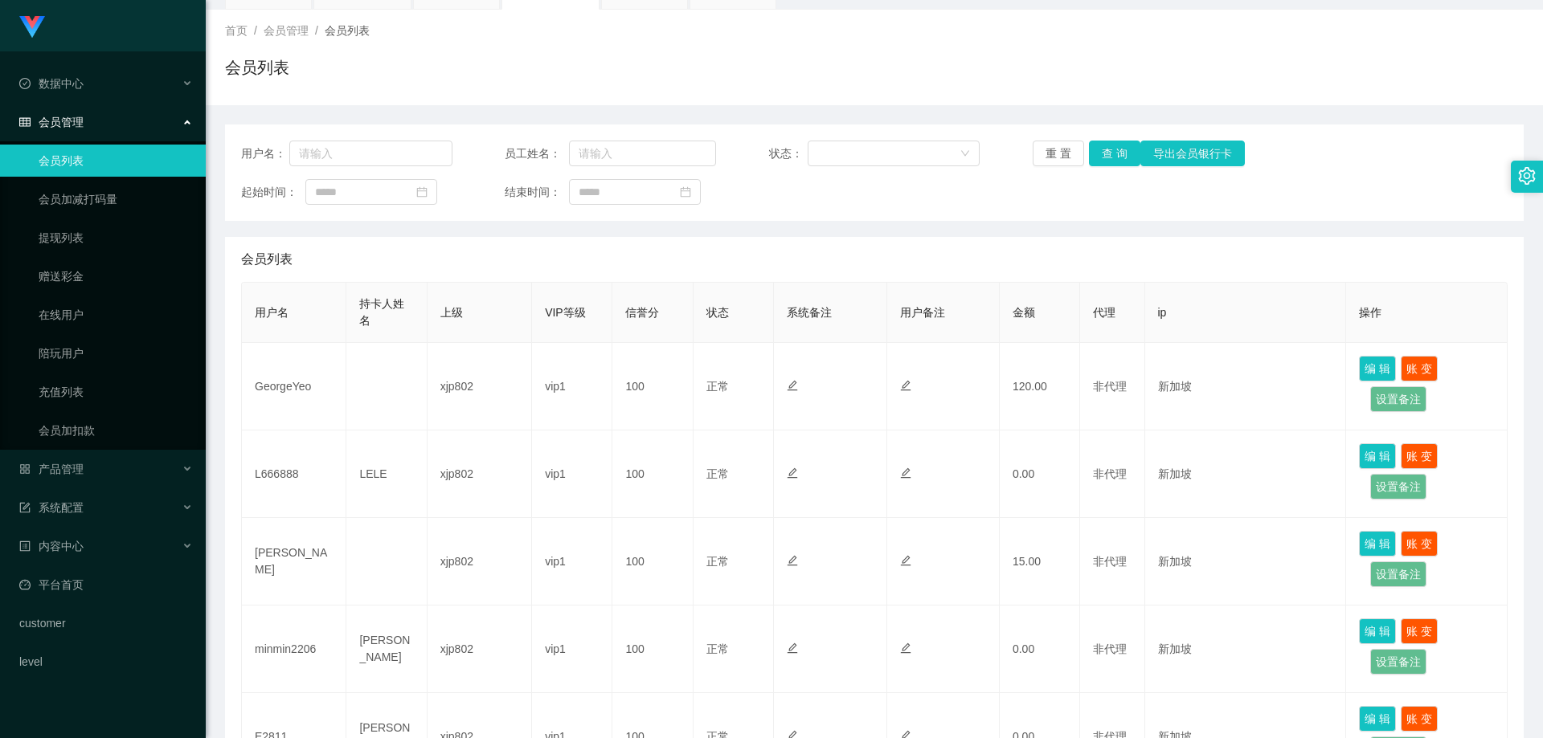
scroll to position [161, 0]
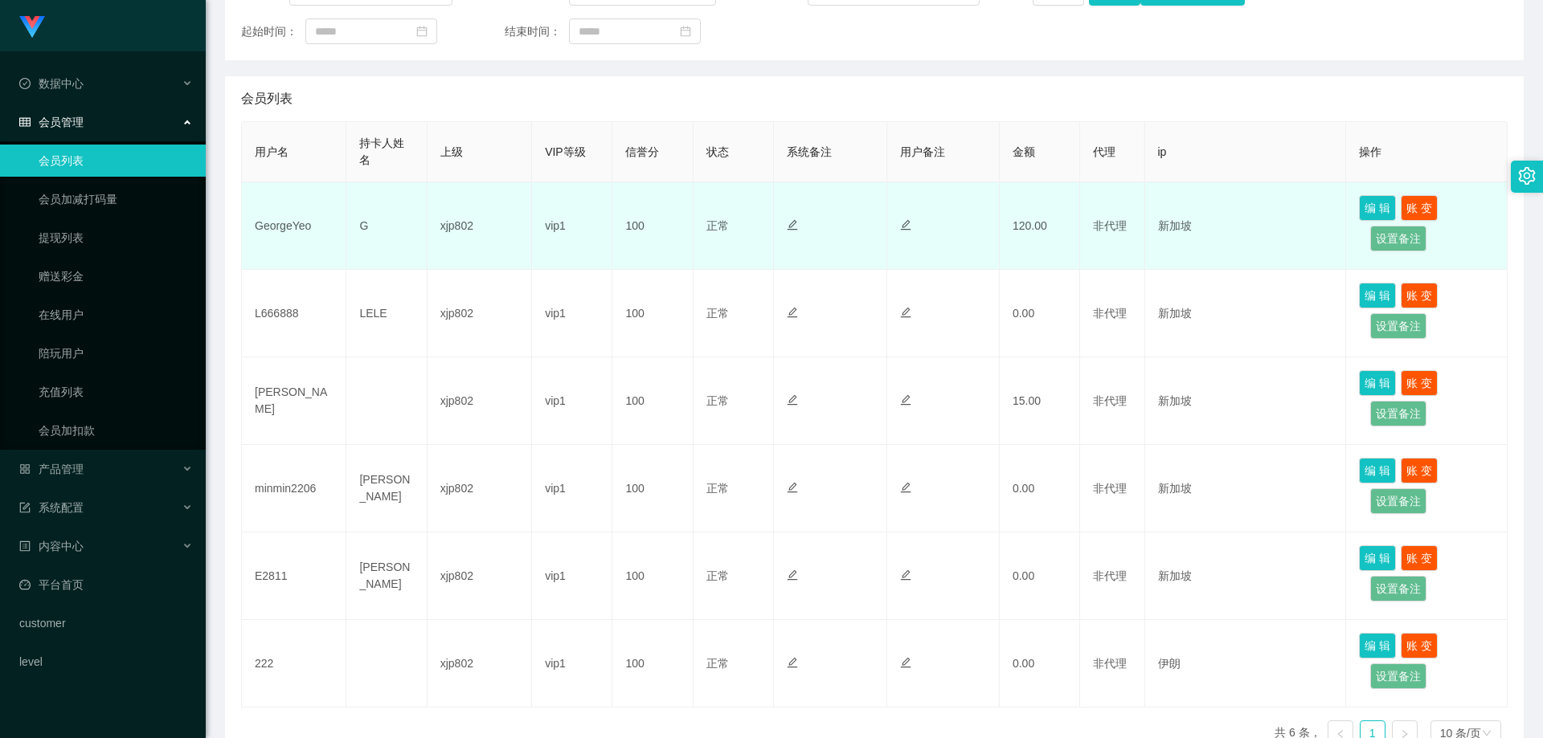
scroll to position [321, 0]
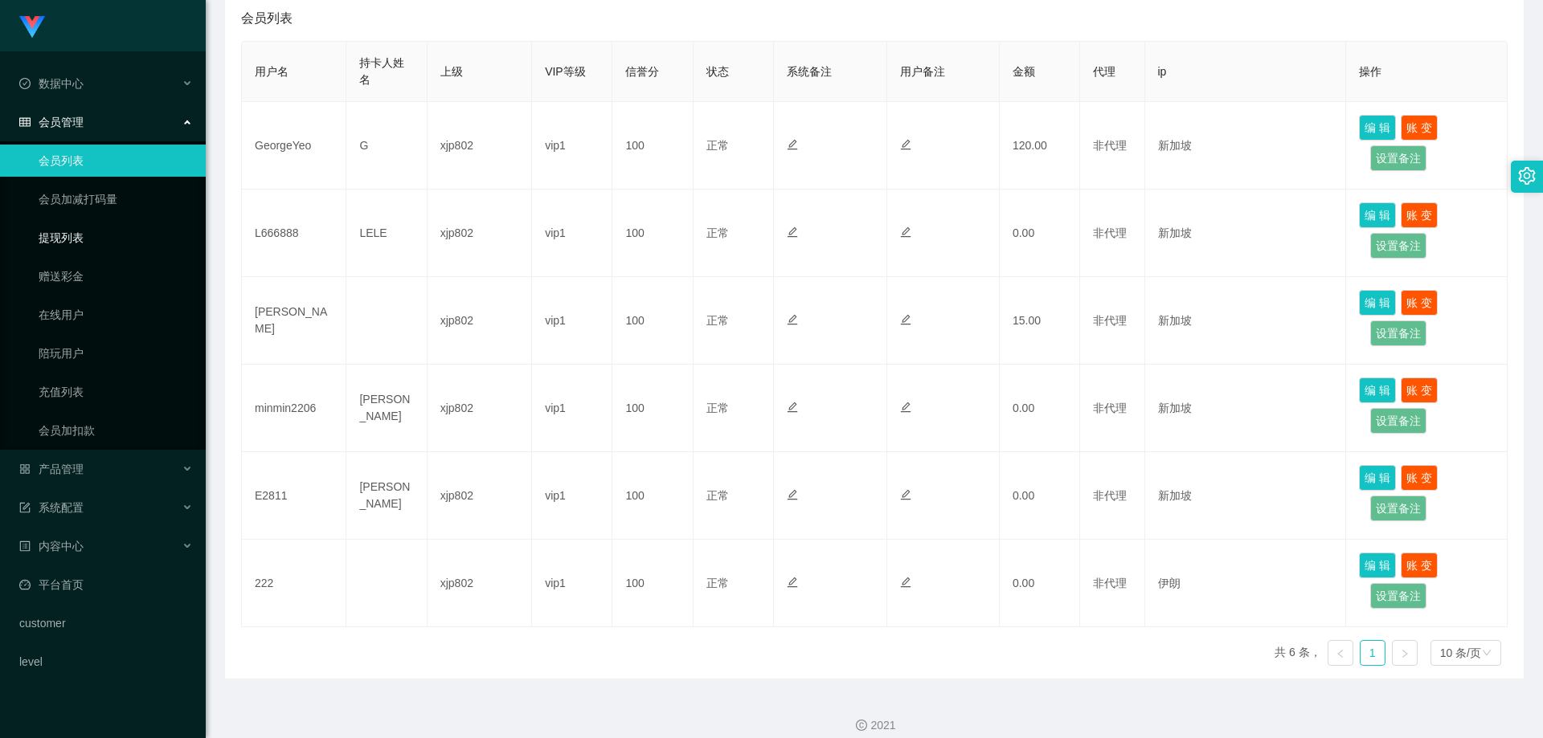
drag, startPoint x: 92, startPoint y: 244, endPoint x: 88, endPoint y: 106, distance: 138.3
click at [93, 244] on link "提现列表" at bounding box center [116, 238] width 154 height 32
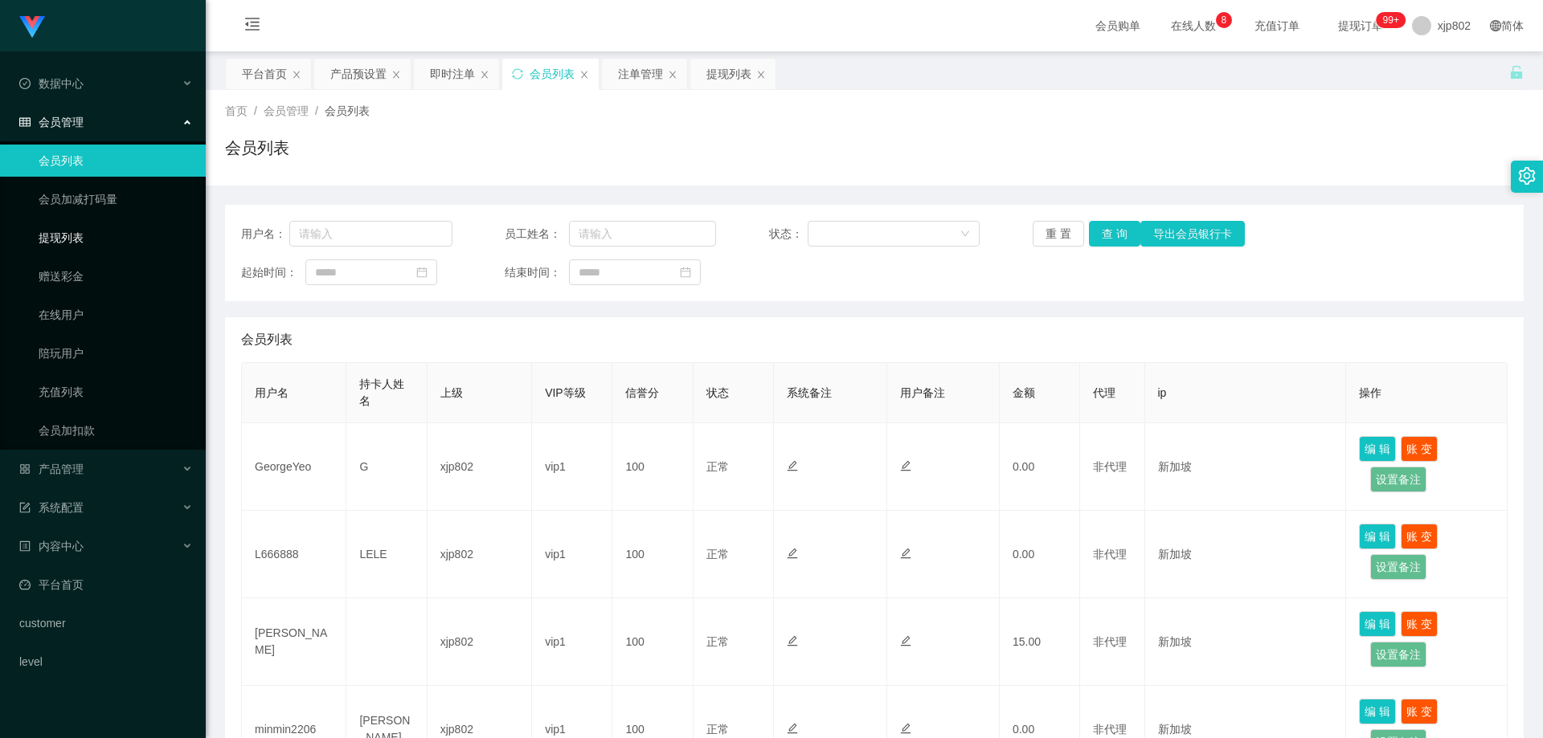
click at [73, 235] on link "提现列表" at bounding box center [116, 238] width 154 height 32
